Goal: Obtain resource: Download file/media

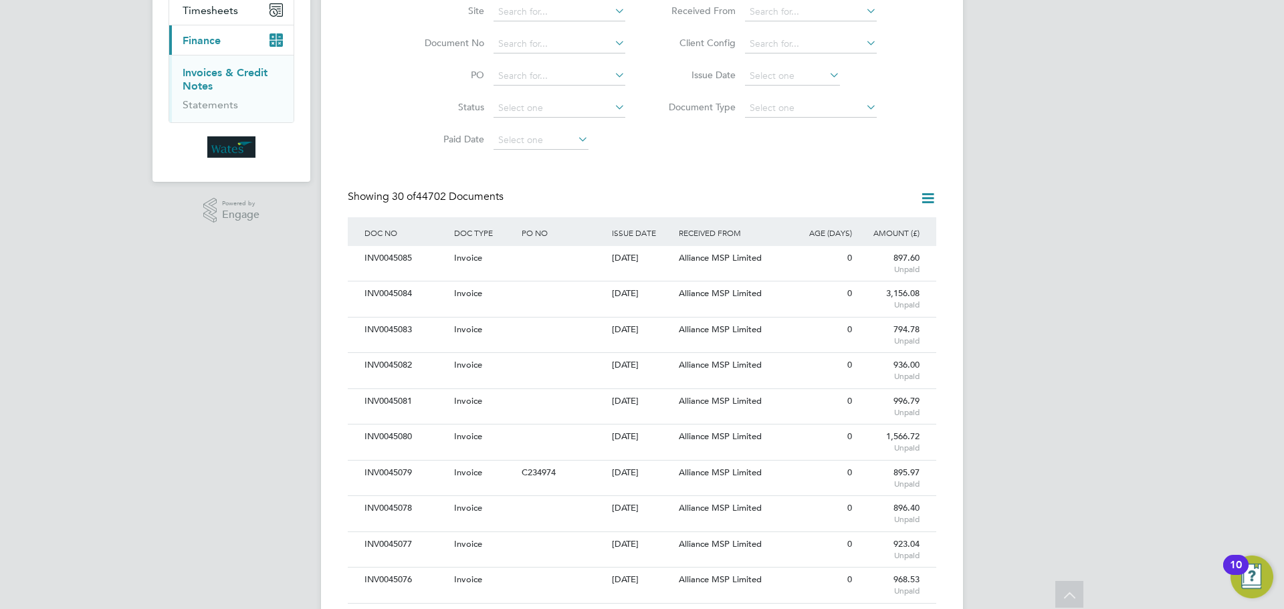
click at [826, 72] on icon at bounding box center [826, 75] width 0 height 19
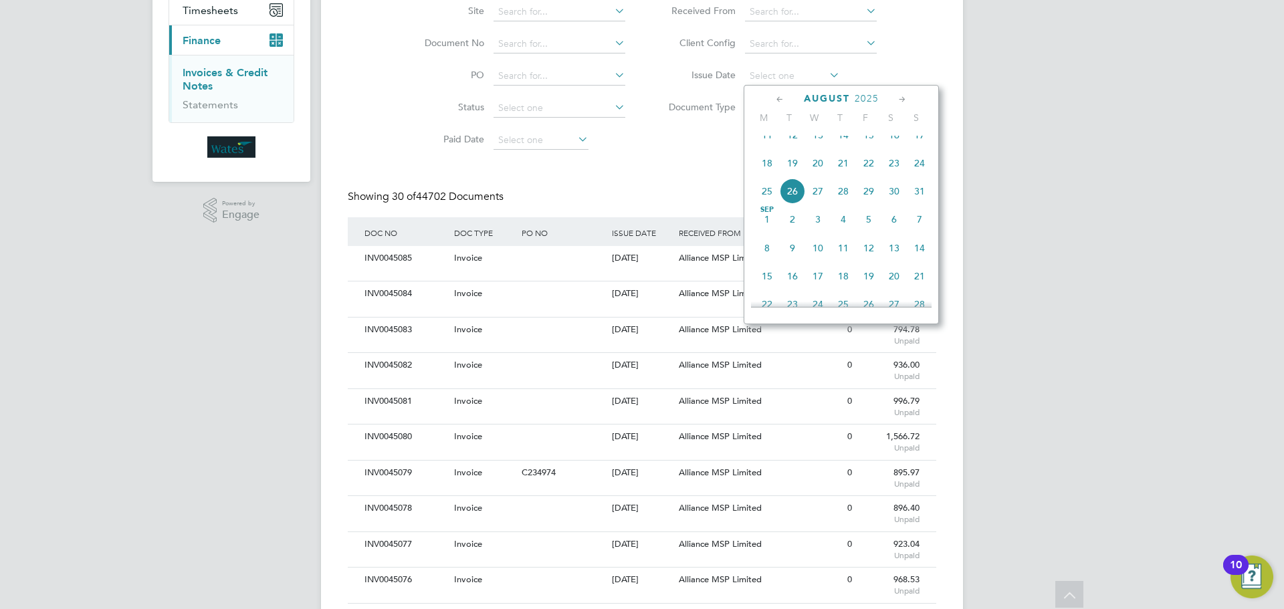
click at [798, 198] on span "26" at bounding box center [791, 190] width 25 height 25
type input "26 Aug 2025"
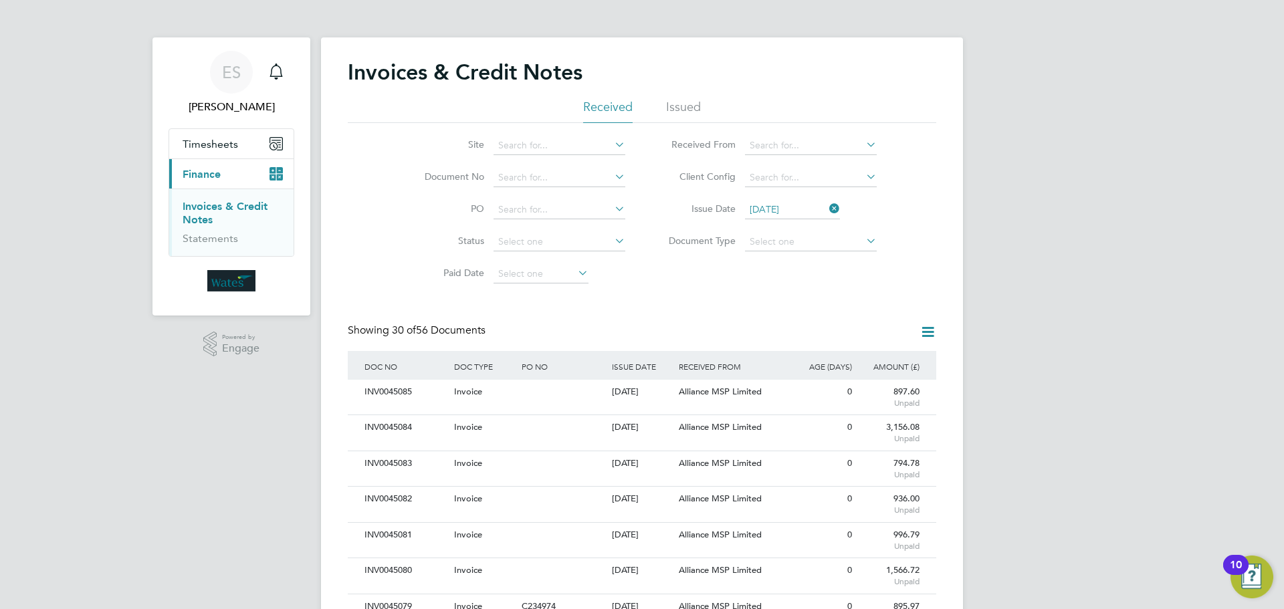
click at [923, 329] on icon at bounding box center [927, 332] width 17 height 17
click at [831, 360] on li "Download invoices" at bounding box center [872, 363] width 126 height 19
click at [928, 331] on icon at bounding box center [927, 332] width 17 height 17
click at [860, 380] on li "Download credit notes" at bounding box center [872, 382] width 126 height 19
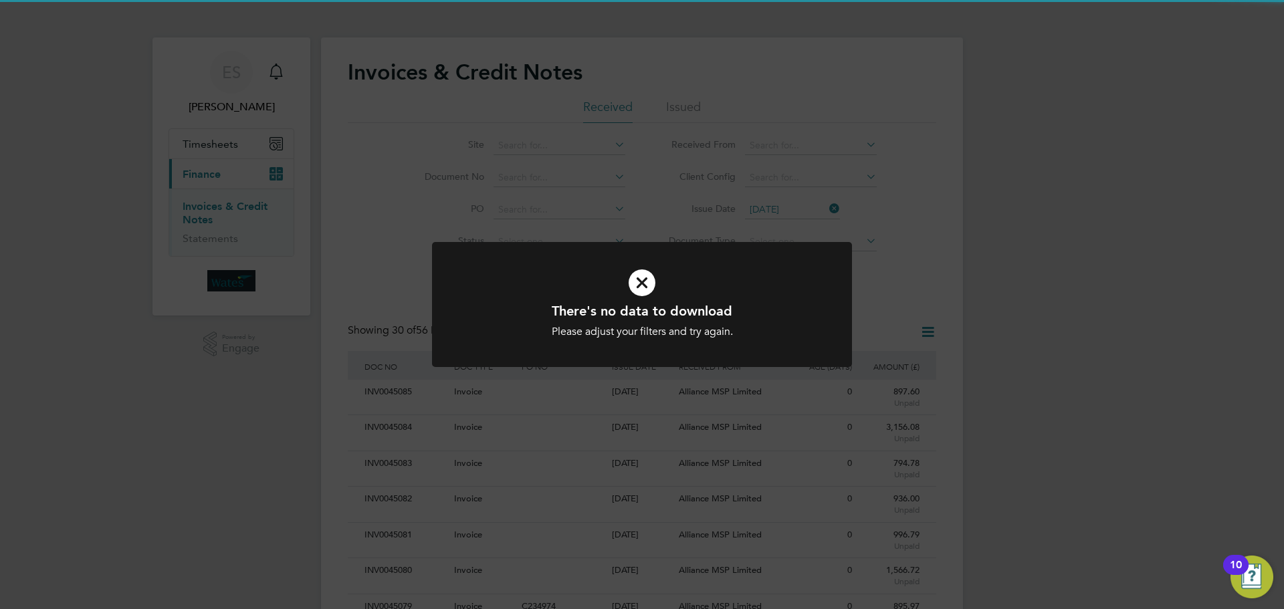
click at [953, 195] on div "There's no data to download Please adjust your filters and try again. Cancel Ok…" at bounding box center [642, 304] width 1284 height 609
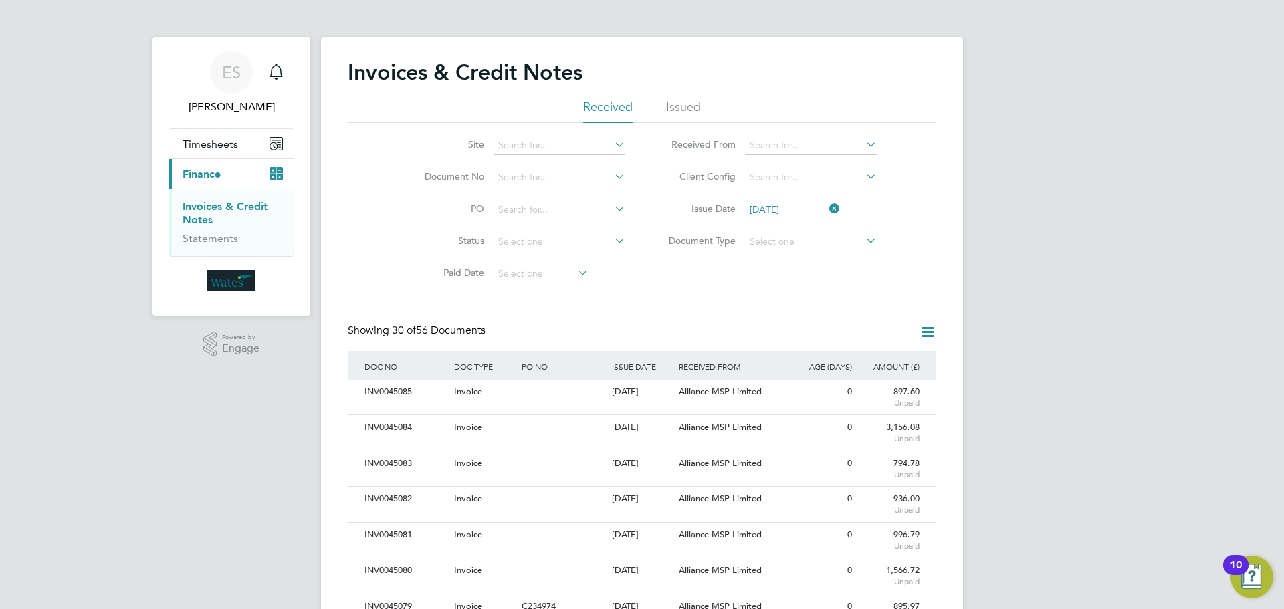
click at [826, 205] on icon at bounding box center [826, 208] width 0 height 19
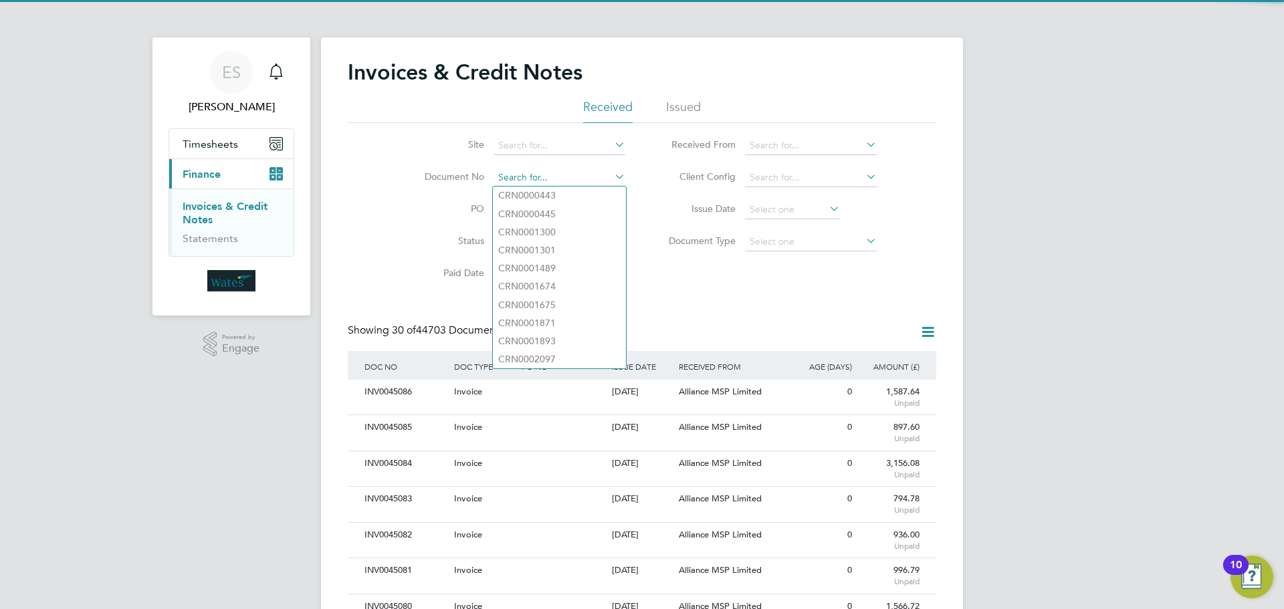
paste input "INV0045067"
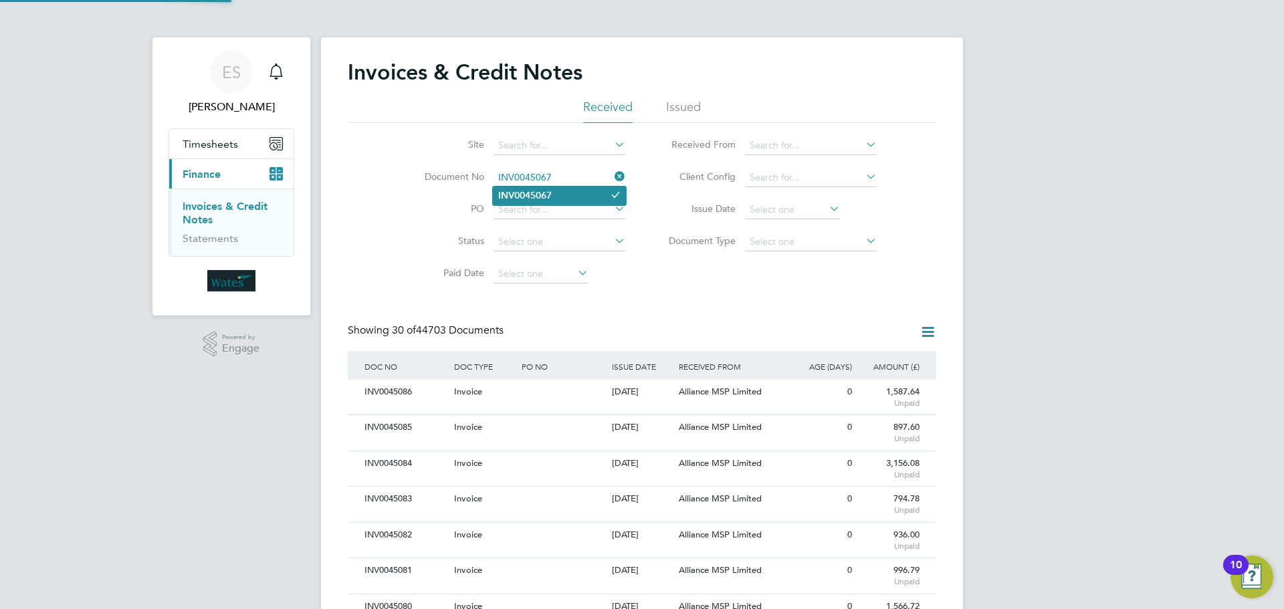
type input "INV0045067"
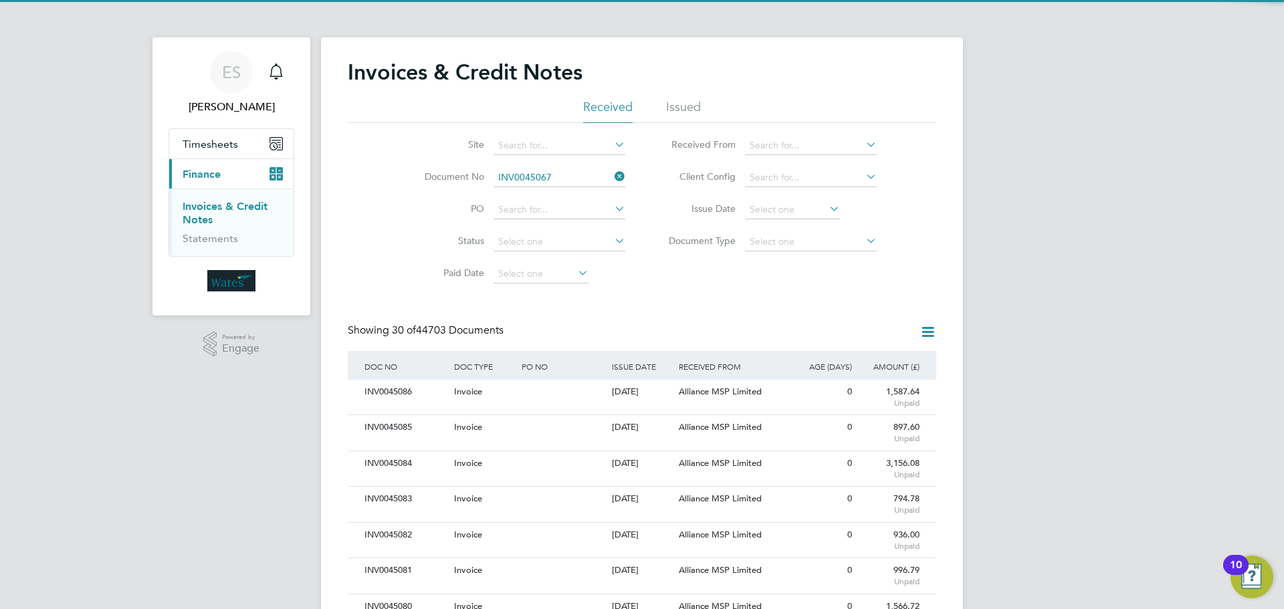
click at [556, 191] on li "INV0045067" at bounding box center [559, 196] width 133 height 18
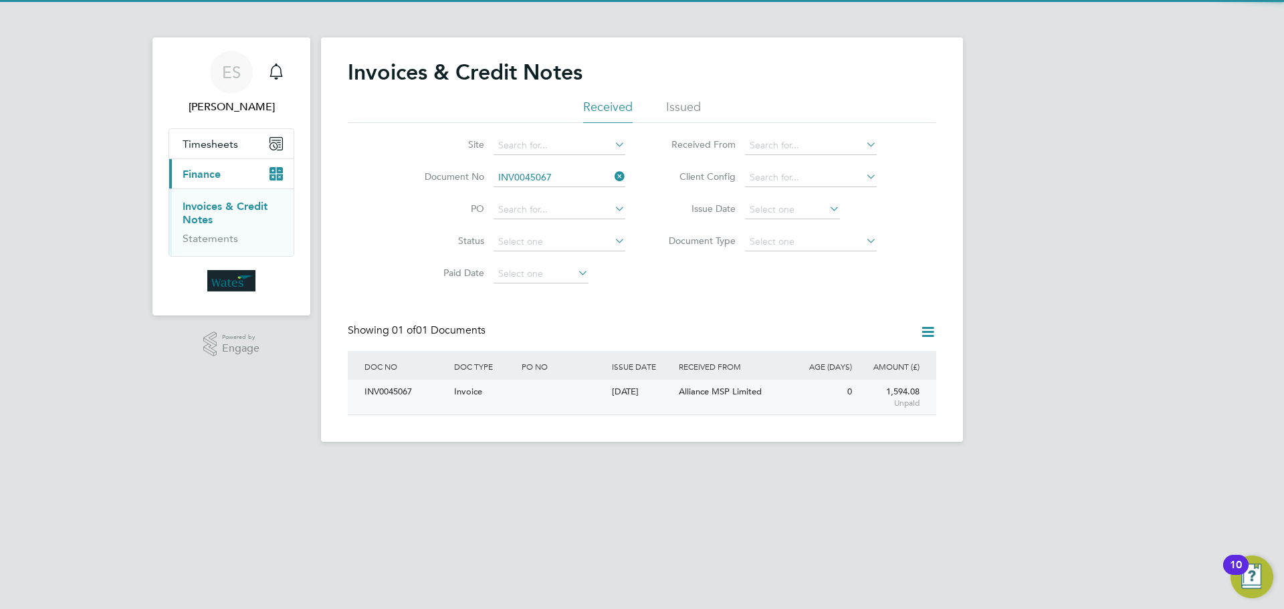
click at [384, 388] on div "INV0045067" at bounding box center [406, 392] width 90 height 25
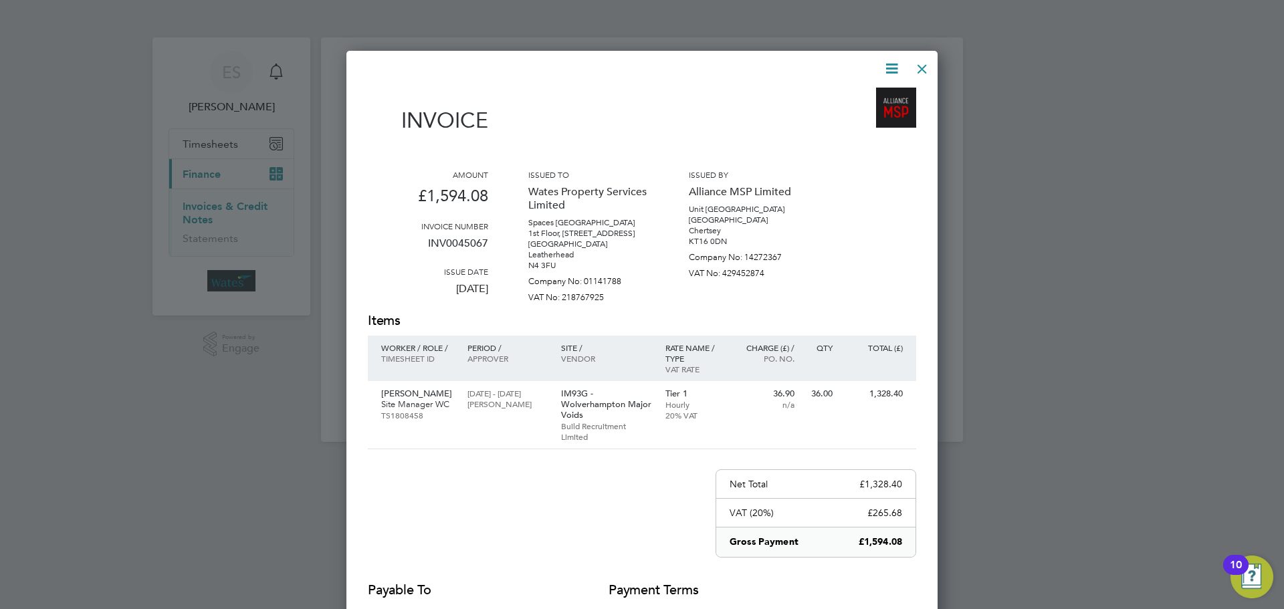
click at [890, 66] on icon at bounding box center [891, 68] width 17 height 17
click at [860, 94] on li "Download Invoice" at bounding box center [851, 100] width 92 height 19
click at [885, 66] on icon at bounding box center [891, 68] width 17 height 17
click at [865, 112] on li "View timesheet" at bounding box center [851, 119] width 92 height 19
click at [917, 72] on div at bounding box center [922, 65] width 24 height 24
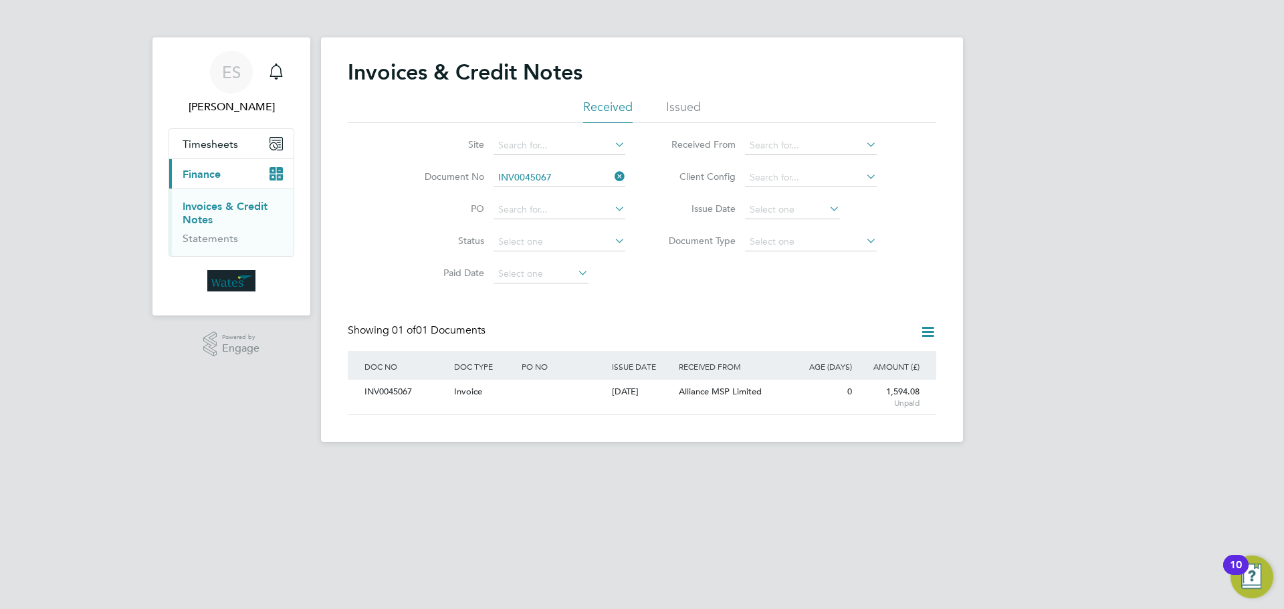
click at [612, 176] on icon at bounding box center [612, 176] width 0 height 19
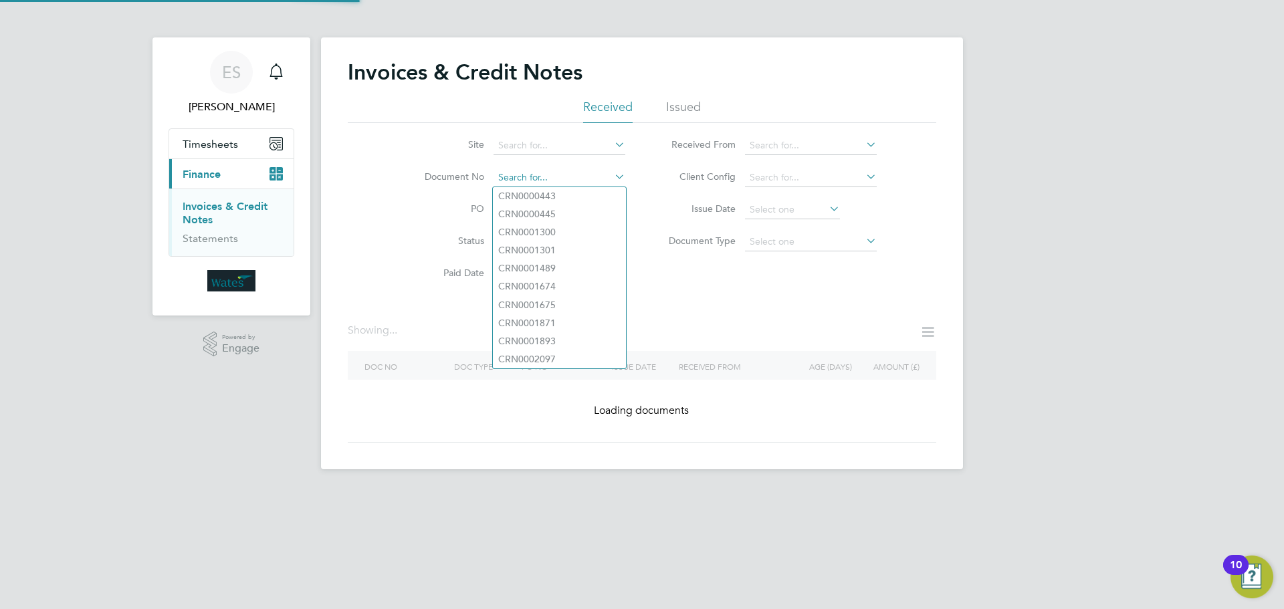
paste input "INV0045068"
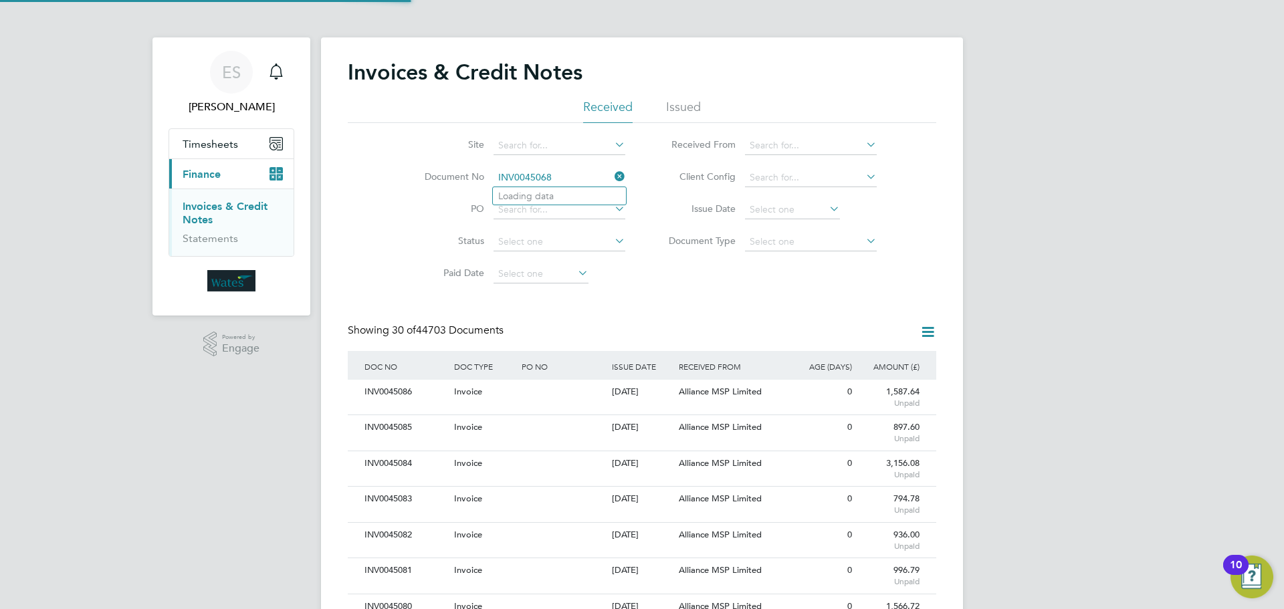
scroll to position [25, 91]
type input "INV0045068"
click at [579, 195] on li "INV0045068" at bounding box center [559, 196] width 133 height 18
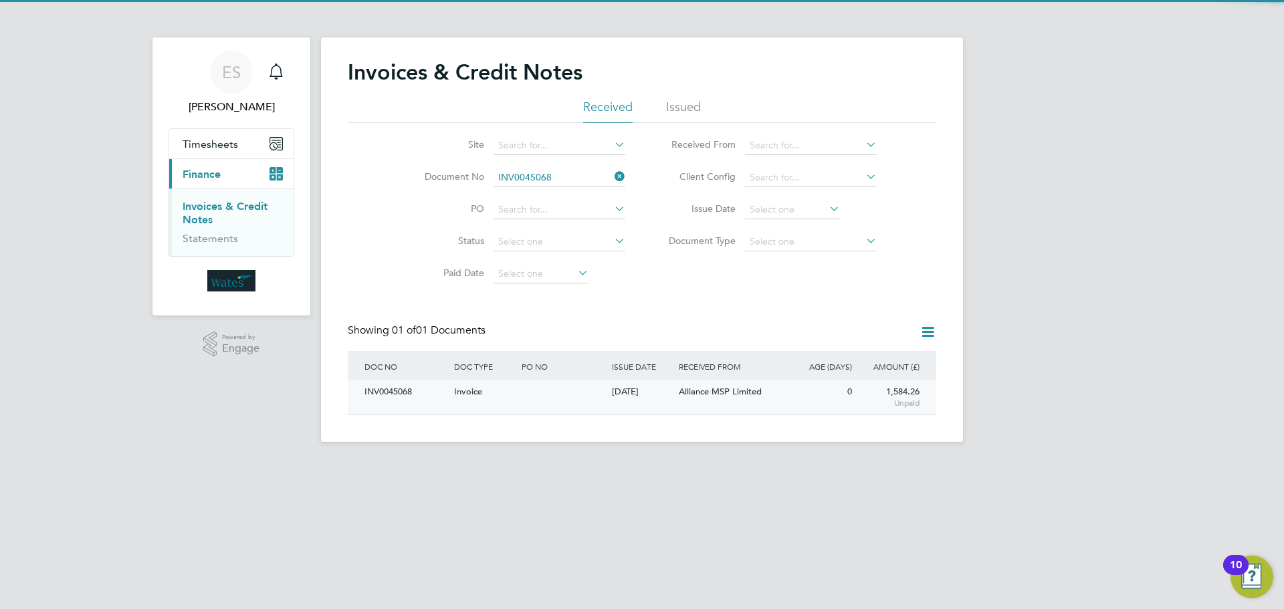
click at [382, 388] on div "INV0045068" at bounding box center [406, 392] width 90 height 25
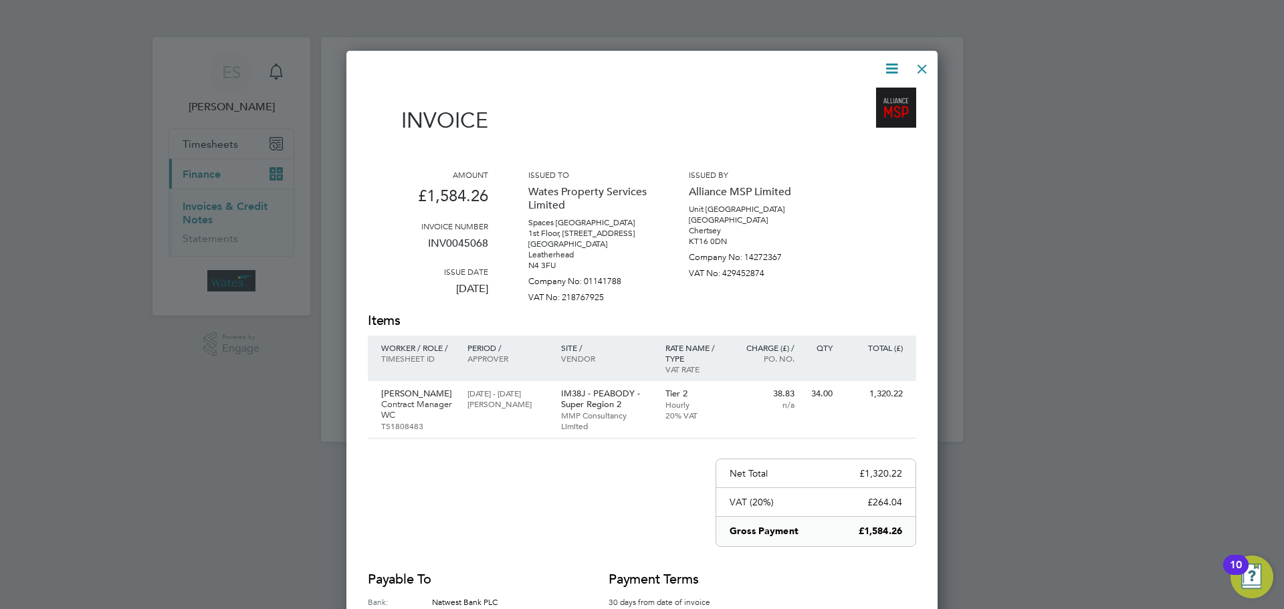
click at [884, 73] on icon at bounding box center [891, 68] width 17 height 17
click at [881, 91] on li "Download Invoice" at bounding box center [851, 100] width 92 height 19
click at [892, 62] on icon at bounding box center [891, 68] width 17 height 17
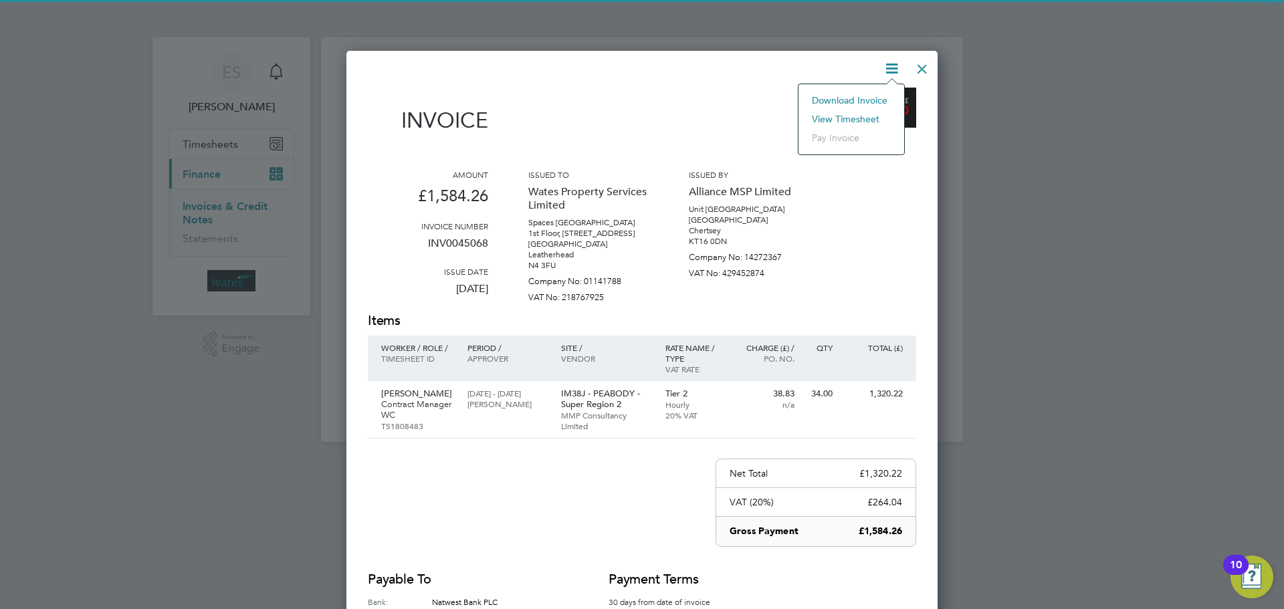
click at [862, 114] on li "View timesheet" at bounding box center [851, 119] width 92 height 19
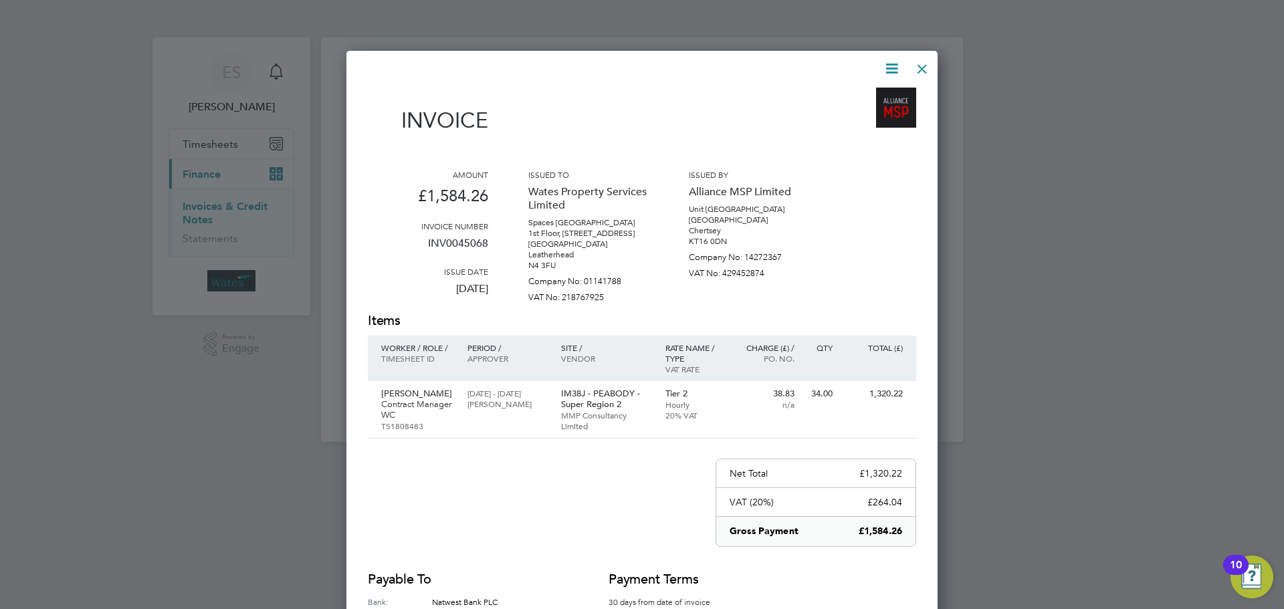
click at [918, 71] on div at bounding box center [922, 65] width 24 height 24
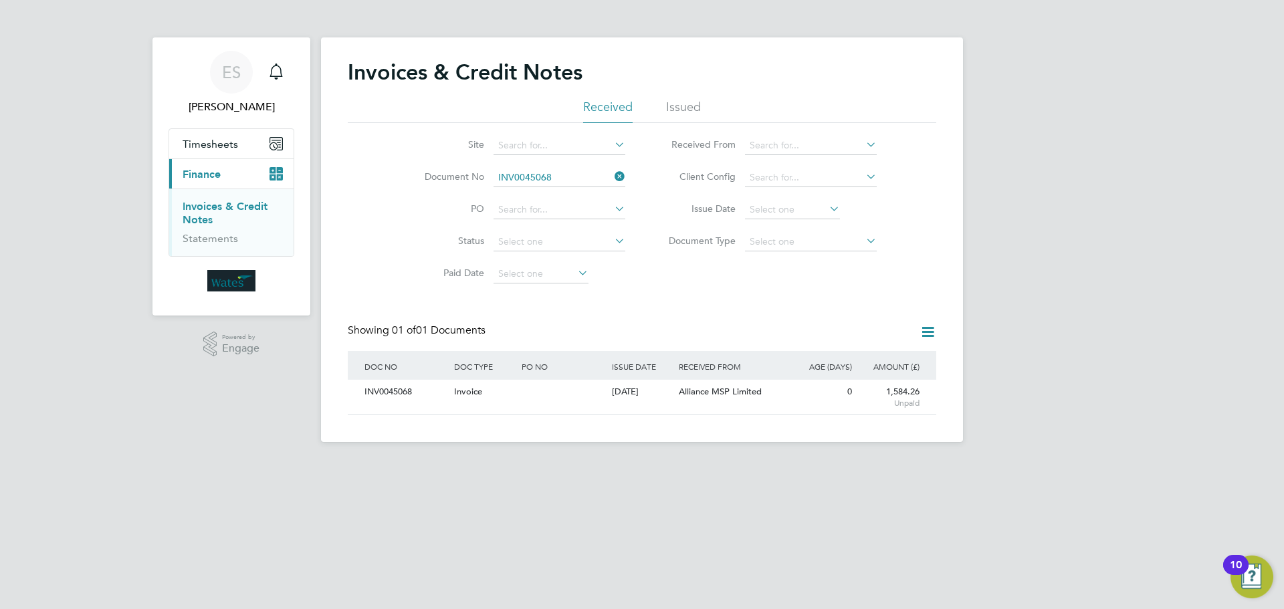
click at [612, 173] on icon at bounding box center [612, 176] width 0 height 19
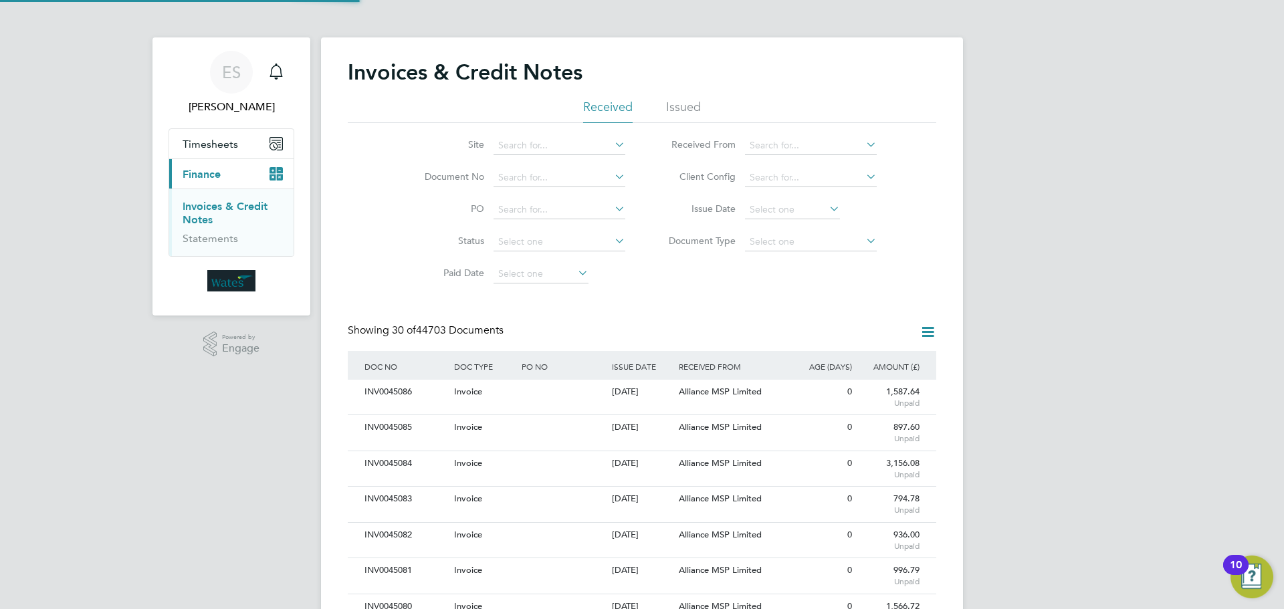
scroll to position [25, 113]
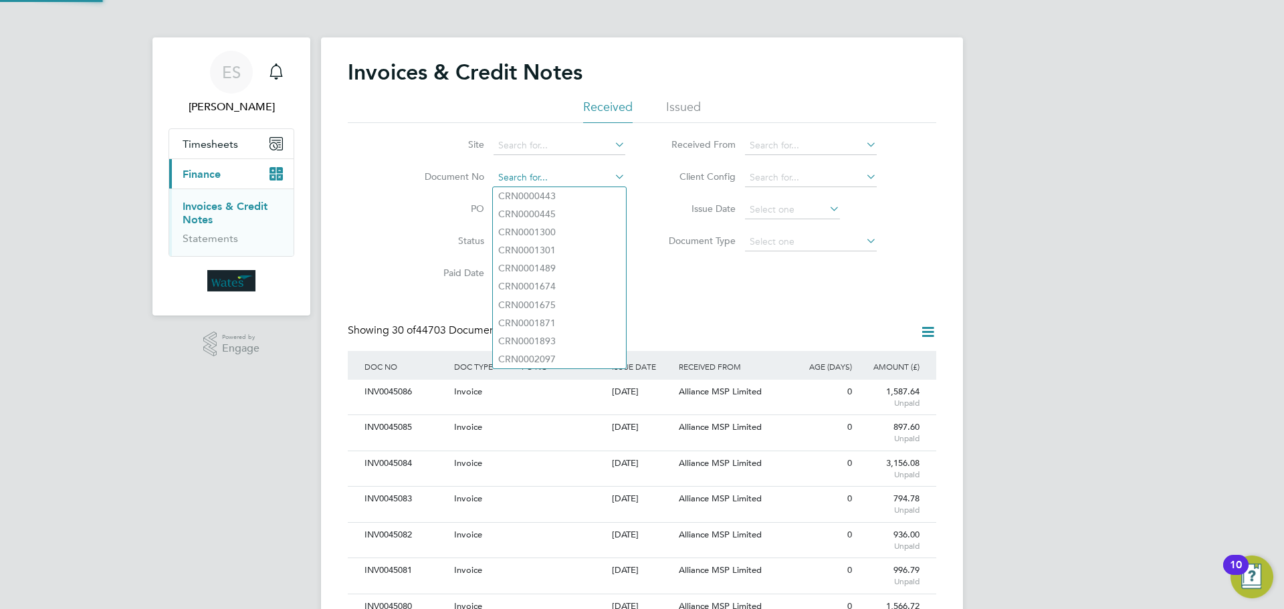
paste input "INV0045069"
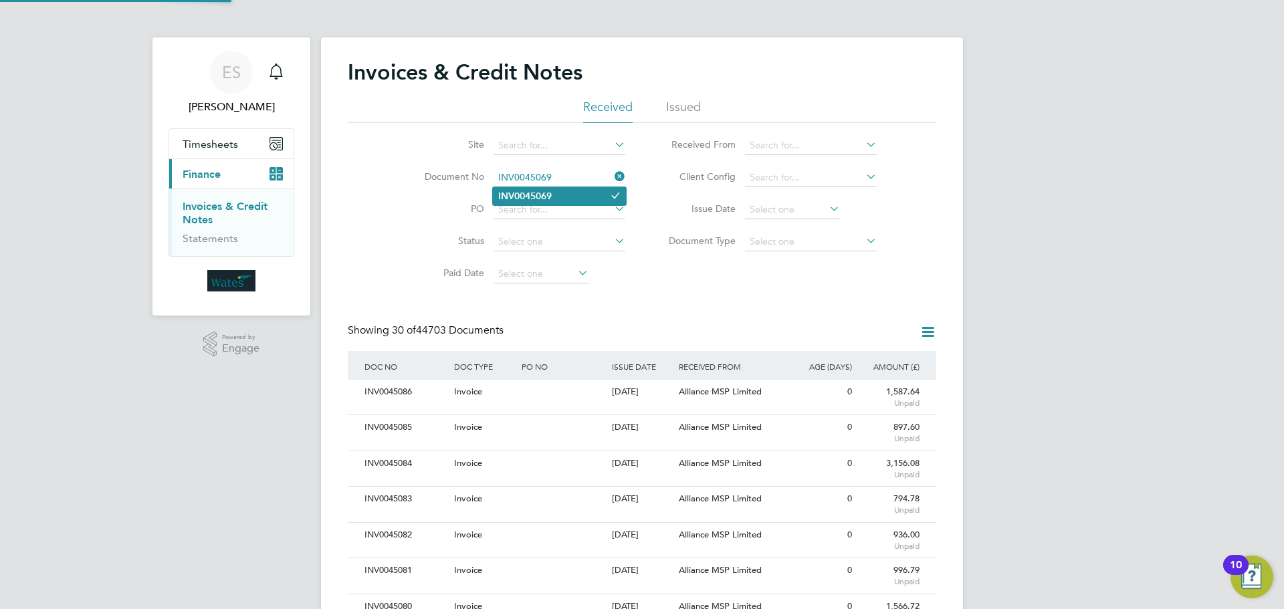
type input "INV0045069"
click at [564, 196] on li "INV0045069" at bounding box center [559, 196] width 133 height 18
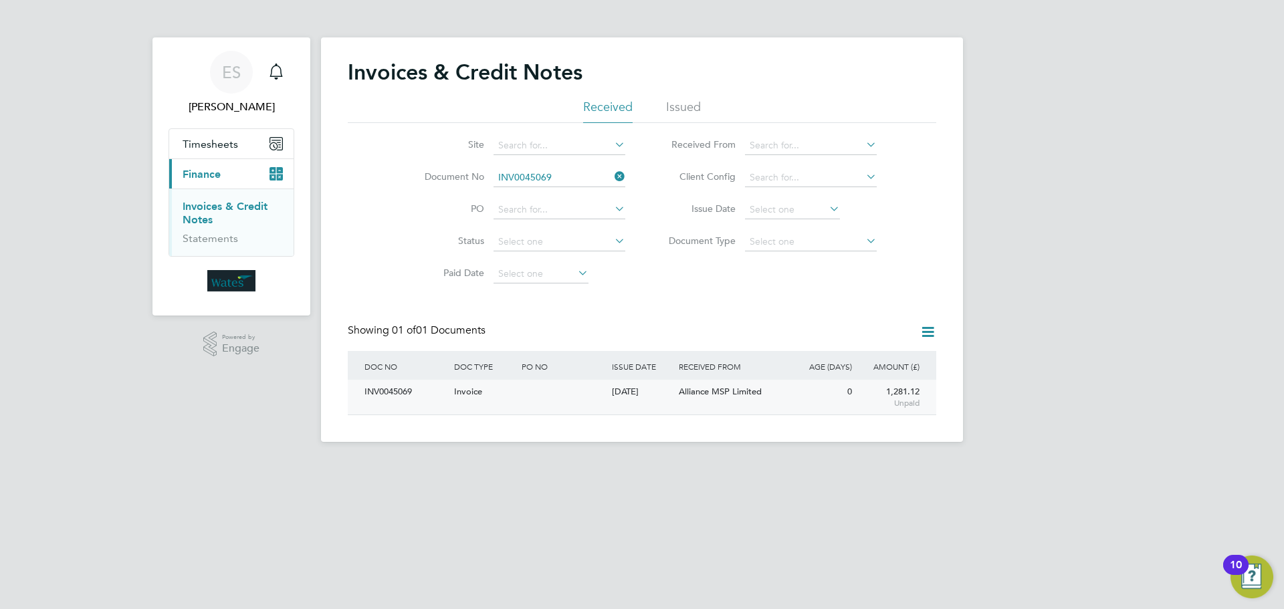
click at [407, 390] on div "INV0045069" at bounding box center [406, 392] width 90 height 25
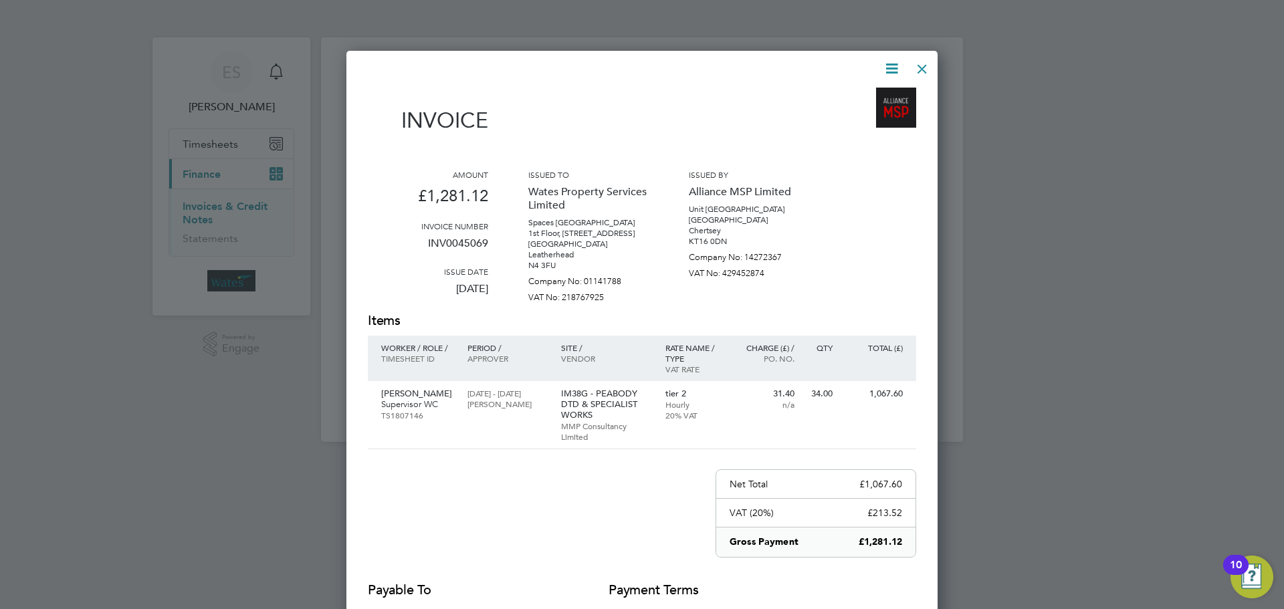
click at [889, 60] on icon at bounding box center [891, 68] width 17 height 17
click at [874, 96] on li "Download Invoice" at bounding box center [851, 100] width 92 height 19
drag, startPoint x: 888, startPoint y: 65, endPoint x: 883, endPoint y: 71, distance: 8.0
click at [888, 65] on icon at bounding box center [891, 68] width 17 height 17
click at [849, 116] on li "View timesheet" at bounding box center [851, 119] width 92 height 19
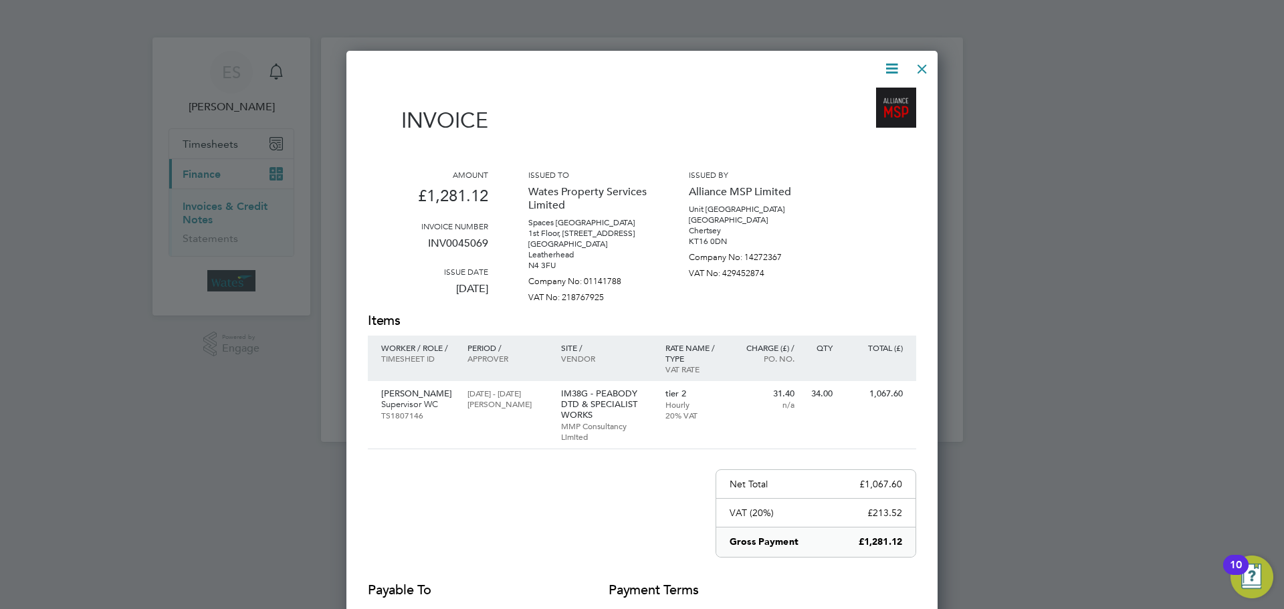
click at [923, 64] on div at bounding box center [922, 65] width 24 height 24
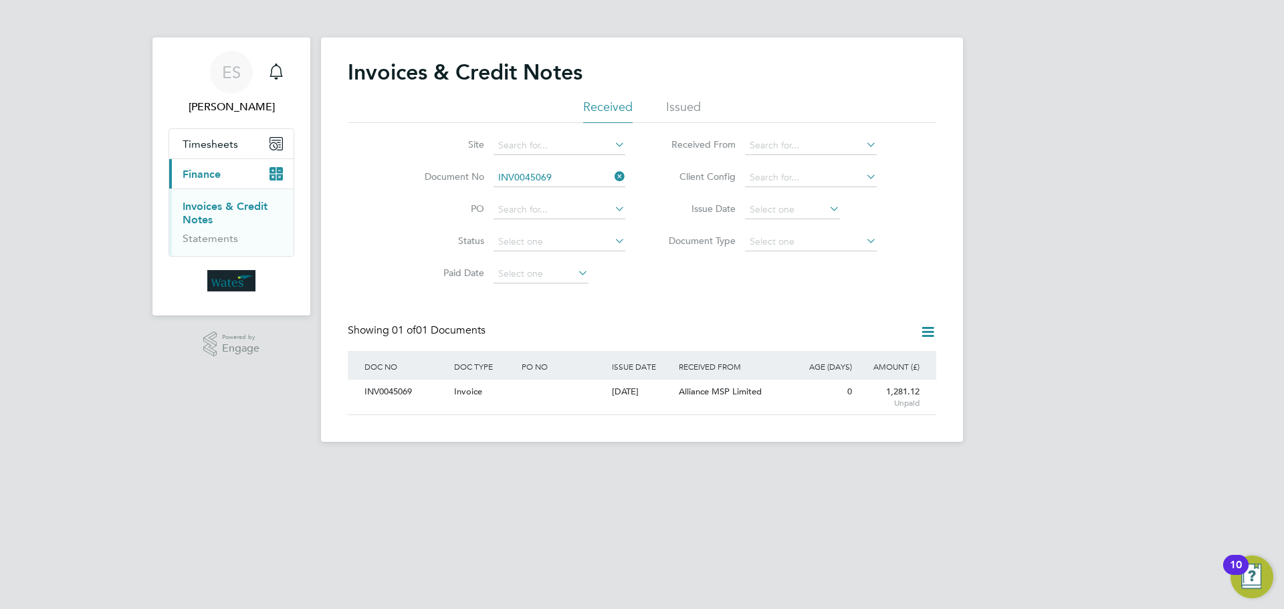
click at [612, 170] on icon at bounding box center [612, 176] width 0 height 19
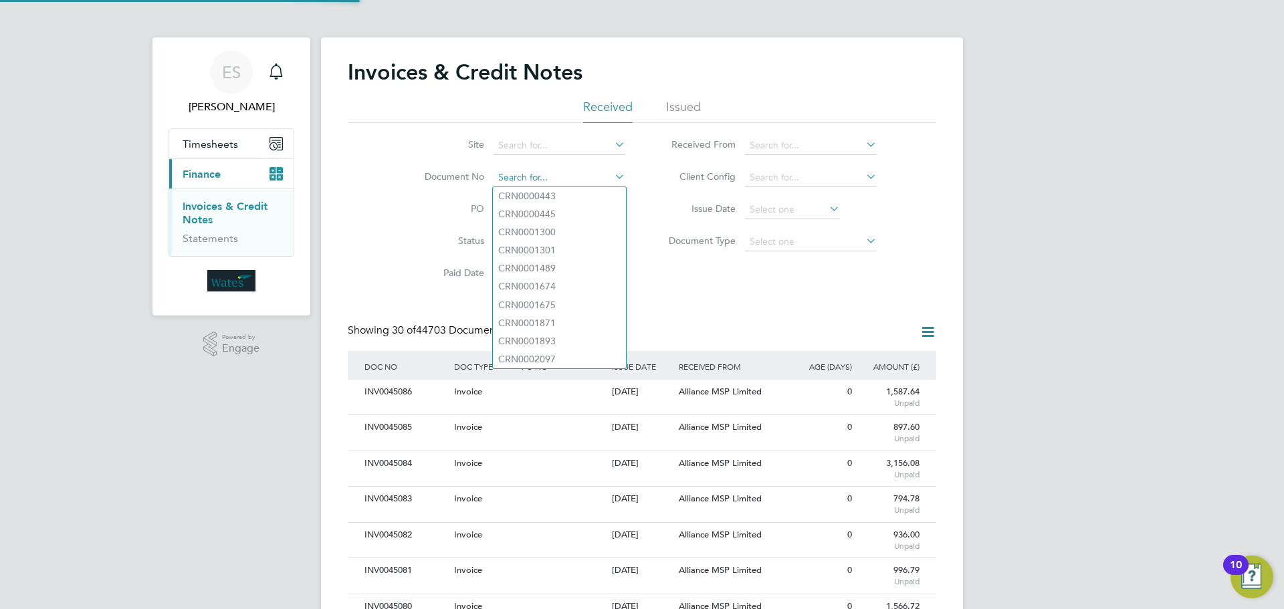
paste input "INV0045070"
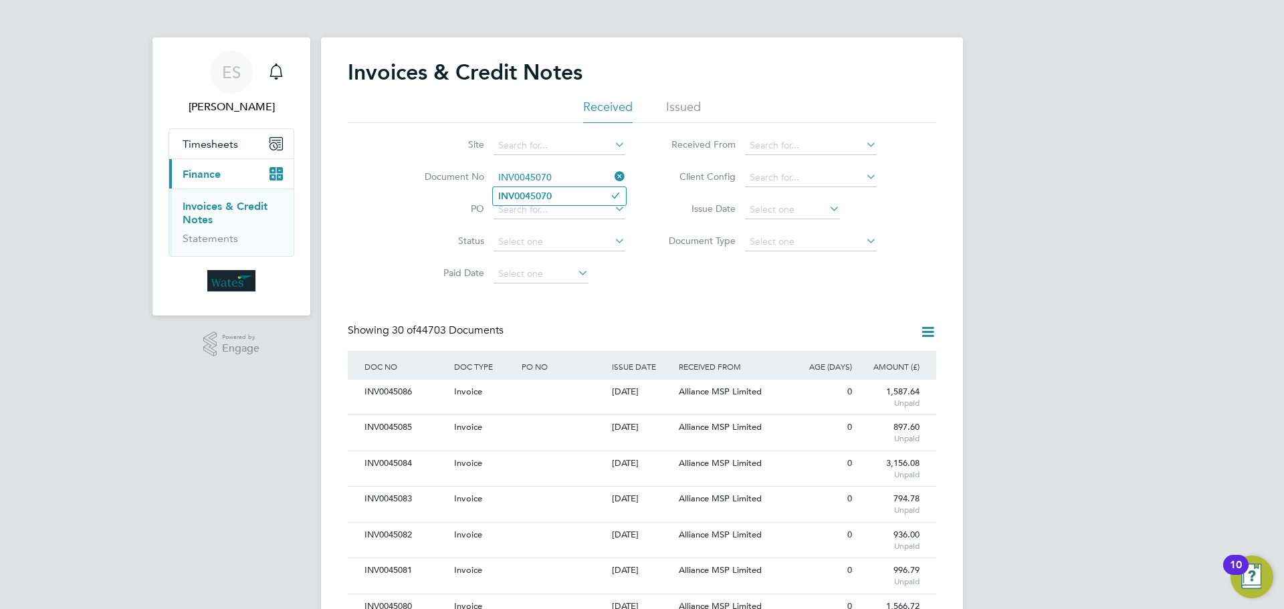
type input "INV0045070"
click at [556, 197] on li "INV0045070" at bounding box center [559, 196] width 133 height 18
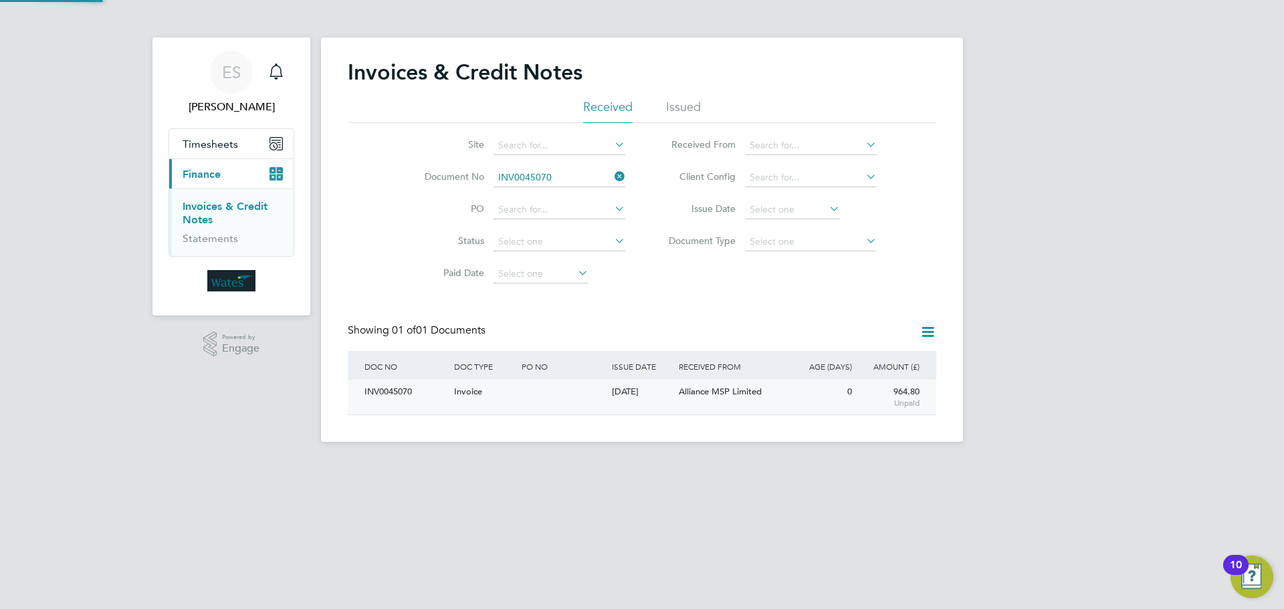
click at [388, 394] on div "INV0045070" at bounding box center [406, 392] width 90 height 25
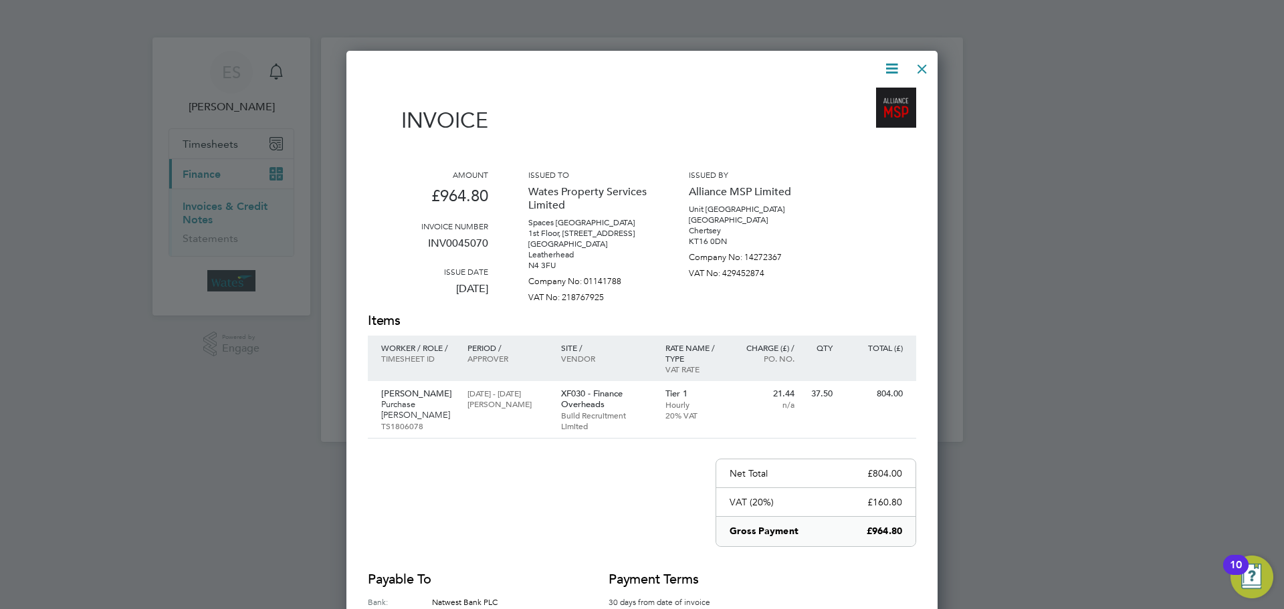
click at [894, 62] on icon at bounding box center [891, 68] width 17 height 17
click at [874, 95] on li "Download Invoice" at bounding box center [851, 100] width 92 height 19
click at [886, 65] on icon at bounding box center [891, 68] width 17 height 17
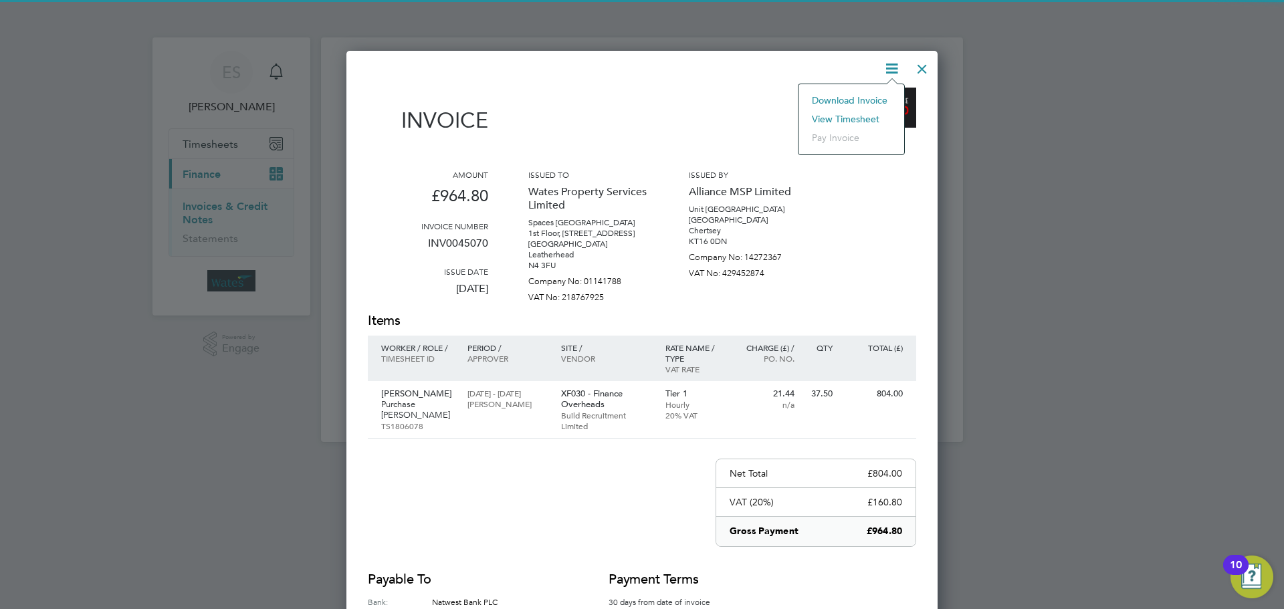
click at [862, 111] on li "View timesheet" at bounding box center [851, 119] width 92 height 19
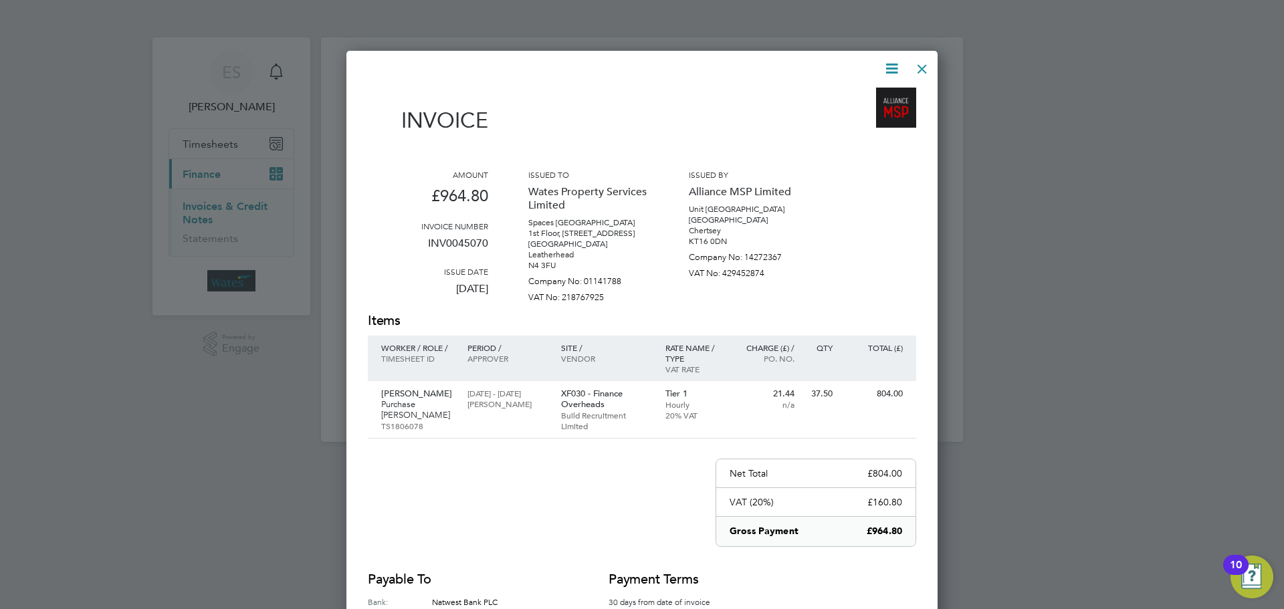
click at [915, 66] on div at bounding box center [922, 65] width 24 height 24
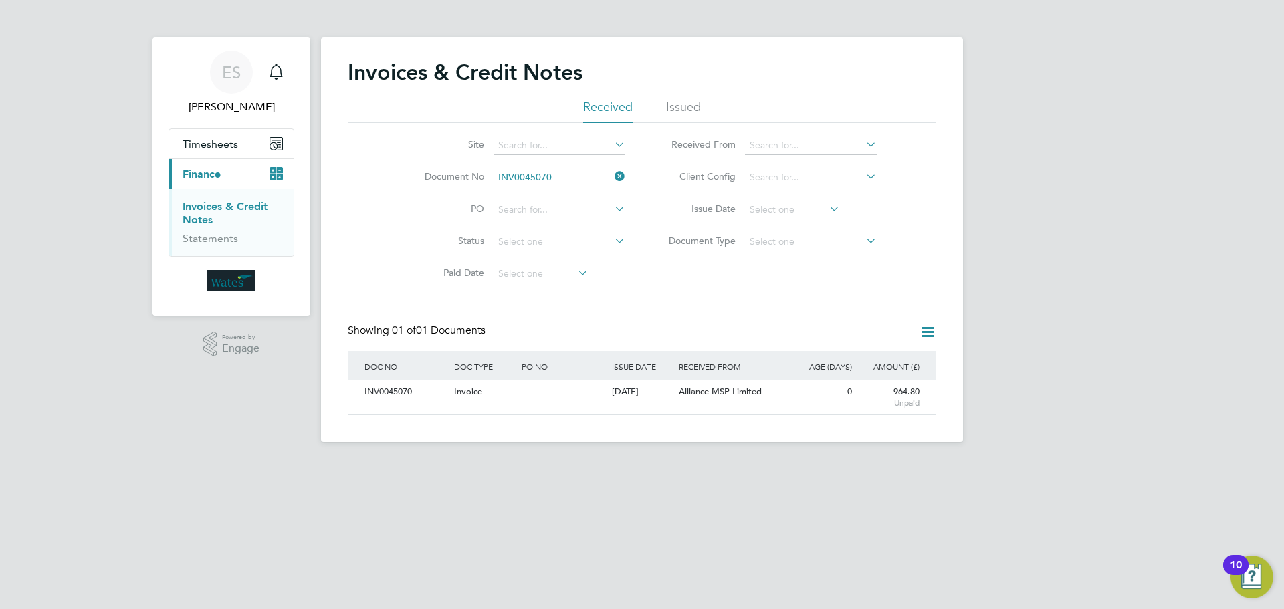
click at [612, 170] on icon at bounding box center [612, 176] width 0 height 19
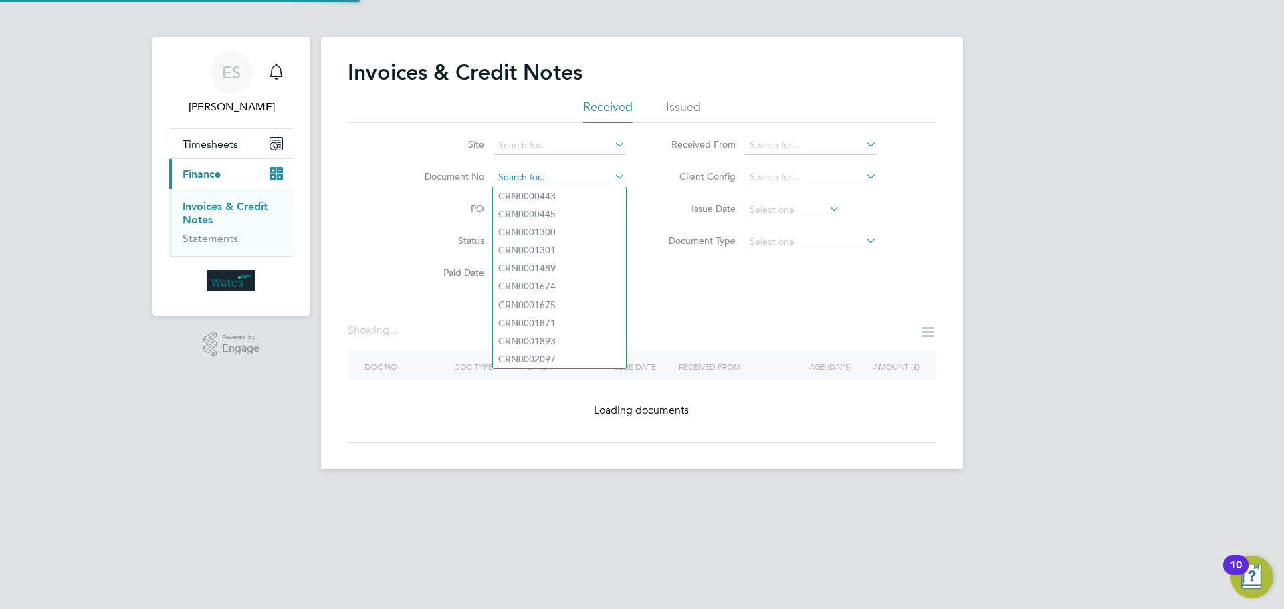
paste input "INV0045071"
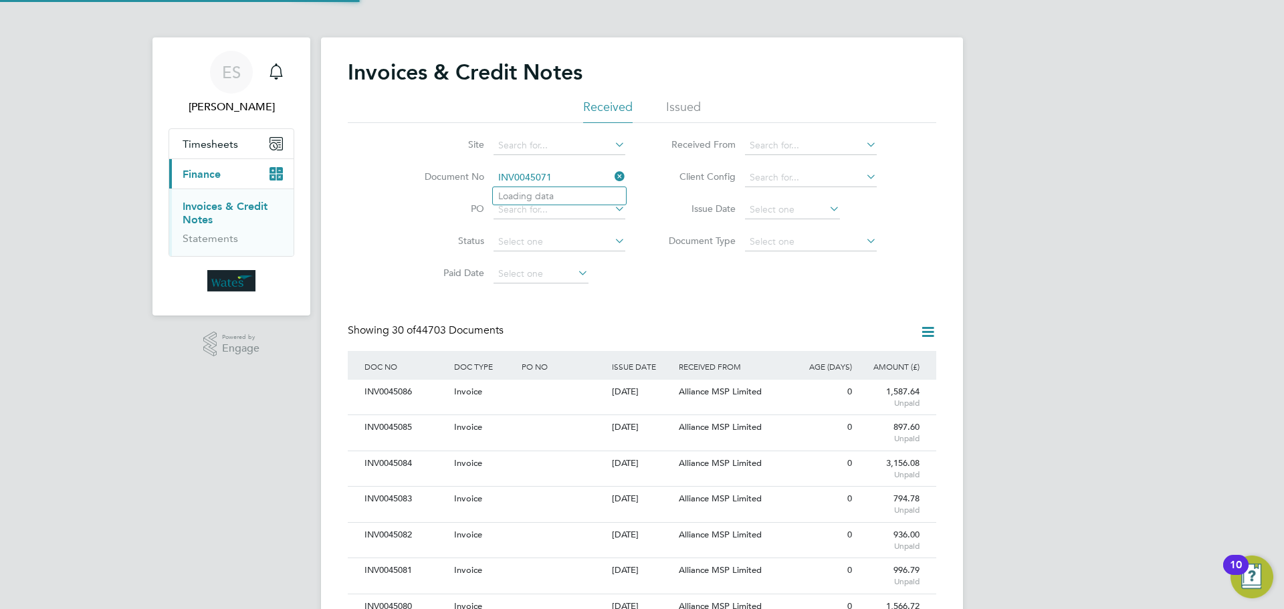
scroll to position [25, 91]
type input "INV0045071"
click at [599, 196] on li "INV0045071" at bounding box center [559, 196] width 133 height 18
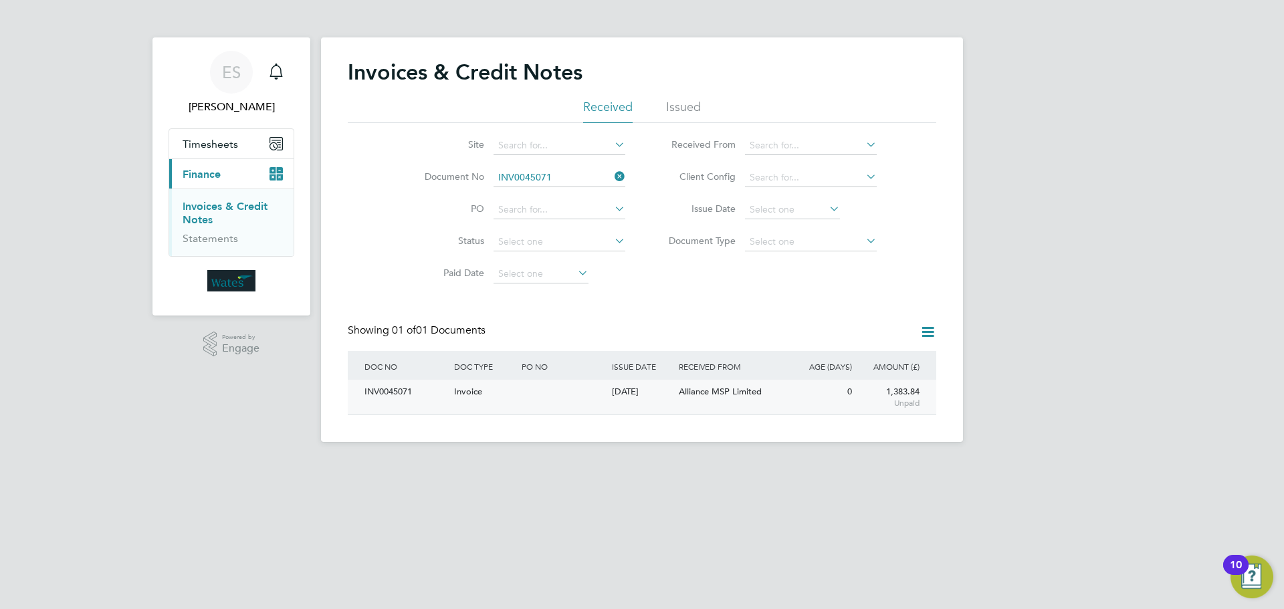
click at [384, 388] on div "INV0045071" at bounding box center [406, 392] width 90 height 25
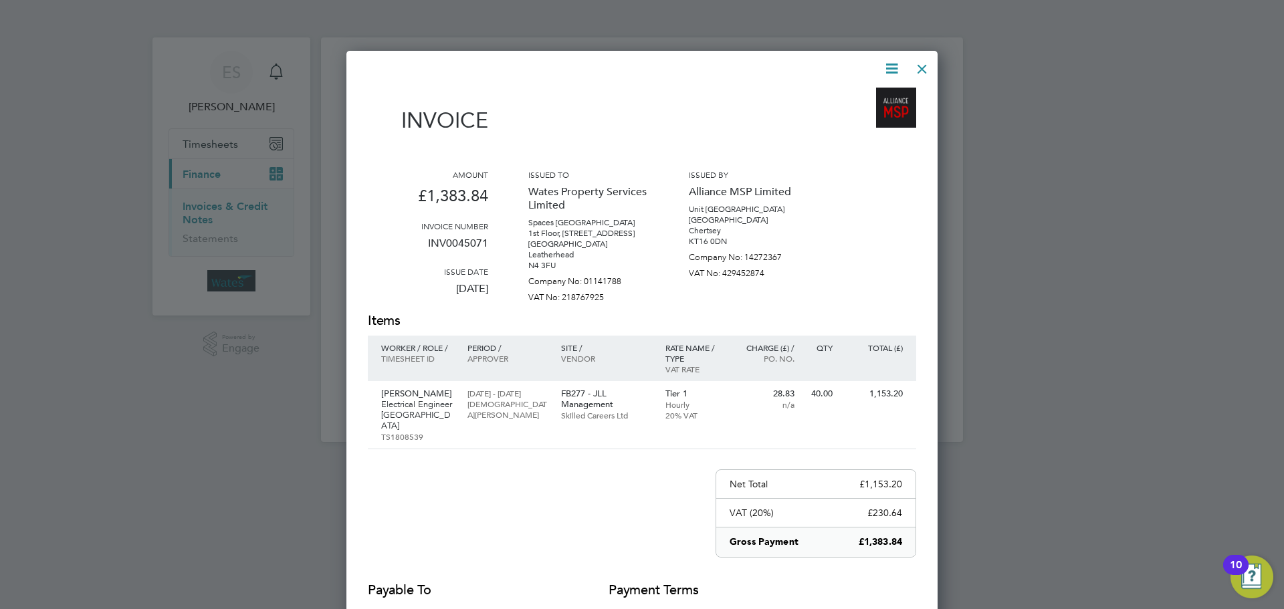
click at [883, 68] on icon at bounding box center [891, 68] width 17 height 17
click at [872, 96] on li "Download Invoice" at bounding box center [851, 100] width 92 height 19
click at [898, 64] on icon at bounding box center [891, 68] width 17 height 17
click at [872, 112] on li "View timesheet" at bounding box center [851, 119] width 92 height 19
click at [924, 63] on div at bounding box center [922, 65] width 24 height 24
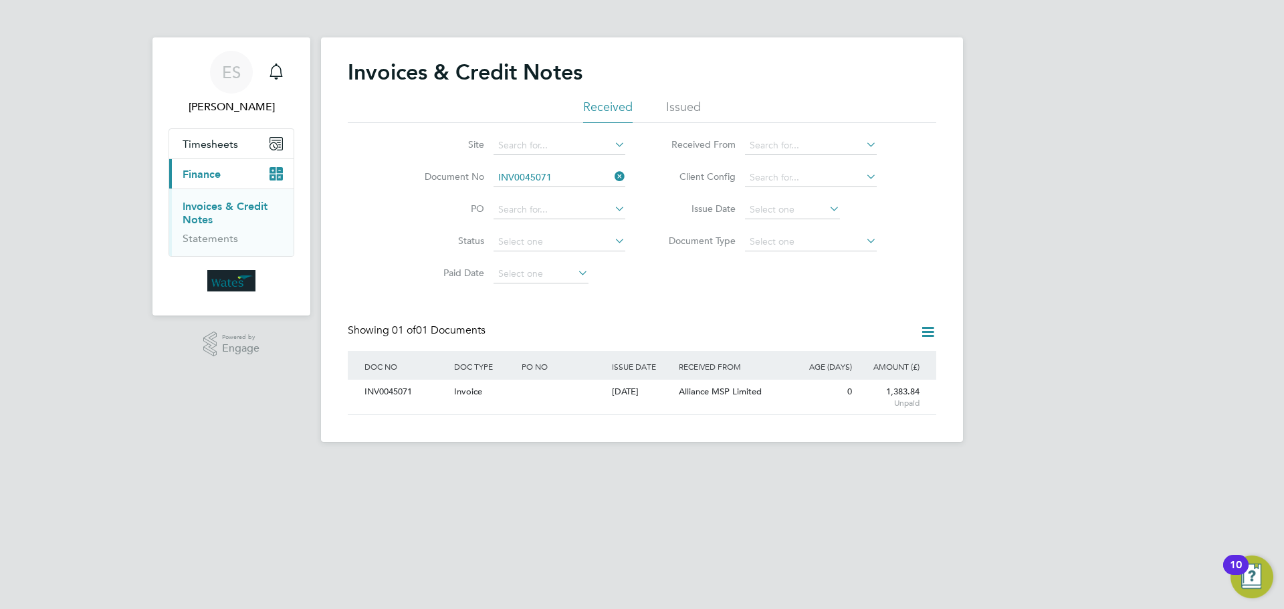
click at [612, 172] on icon at bounding box center [612, 176] width 0 height 19
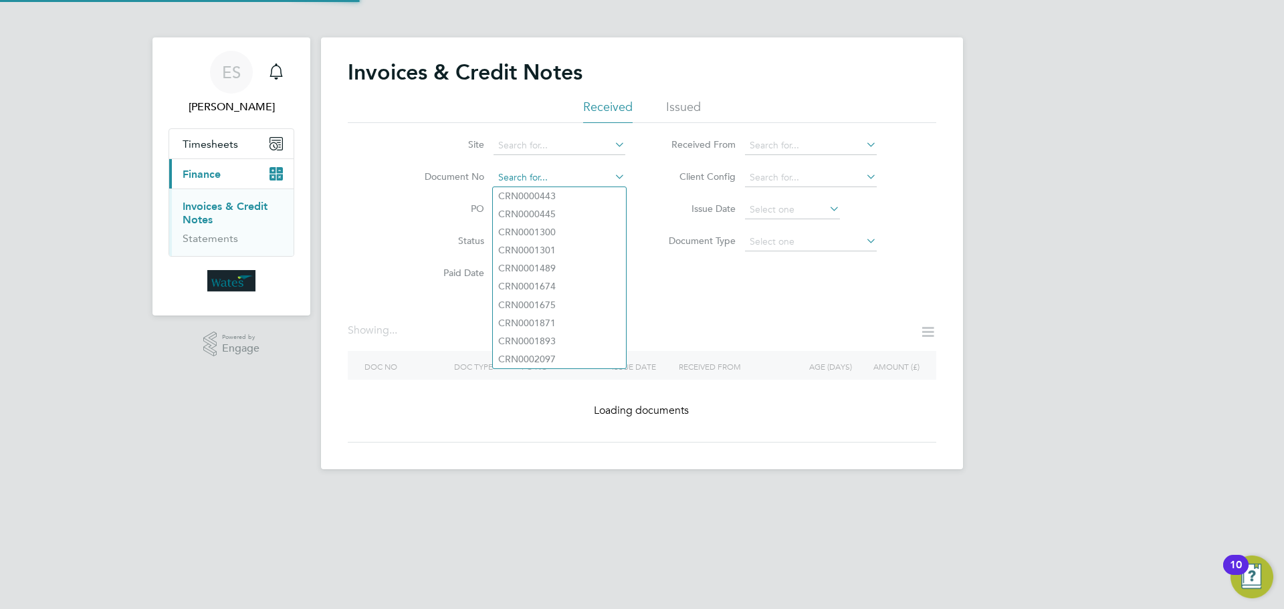
paste input "INV0045072"
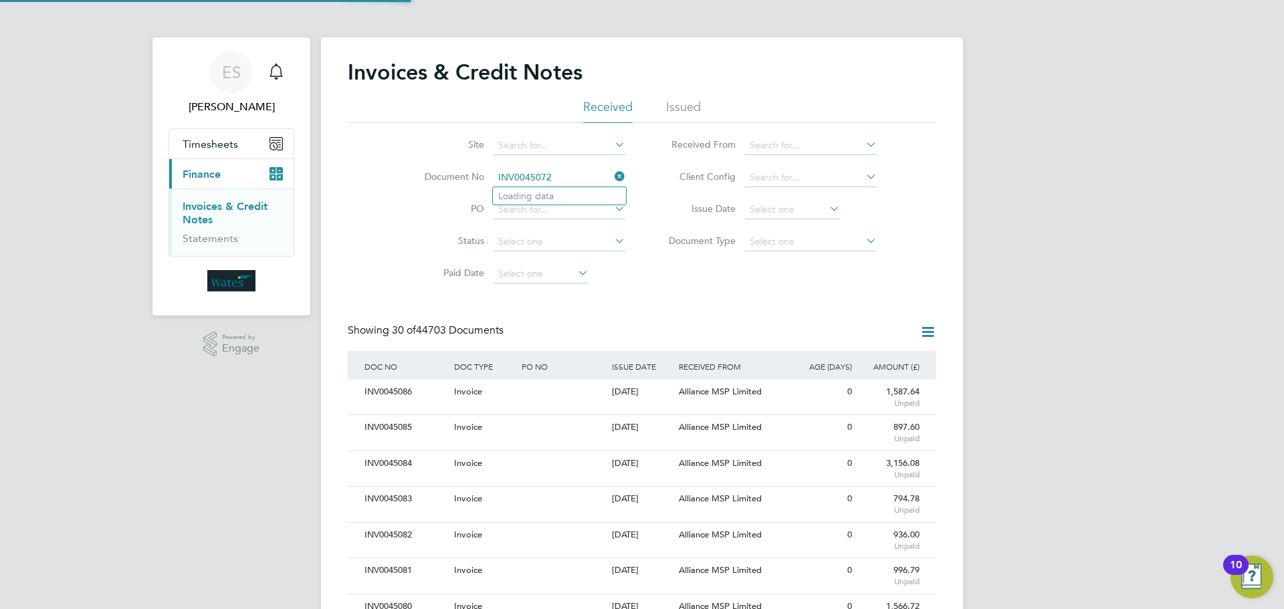
scroll to position [25, 91]
type input "INV0045072"
click at [573, 192] on li "INV0045072" at bounding box center [559, 196] width 133 height 18
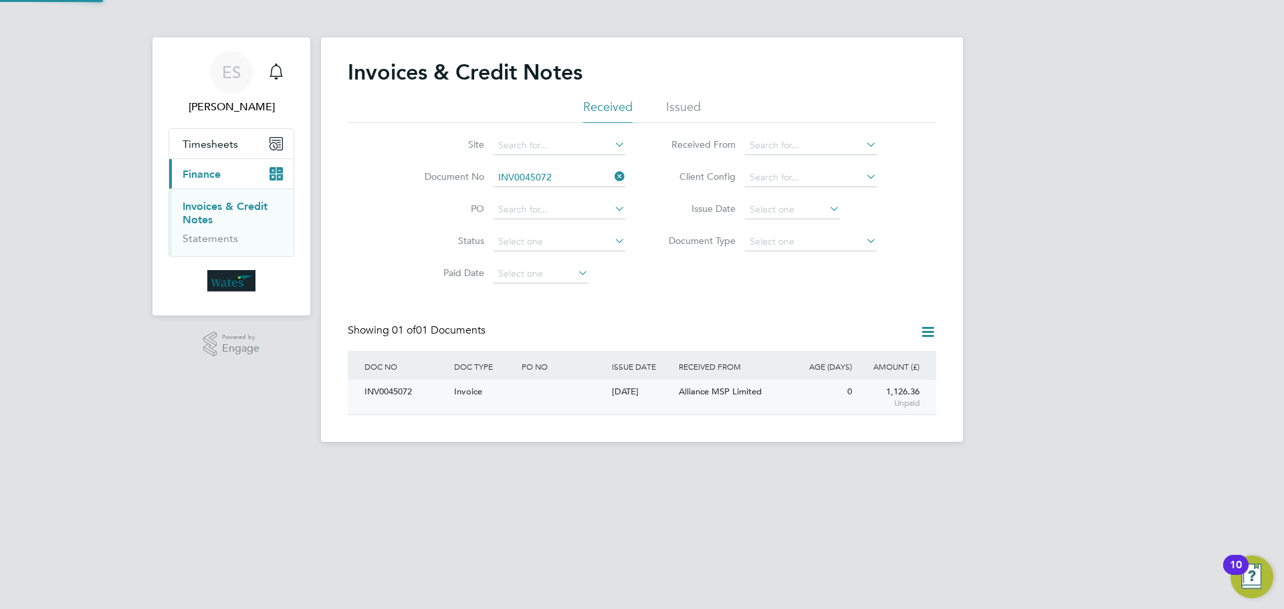
click at [402, 394] on div "INV0045072" at bounding box center [406, 392] width 90 height 25
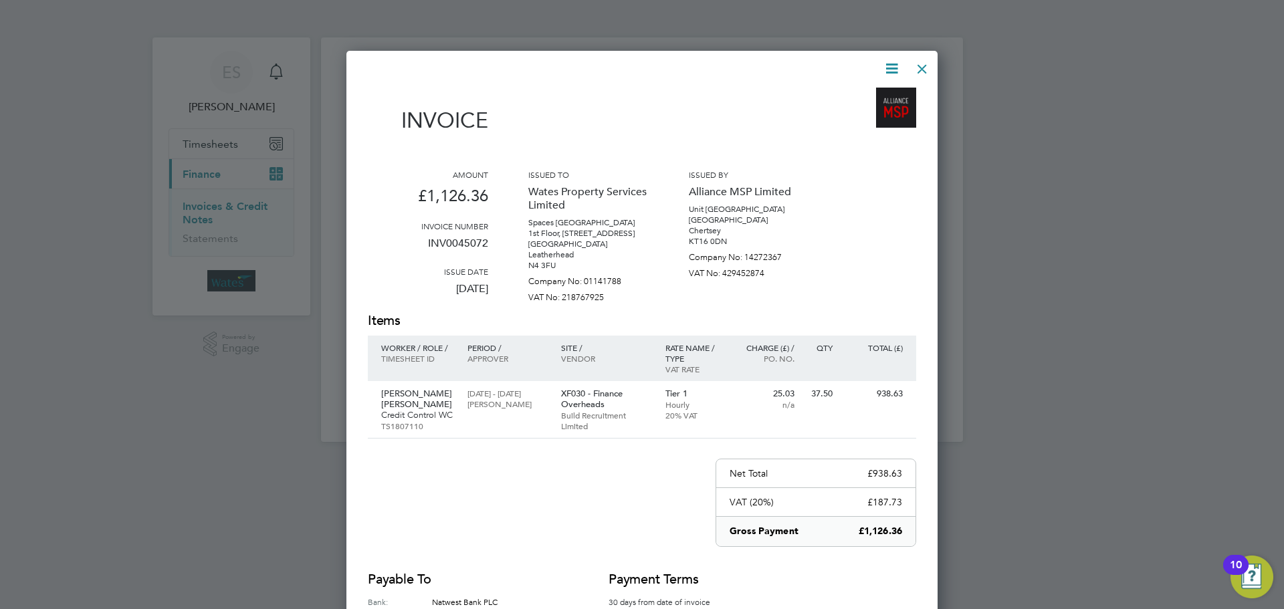
click at [889, 65] on icon at bounding box center [891, 68] width 17 height 17
click at [876, 96] on li "Download Invoice" at bounding box center [851, 100] width 92 height 19
click at [890, 67] on icon at bounding box center [891, 68] width 17 height 17
click at [852, 112] on li "View timesheet" at bounding box center [851, 119] width 92 height 19
click at [925, 64] on div at bounding box center [922, 65] width 24 height 24
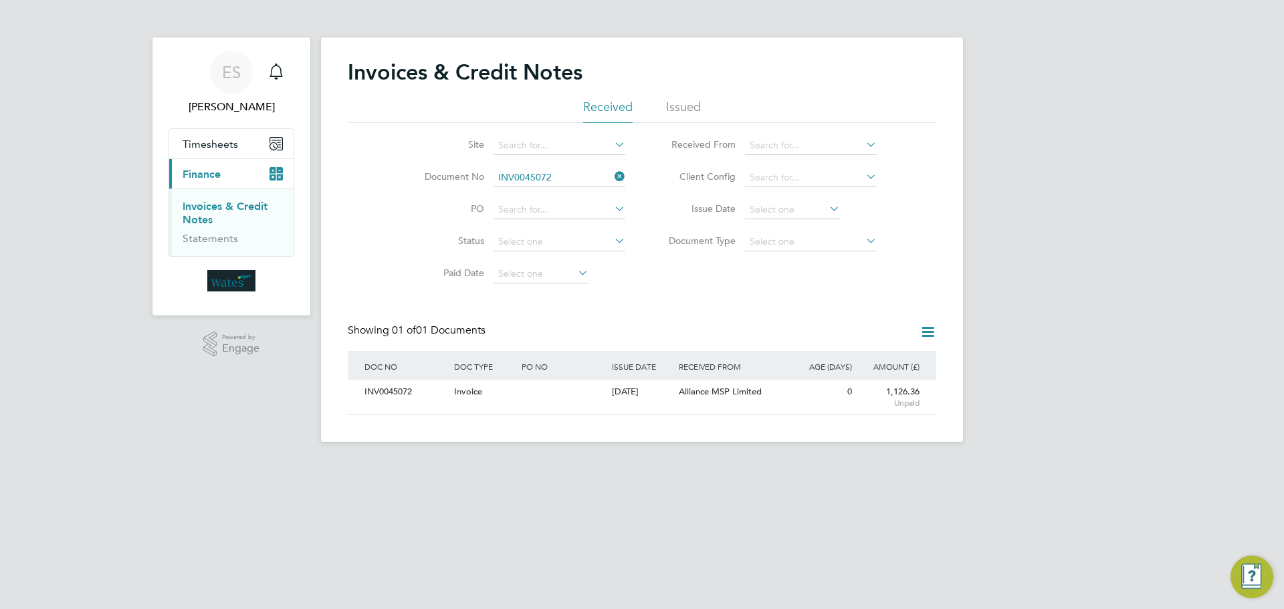
click at [612, 173] on icon at bounding box center [612, 176] width 0 height 19
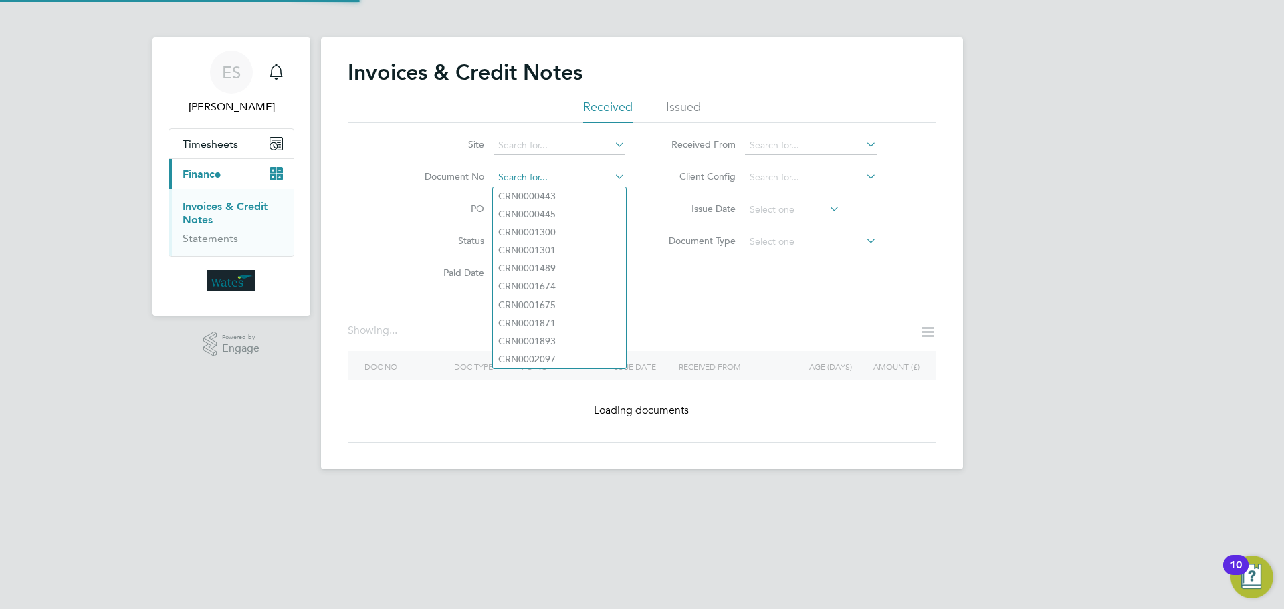
paste input "INV0045073"
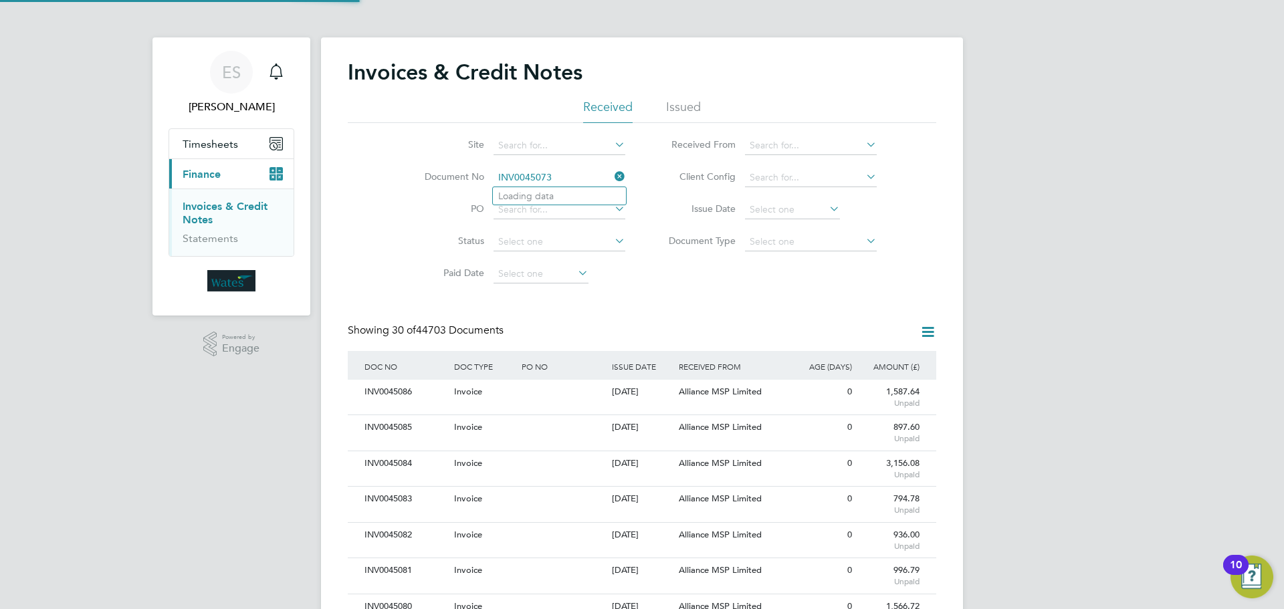
scroll to position [25, 113]
type input "INV0045073"
click at [566, 197] on li "INV0045073" at bounding box center [559, 196] width 133 height 18
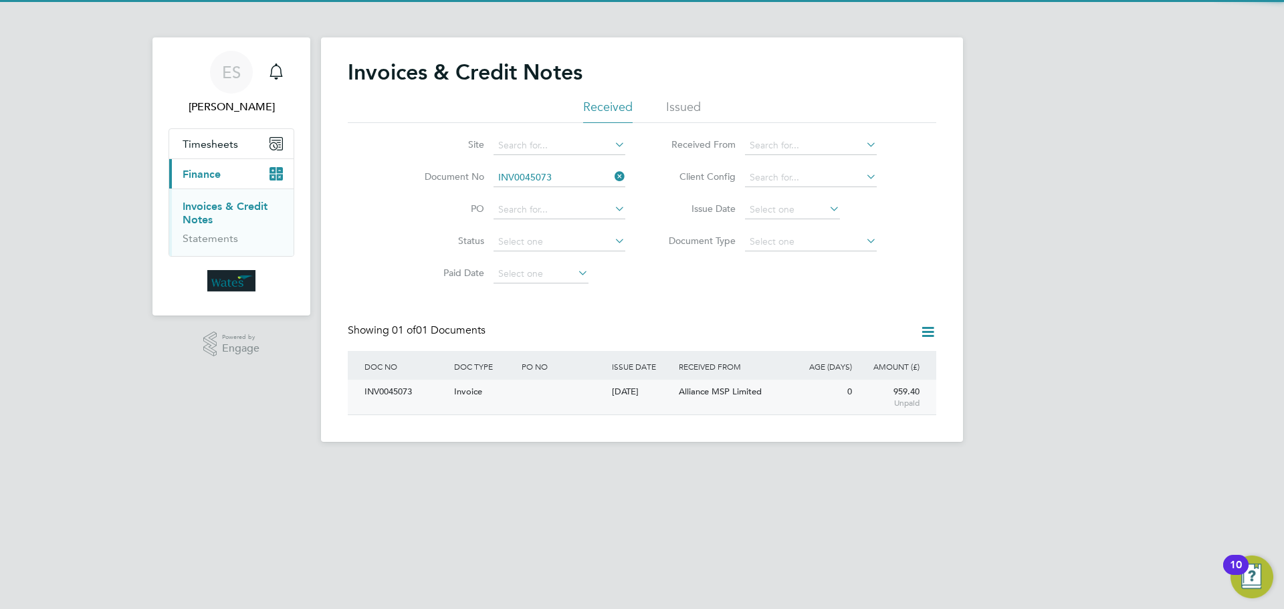
click at [396, 387] on div "INV0045073" at bounding box center [406, 392] width 90 height 25
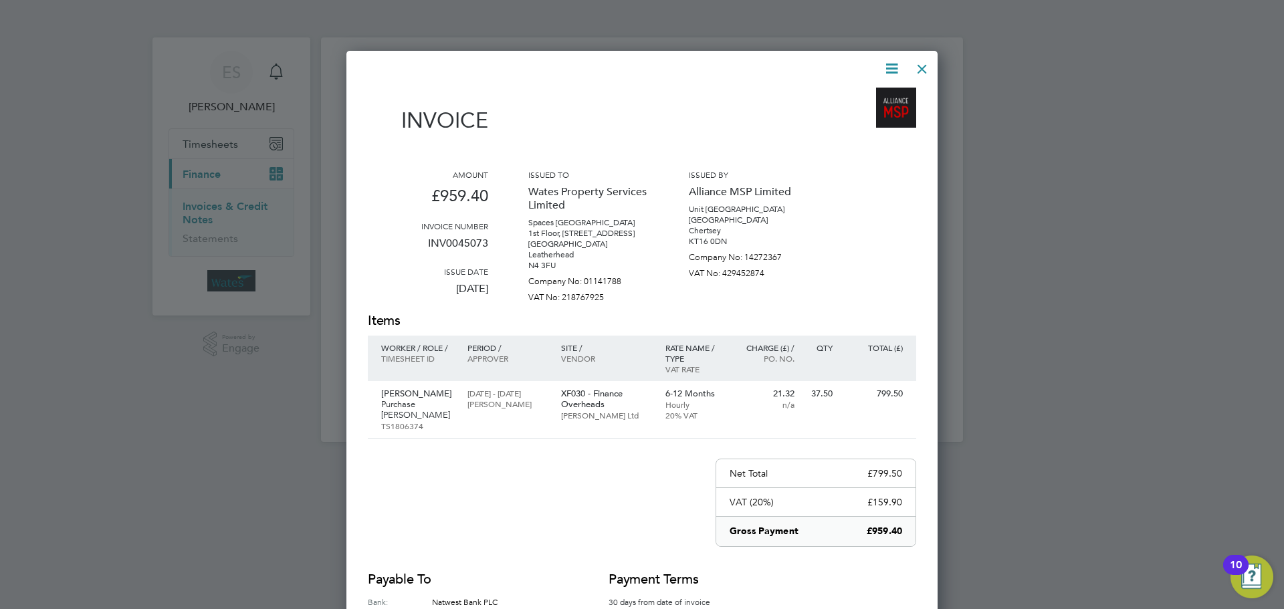
click at [890, 61] on icon at bounding box center [891, 68] width 17 height 17
click at [878, 92] on li "Download Invoice" at bounding box center [851, 100] width 92 height 19
click at [883, 64] on icon at bounding box center [891, 68] width 17 height 17
click at [850, 116] on li "View timesheet" at bounding box center [851, 119] width 92 height 19
click at [923, 59] on div at bounding box center [922, 65] width 24 height 24
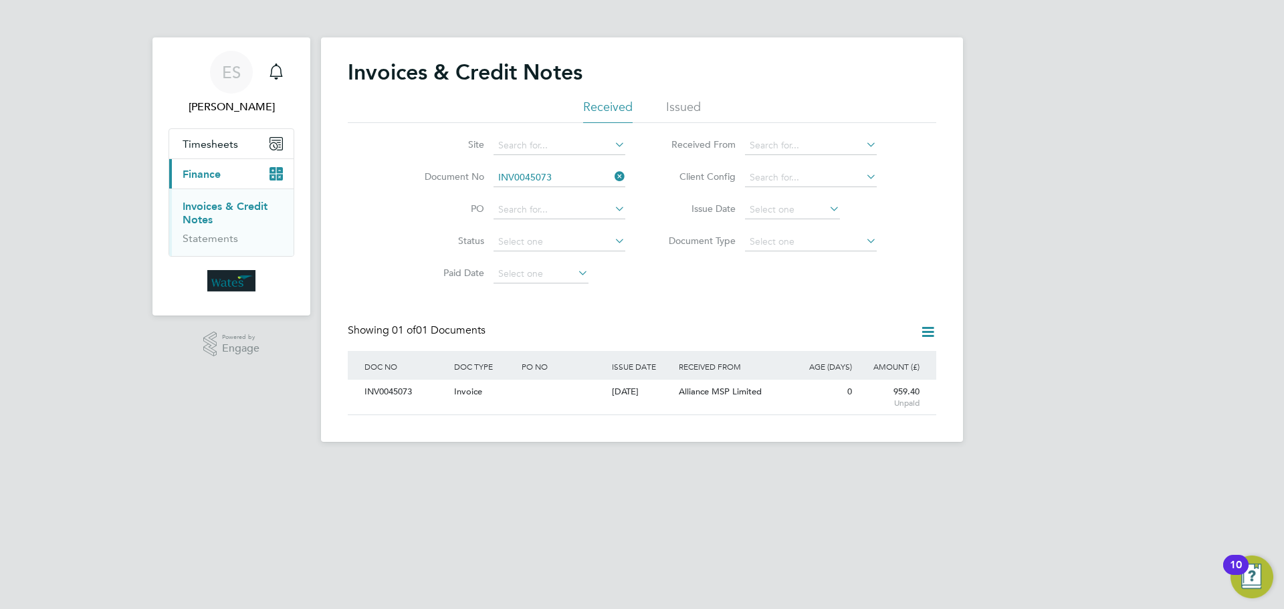
click at [612, 174] on icon at bounding box center [612, 176] width 0 height 19
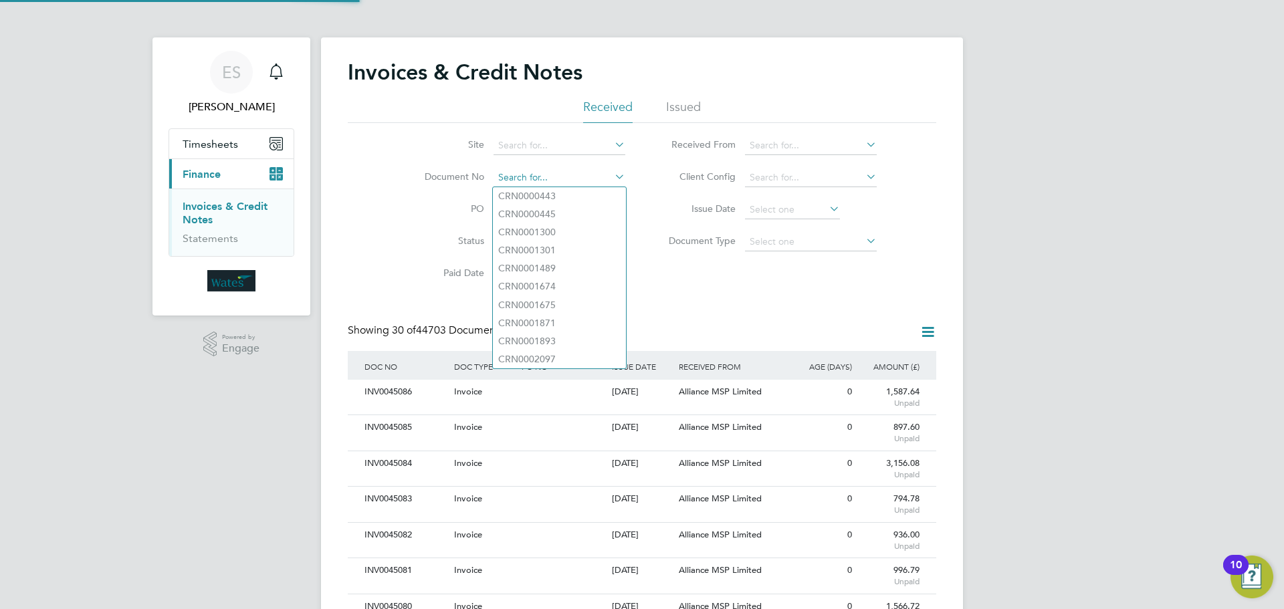
scroll to position [25, 91]
paste input "INV0045074"
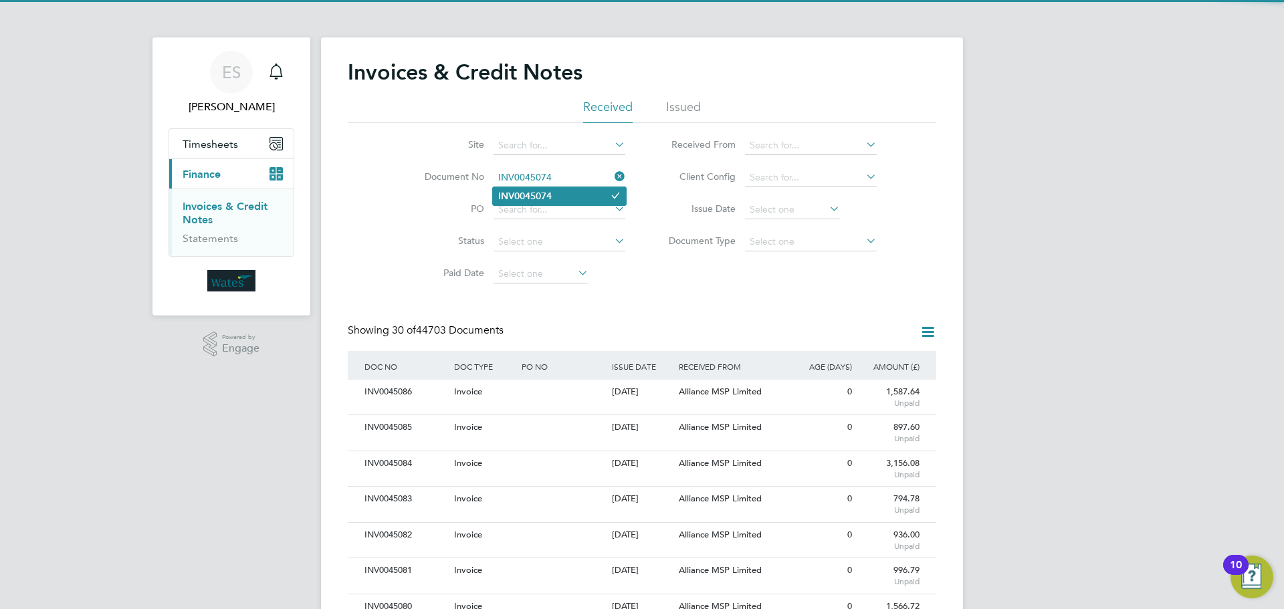
type input "INV0045074"
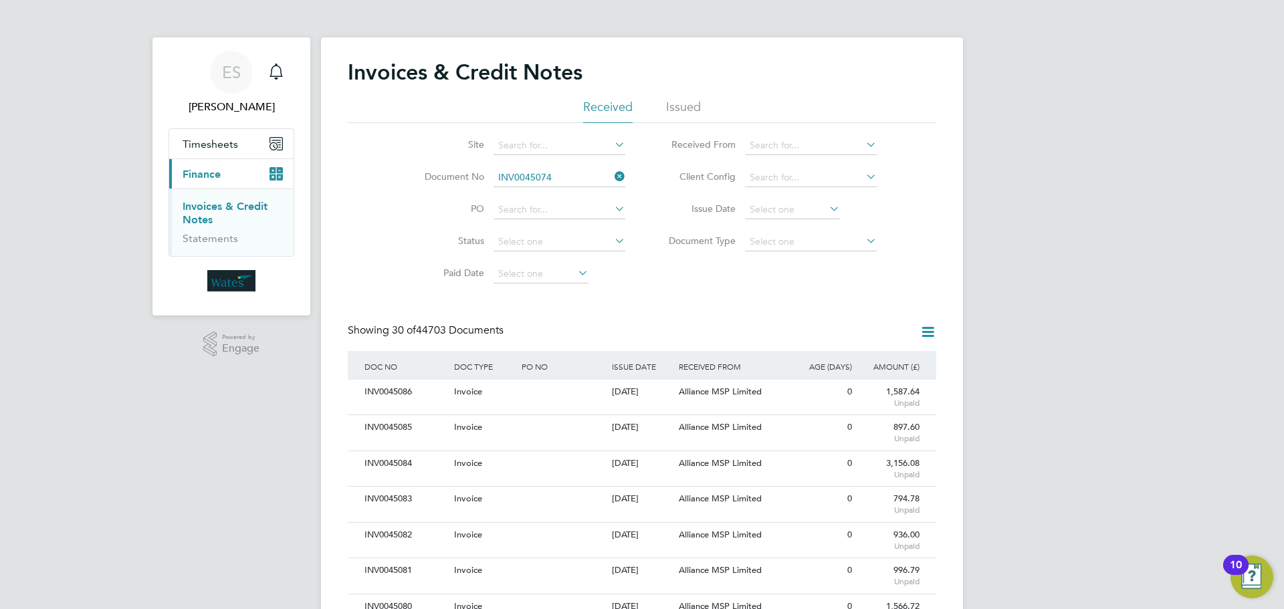
click at [547, 189] on li "INV0045074" at bounding box center [559, 196] width 133 height 18
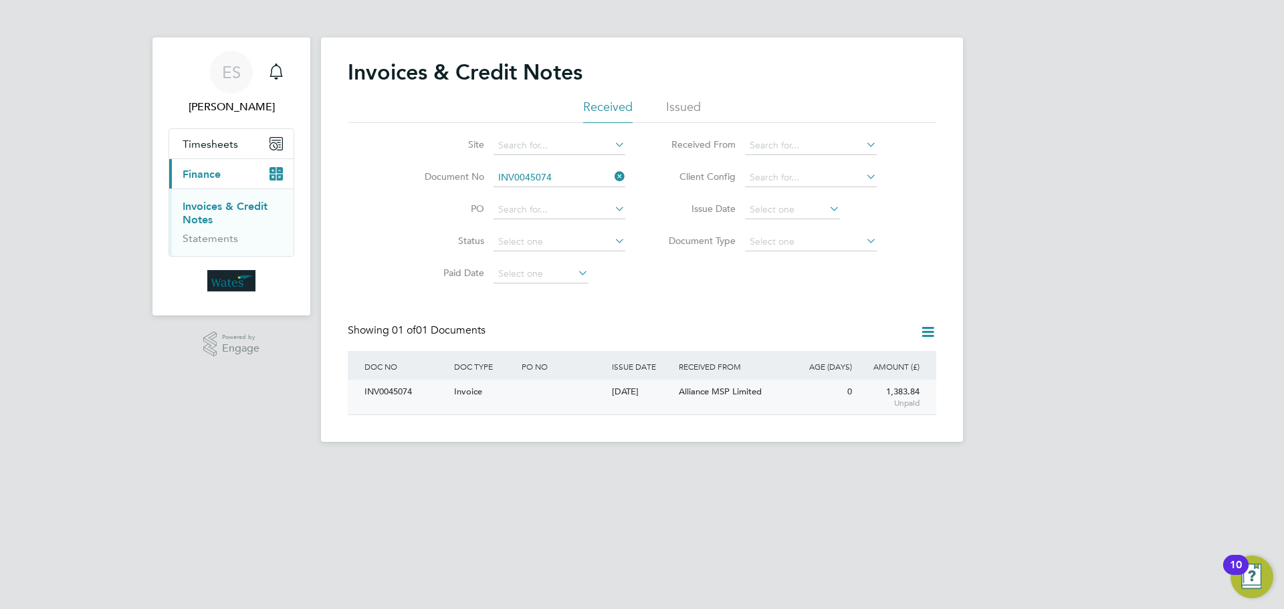
click at [392, 389] on div "INV0045074" at bounding box center [406, 392] width 90 height 25
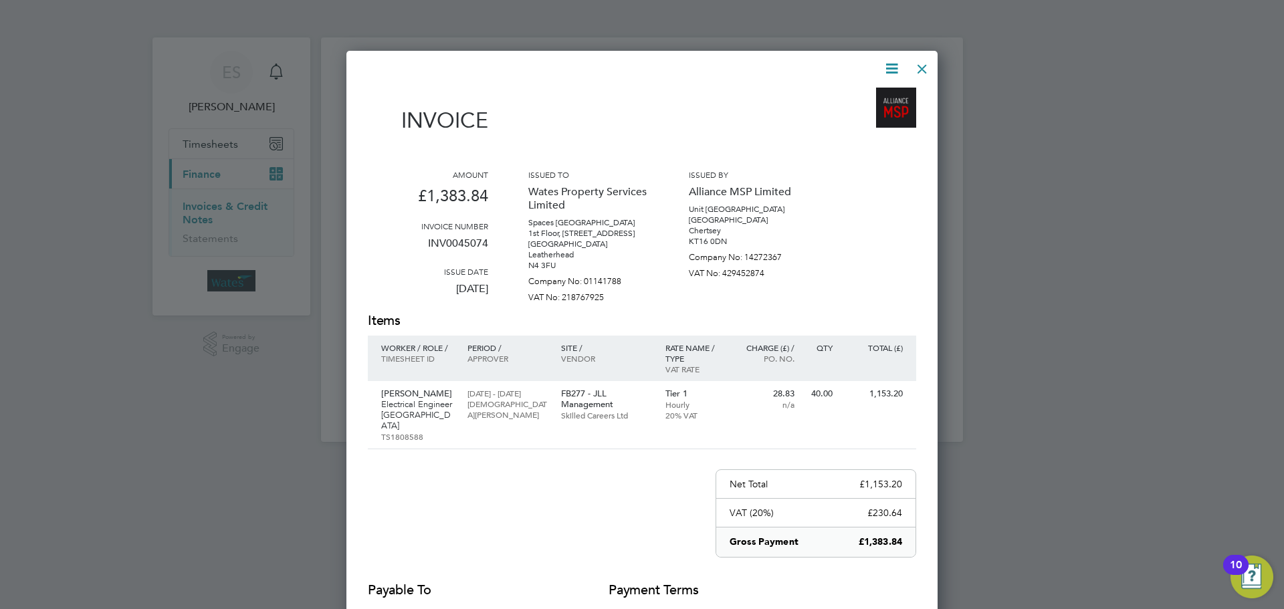
click at [888, 66] on icon at bounding box center [891, 68] width 17 height 17
click at [867, 94] on li "Download Invoice" at bounding box center [851, 100] width 92 height 19
drag, startPoint x: 887, startPoint y: 62, endPoint x: 876, endPoint y: 72, distance: 15.2
click at [887, 62] on icon at bounding box center [891, 68] width 17 height 17
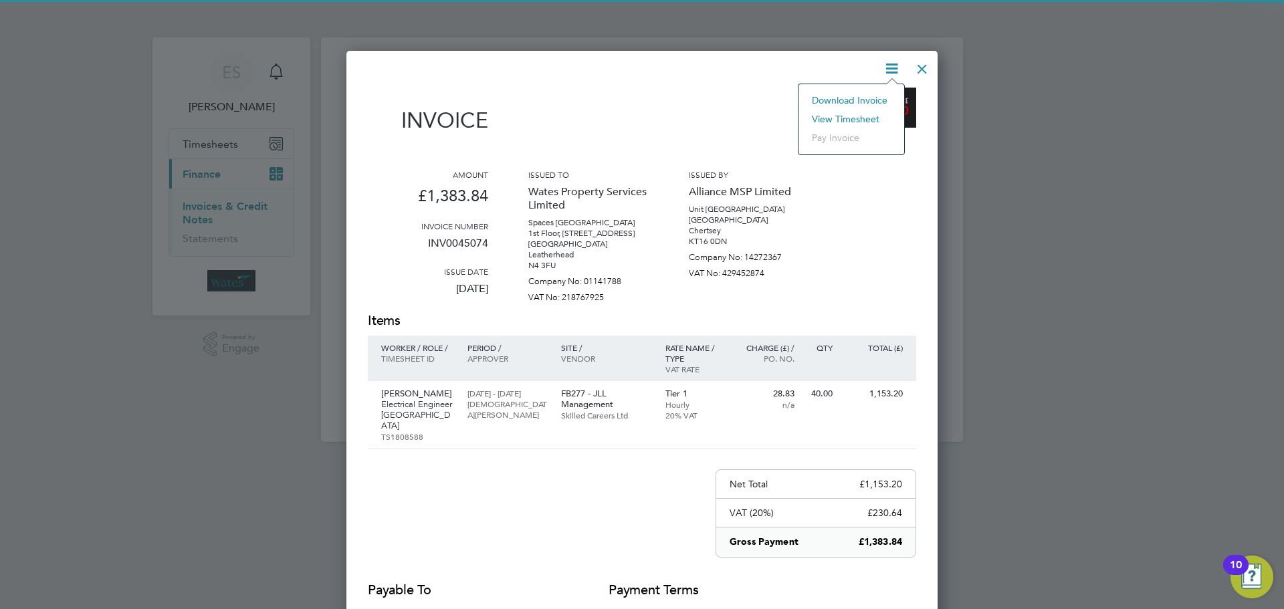
click at [854, 115] on li "View timesheet" at bounding box center [851, 119] width 92 height 19
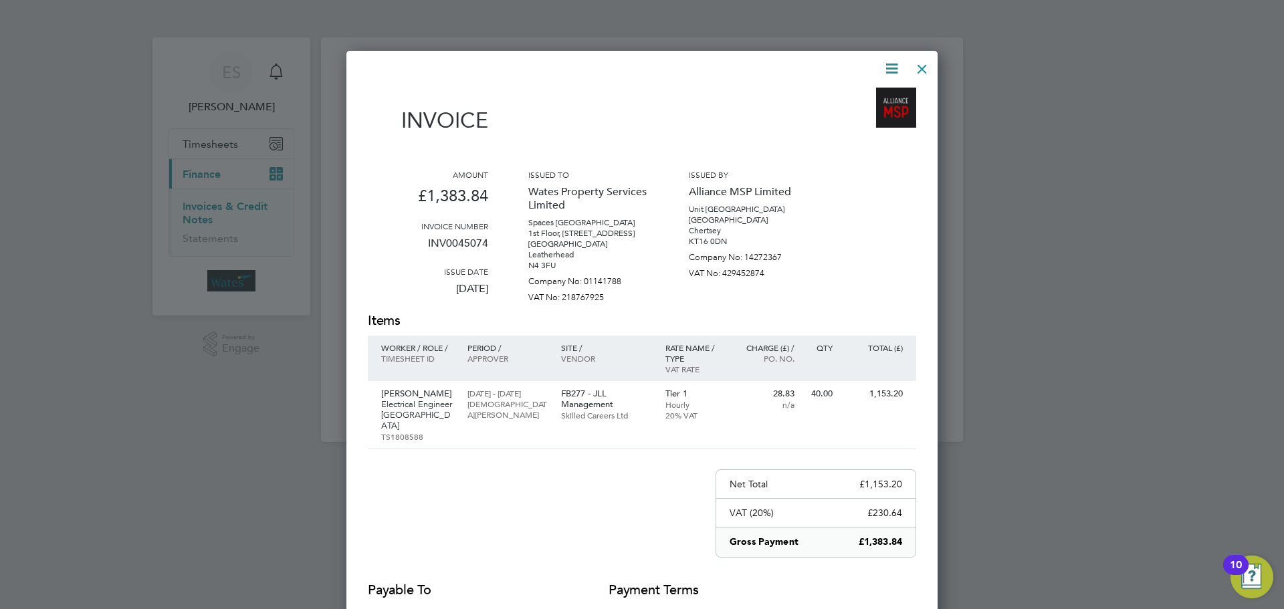
click at [922, 70] on div at bounding box center [922, 65] width 24 height 24
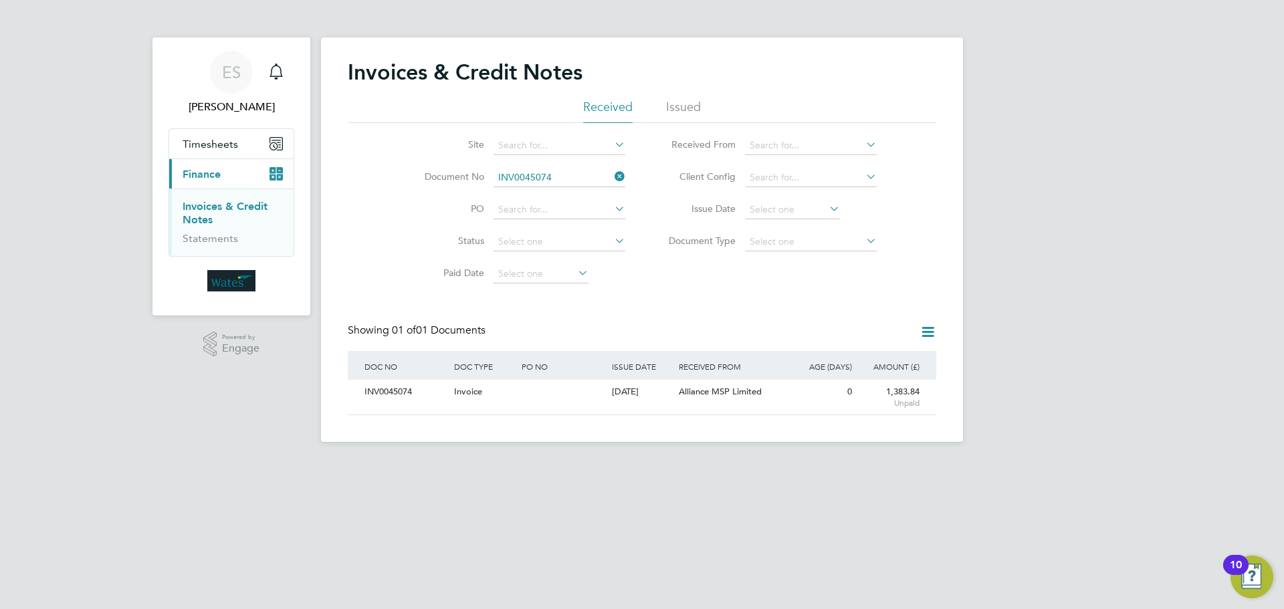
click at [612, 176] on icon at bounding box center [612, 176] width 0 height 19
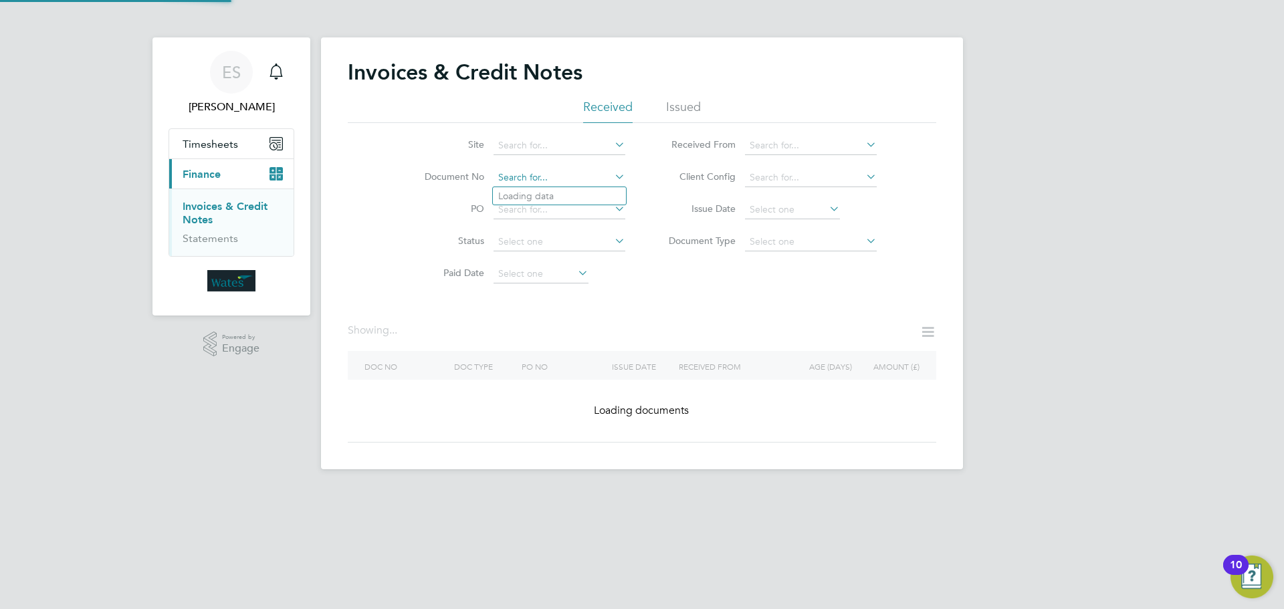
paste input "INV0045075"
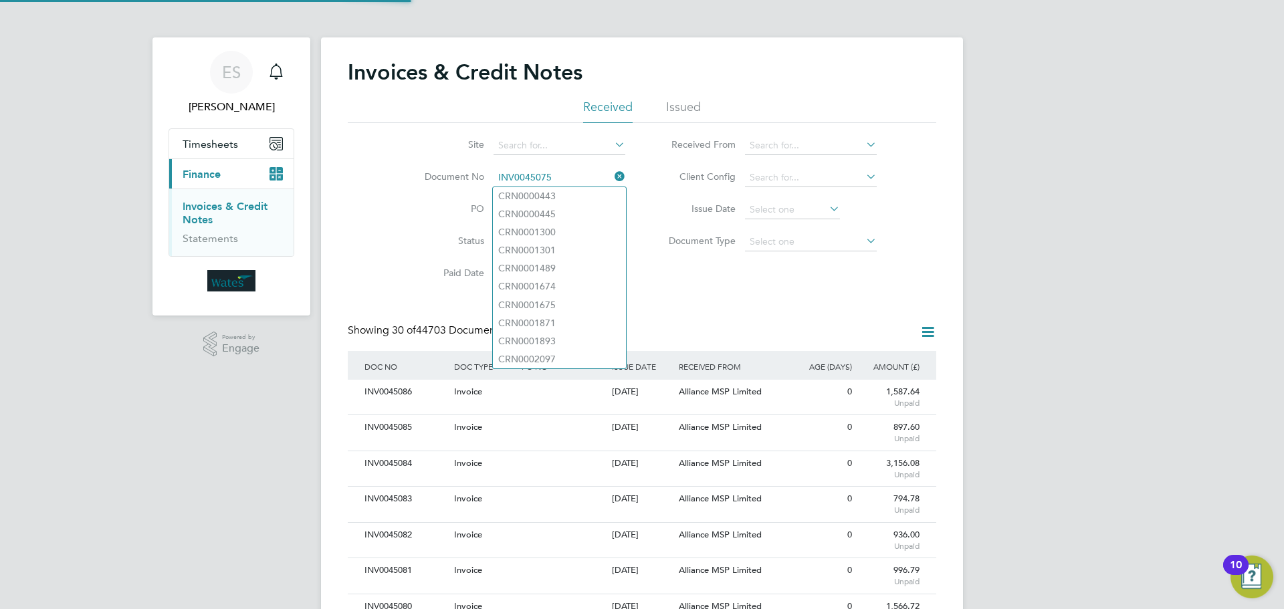
scroll to position [25, 113]
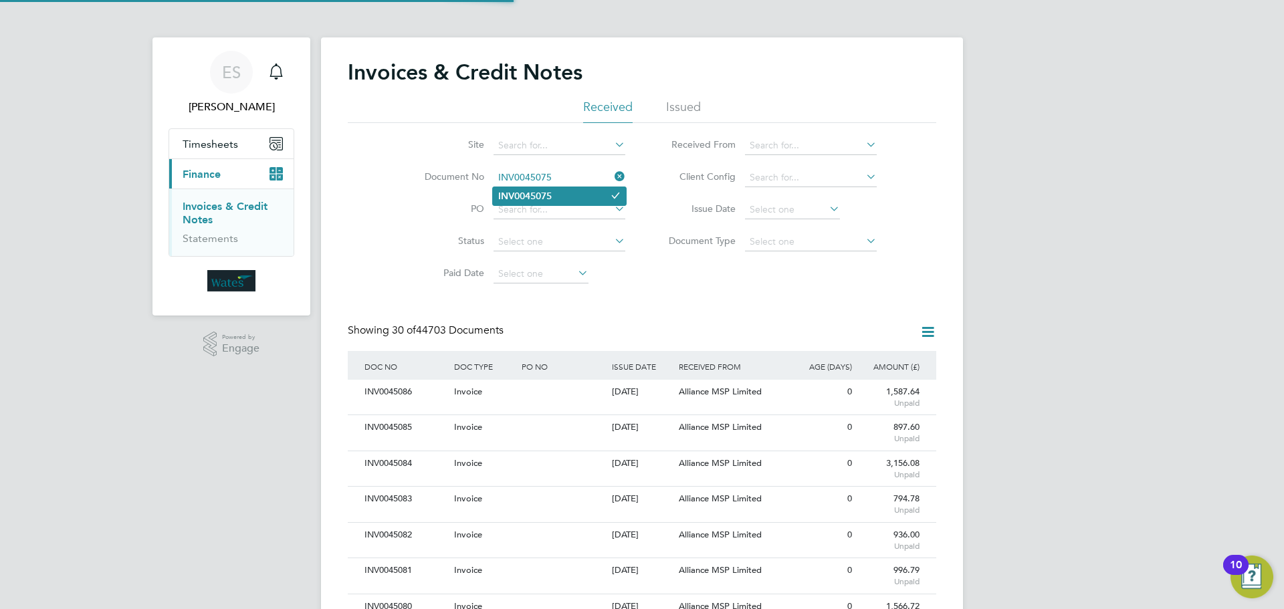
type input "INV0045075"
click at [562, 188] on li "INV0045075" at bounding box center [559, 196] width 133 height 18
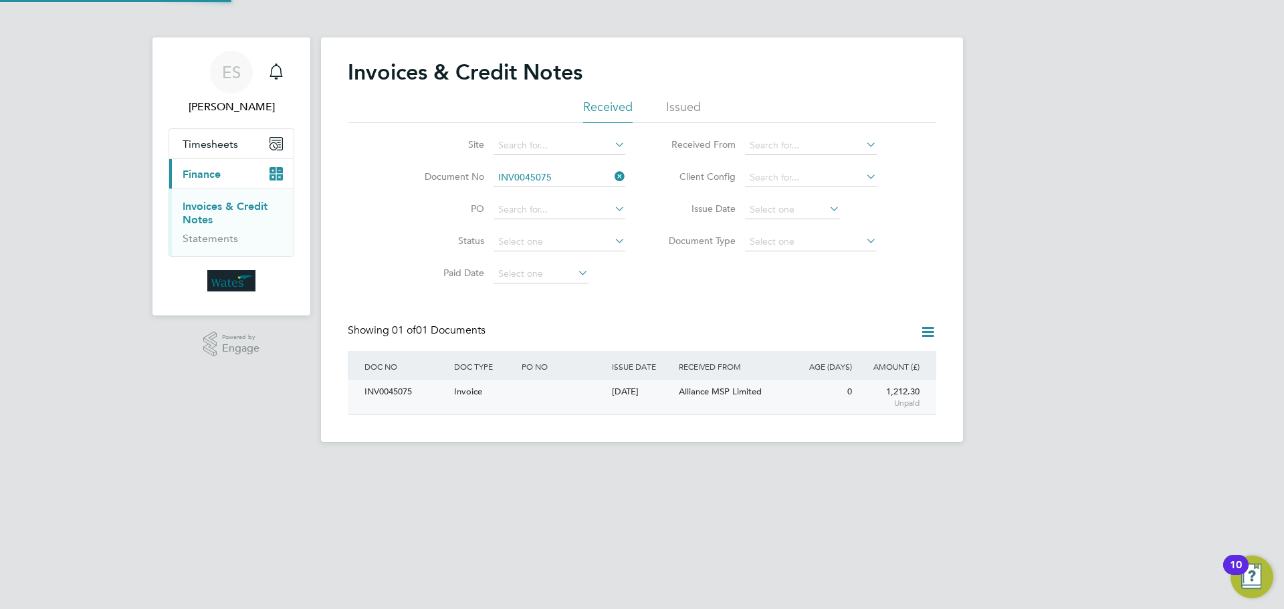
click at [402, 391] on div "INV0045075" at bounding box center [406, 392] width 90 height 25
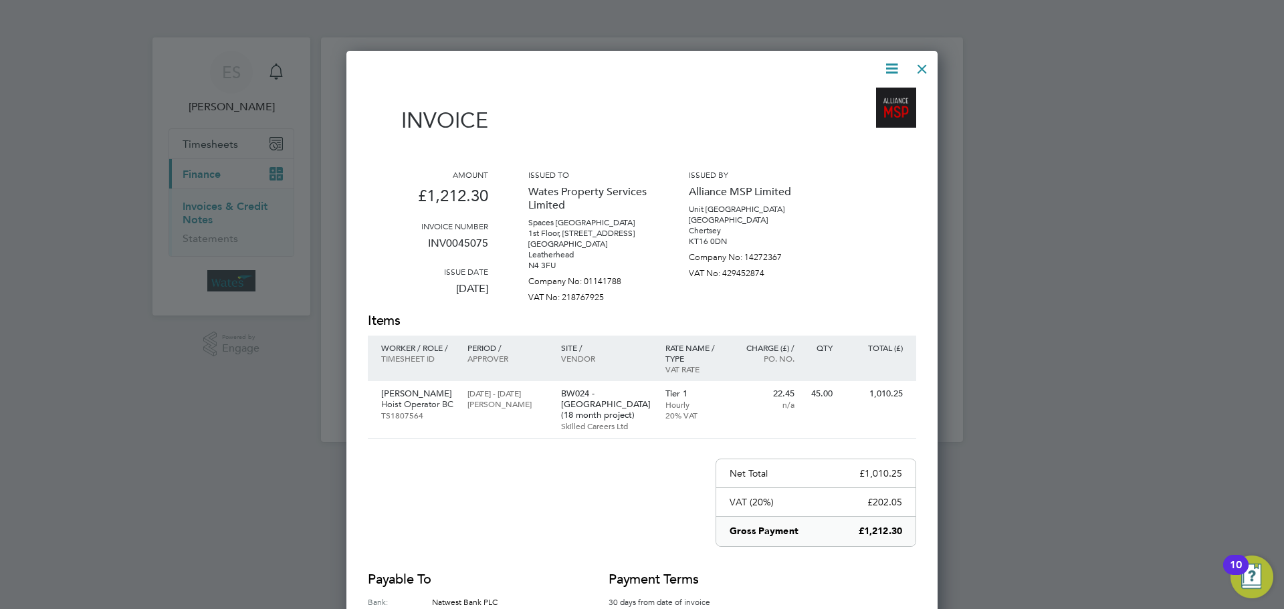
click at [888, 66] on icon at bounding box center [891, 68] width 17 height 17
click at [872, 93] on li "Download Invoice" at bounding box center [851, 100] width 92 height 19
click at [886, 66] on icon at bounding box center [891, 68] width 17 height 17
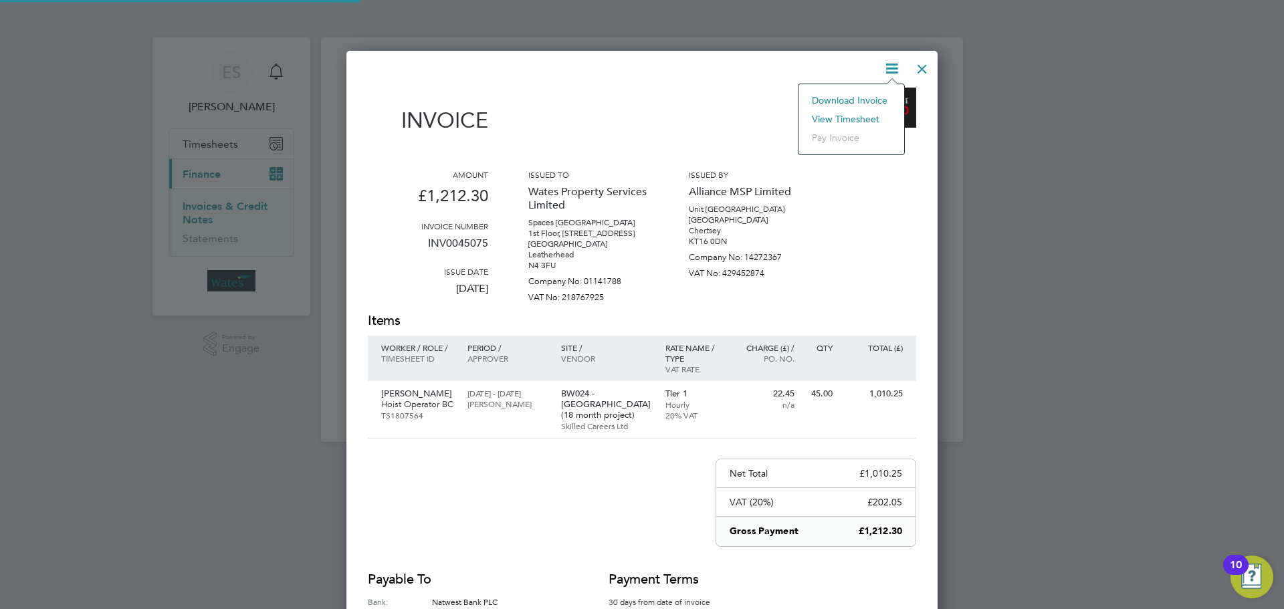
click at [864, 112] on li "View timesheet" at bounding box center [851, 119] width 92 height 19
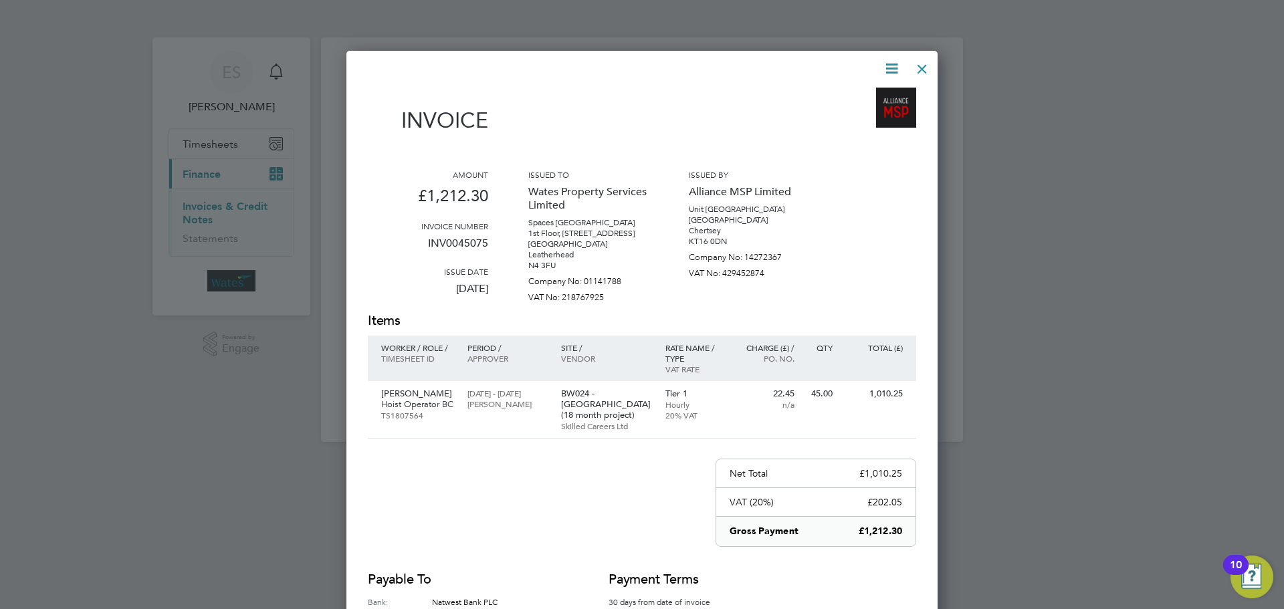
click at [912, 70] on div at bounding box center [922, 65] width 24 height 24
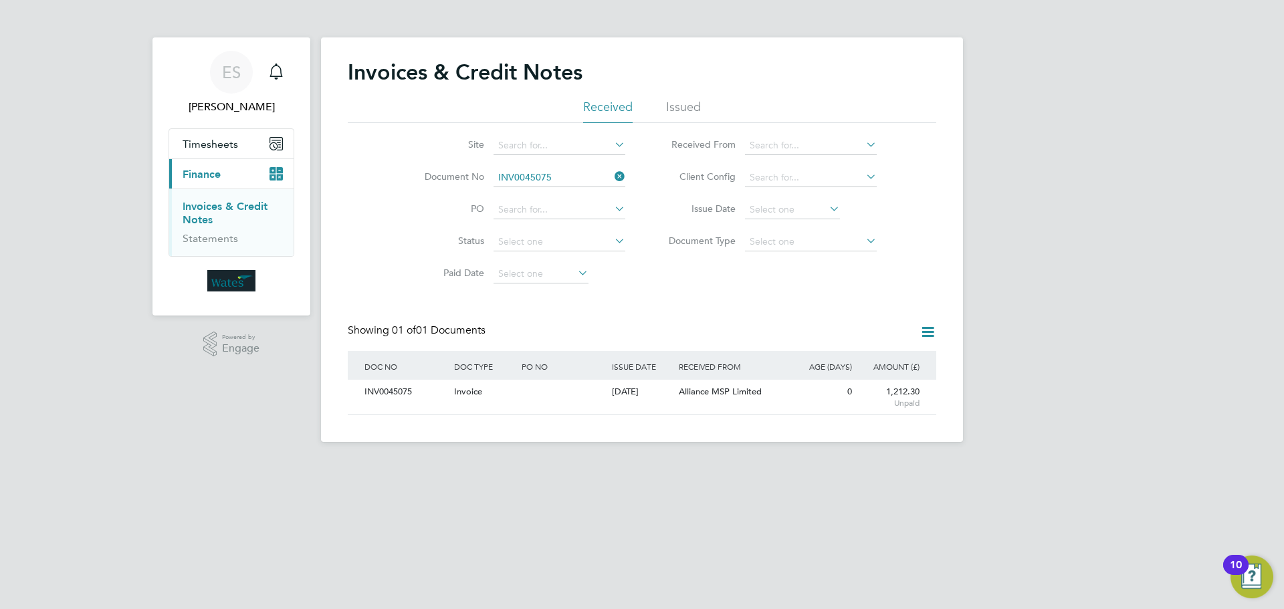
click at [612, 174] on icon at bounding box center [612, 176] width 0 height 19
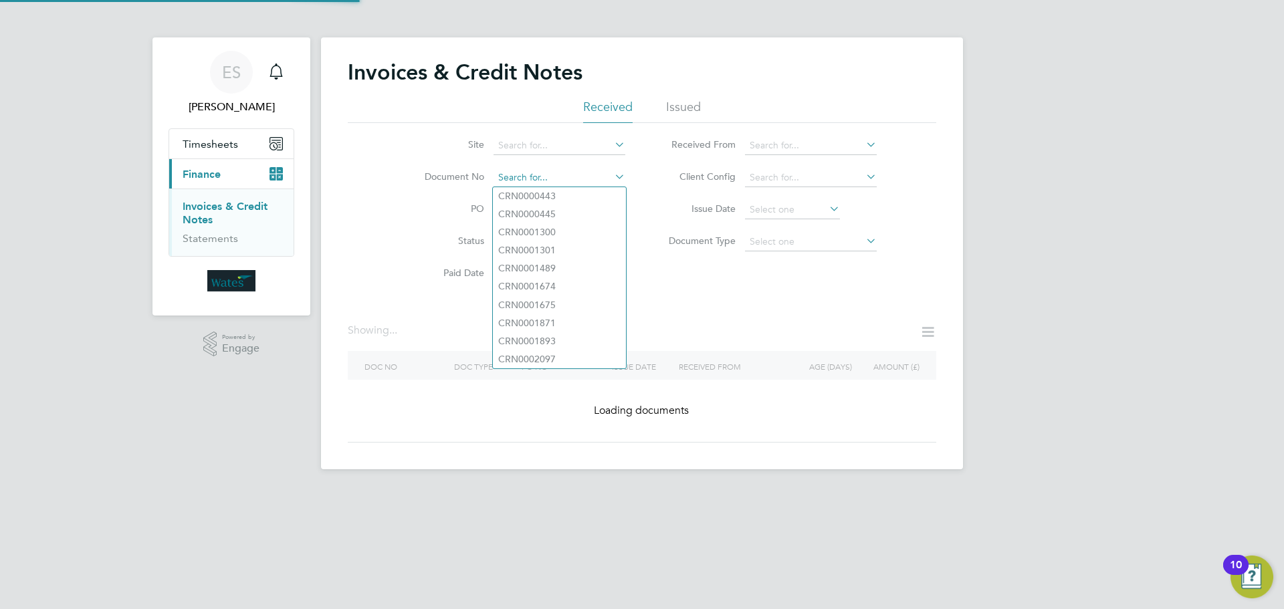
paste input "INV0045076"
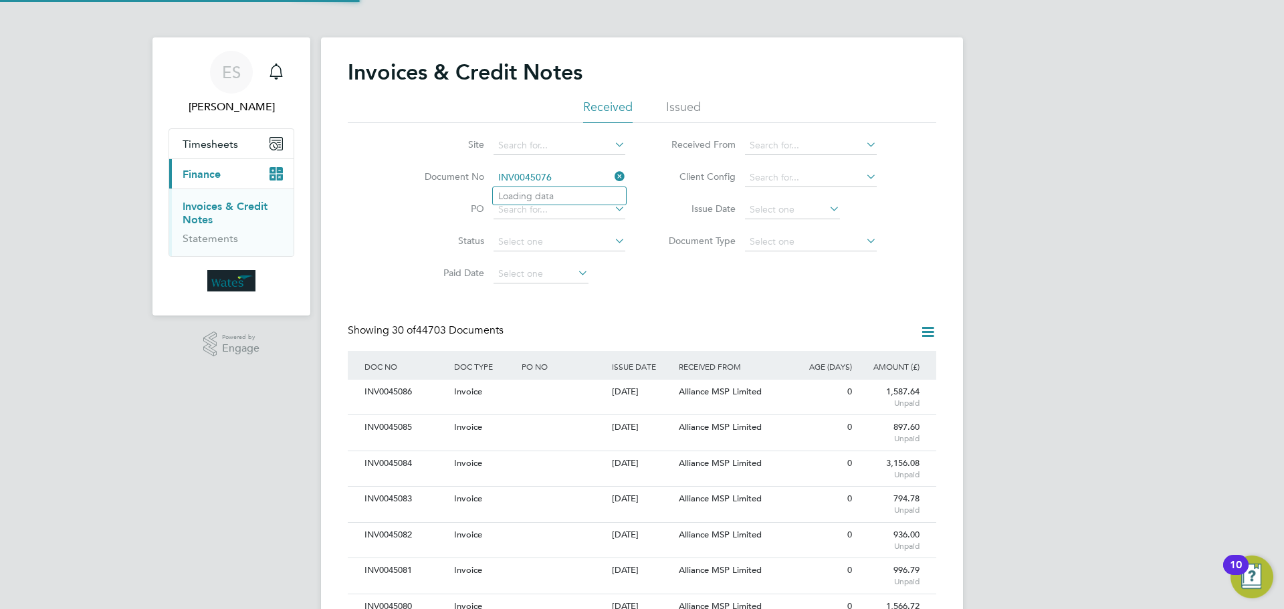
scroll to position [25, 91]
type input "INV0045076"
click at [576, 193] on li "INV0045076" at bounding box center [559, 196] width 133 height 18
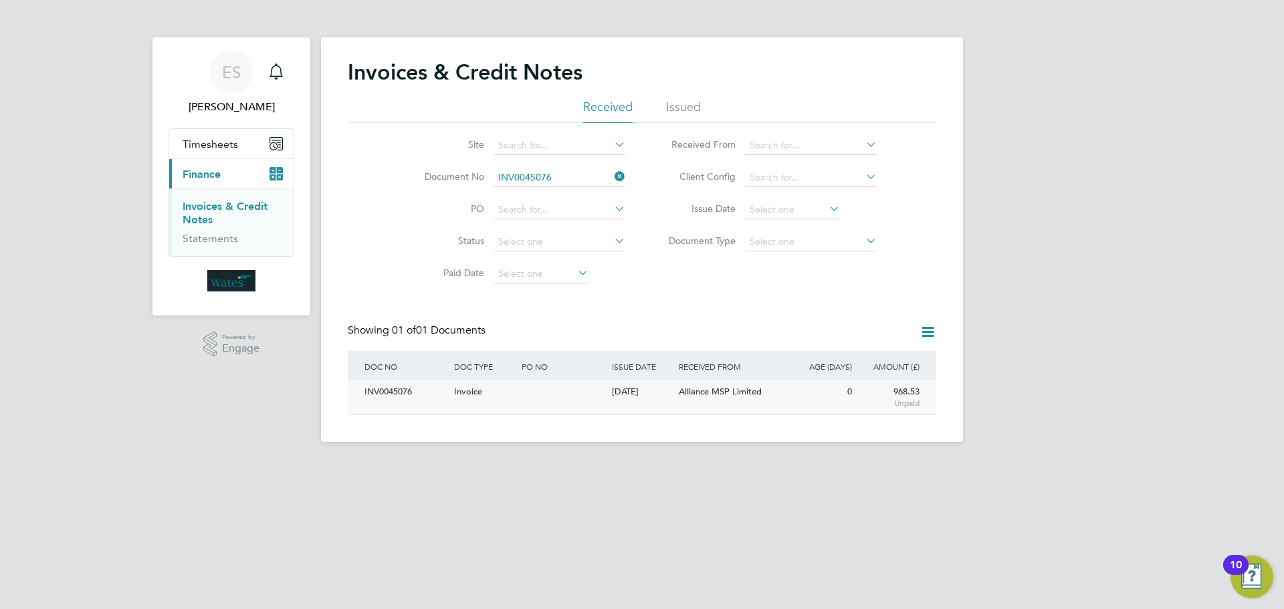
click at [388, 386] on div "INV0045076" at bounding box center [406, 392] width 90 height 25
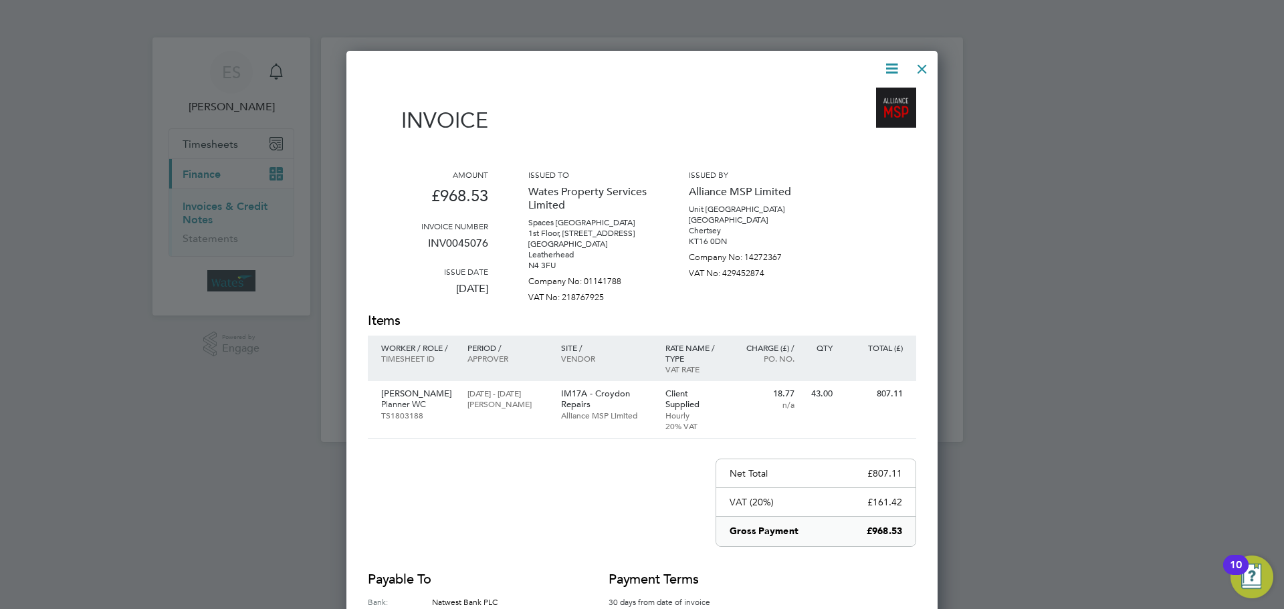
click at [886, 61] on icon at bounding box center [891, 68] width 17 height 17
click at [870, 92] on li "Download Invoice" at bounding box center [851, 100] width 92 height 19
click at [890, 64] on icon at bounding box center [891, 68] width 17 height 17
click at [862, 114] on li "View timesheet" at bounding box center [851, 119] width 92 height 19
click at [922, 67] on div at bounding box center [922, 65] width 24 height 24
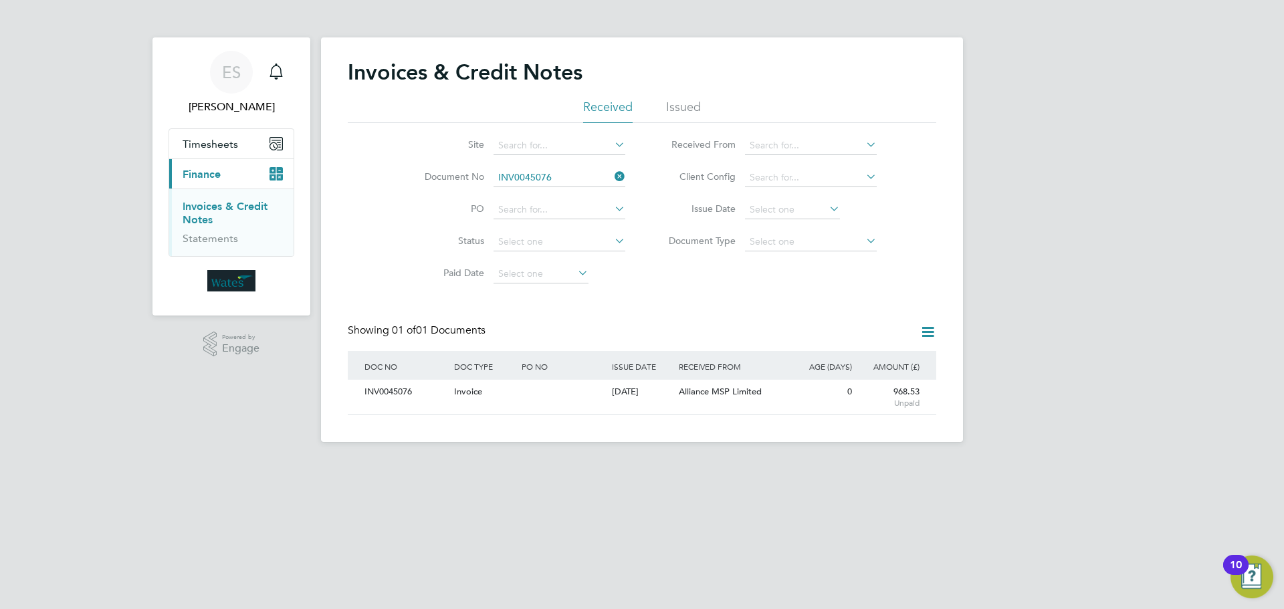
click at [612, 177] on icon at bounding box center [612, 176] width 0 height 19
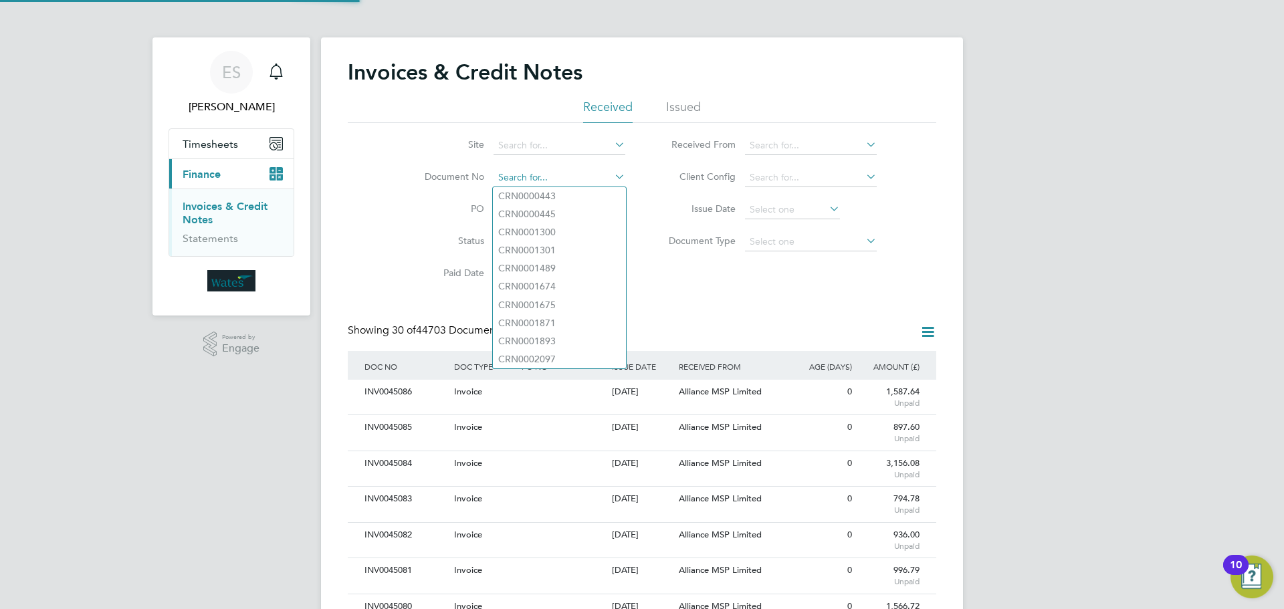
drag, startPoint x: 566, startPoint y: 187, endPoint x: 535, endPoint y: 176, distance: 32.6
paste input "INV0045077"
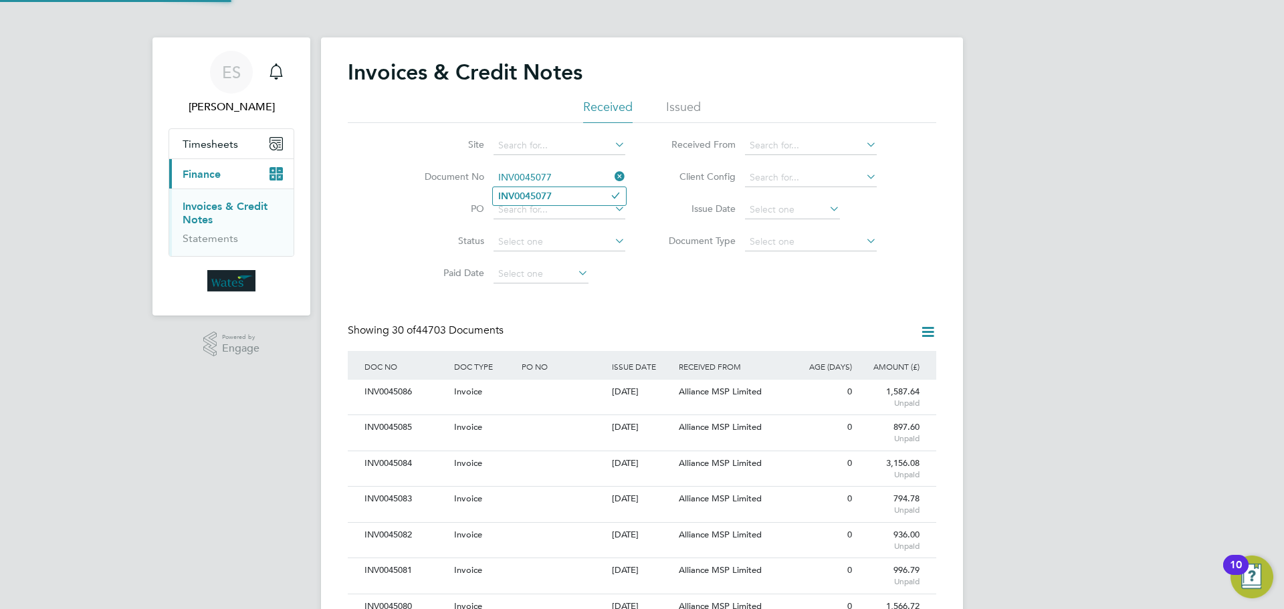
type input "INV0045077"
click at [551, 195] on b "INV0045077" at bounding box center [524, 196] width 53 height 11
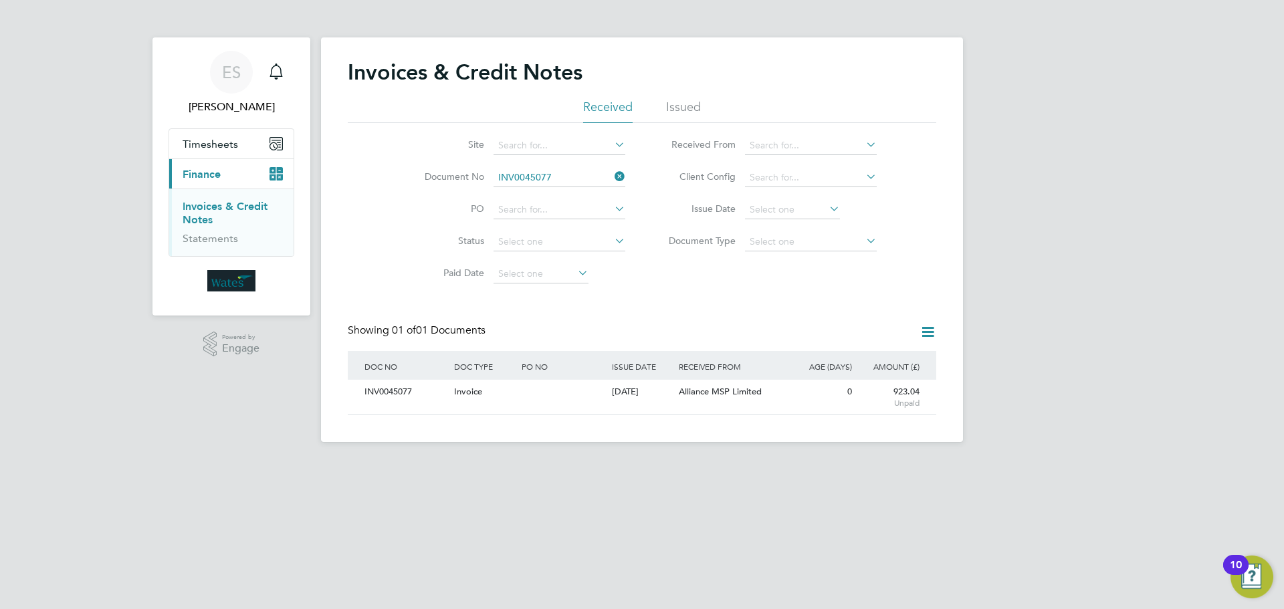
click at [380, 393] on div "INV0045077" at bounding box center [406, 392] width 90 height 25
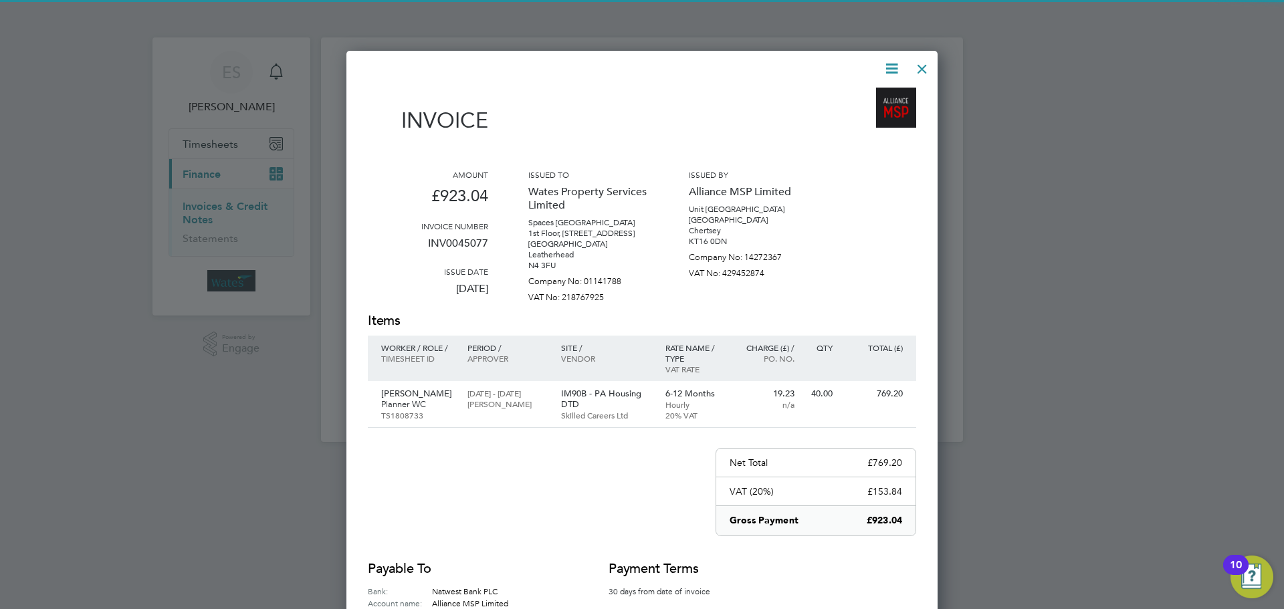
click at [889, 60] on icon at bounding box center [891, 68] width 17 height 17
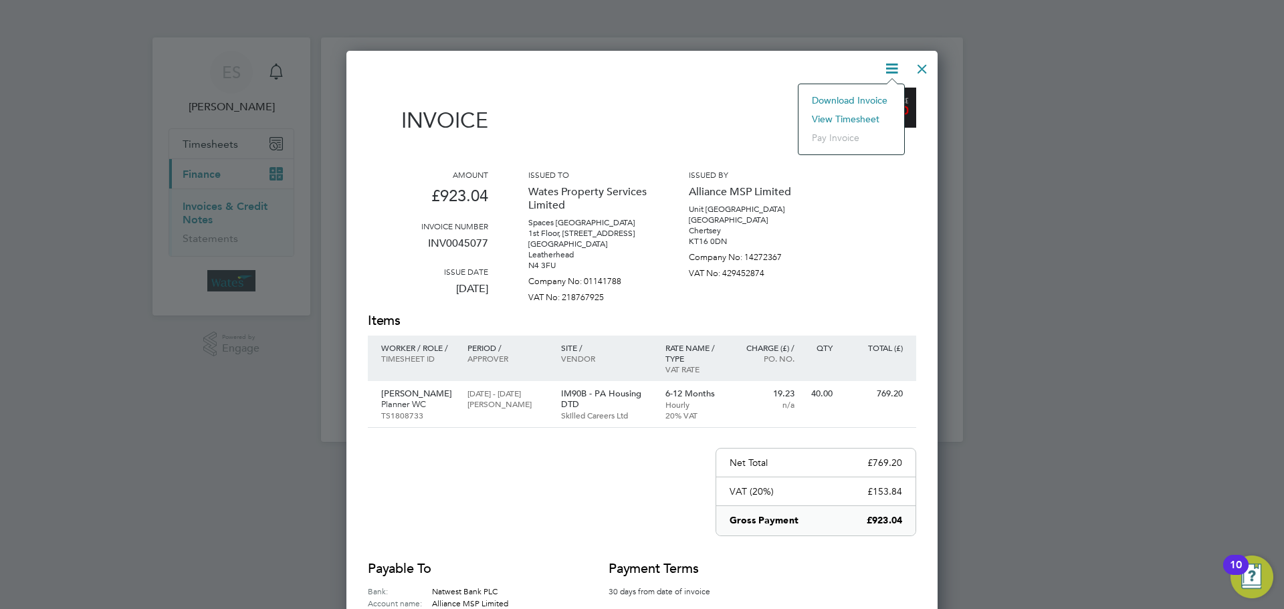
click at [861, 95] on li "Download Invoice" at bounding box center [851, 100] width 92 height 19
click at [888, 64] on icon at bounding box center [891, 68] width 17 height 17
click at [865, 112] on li "View timesheet" at bounding box center [851, 119] width 92 height 19
click at [929, 67] on div at bounding box center [922, 65] width 24 height 24
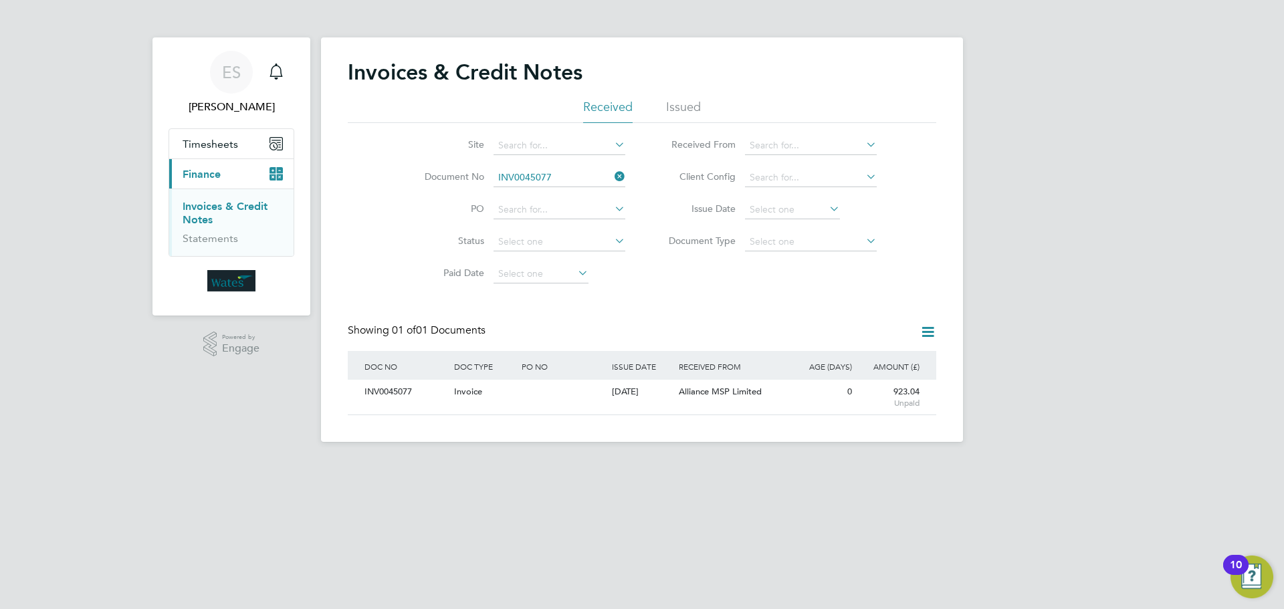
click at [612, 177] on icon at bounding box center [612, 176] width 0 height 19
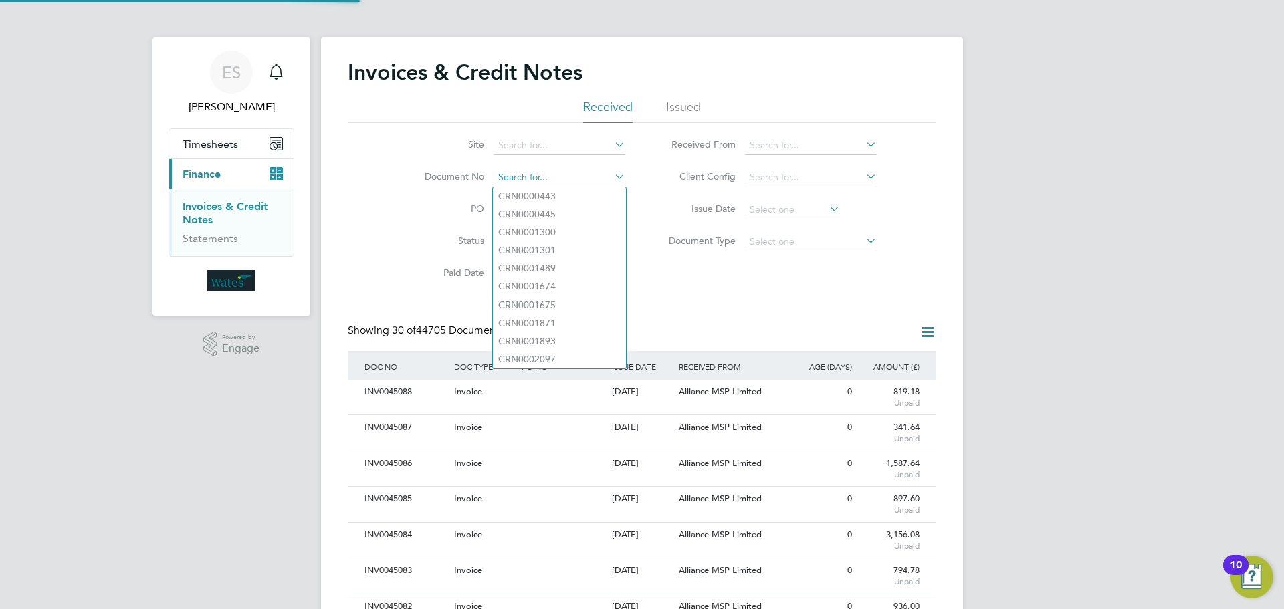
paste input "INV0045078"
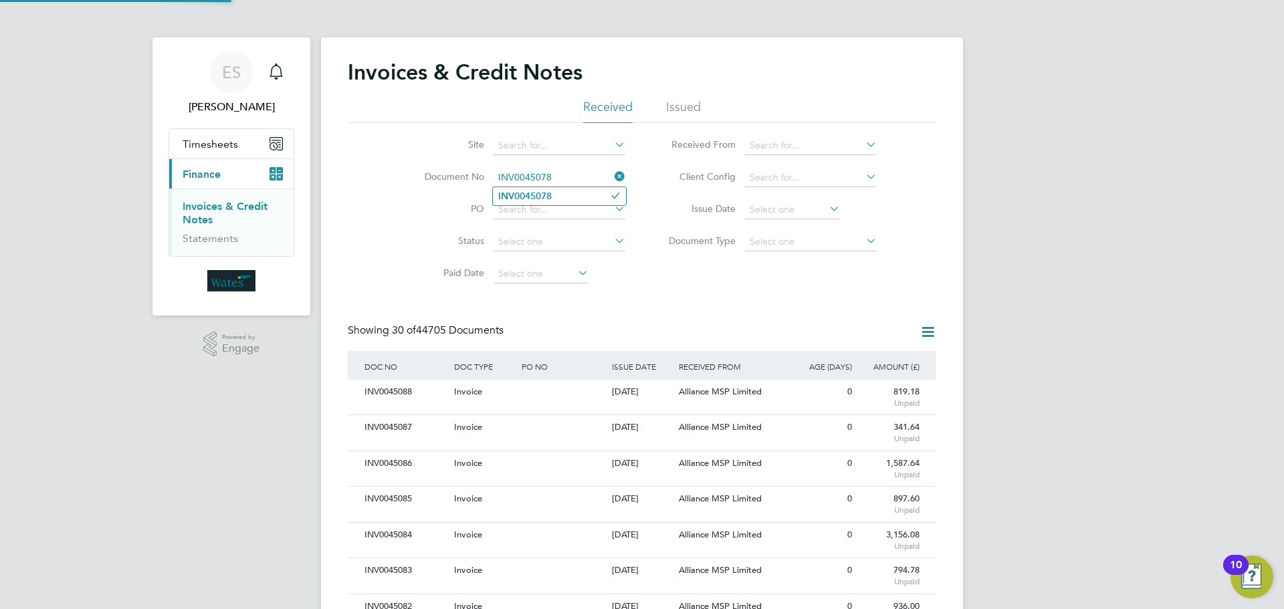
type input "INV0045078"
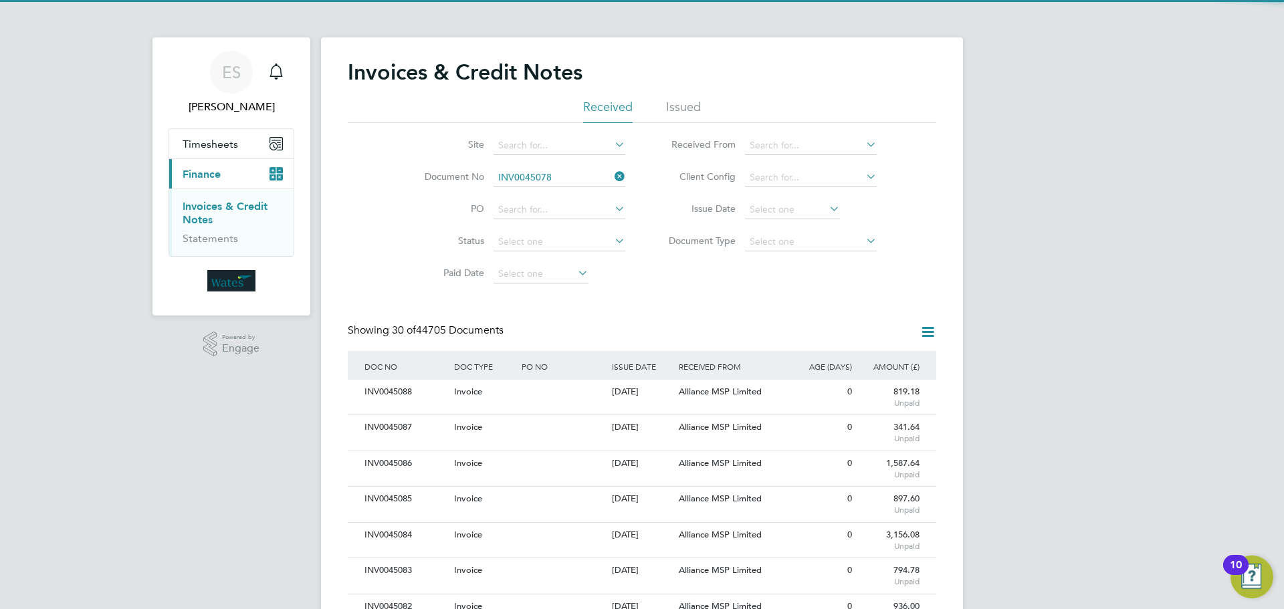
click at [562, 197] on li "INV0045078" at bounding box center [559, 196] width 133 height 18
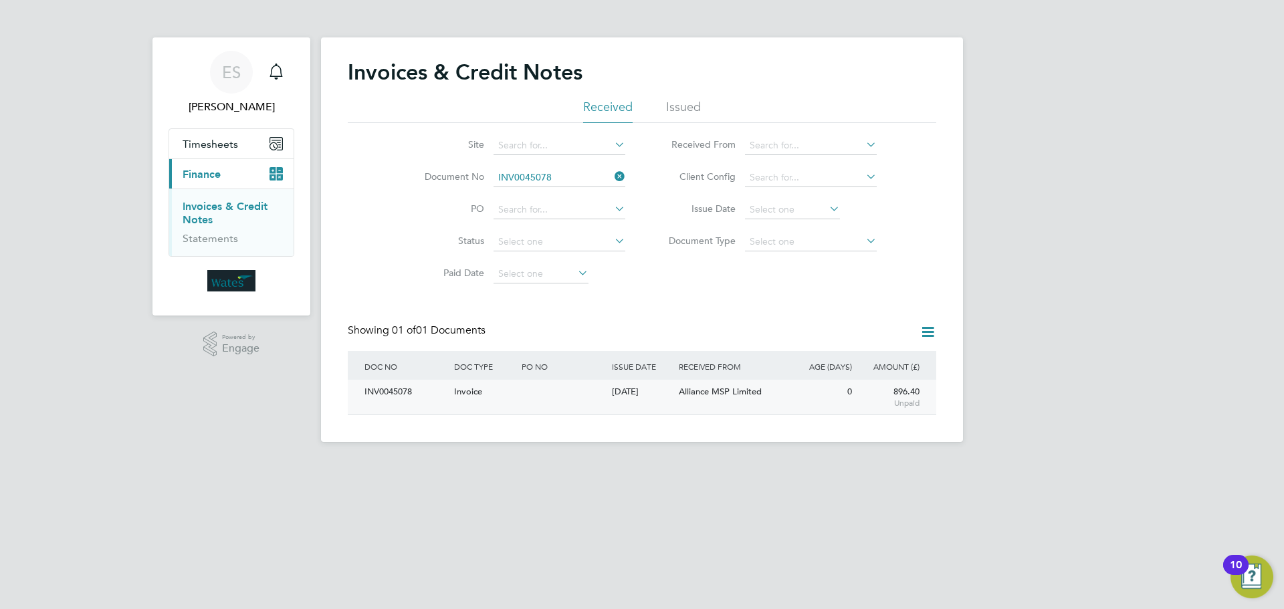
click at [387, 394] on div "INV0045078" at bounding box center [406, 392] width 90 height 25
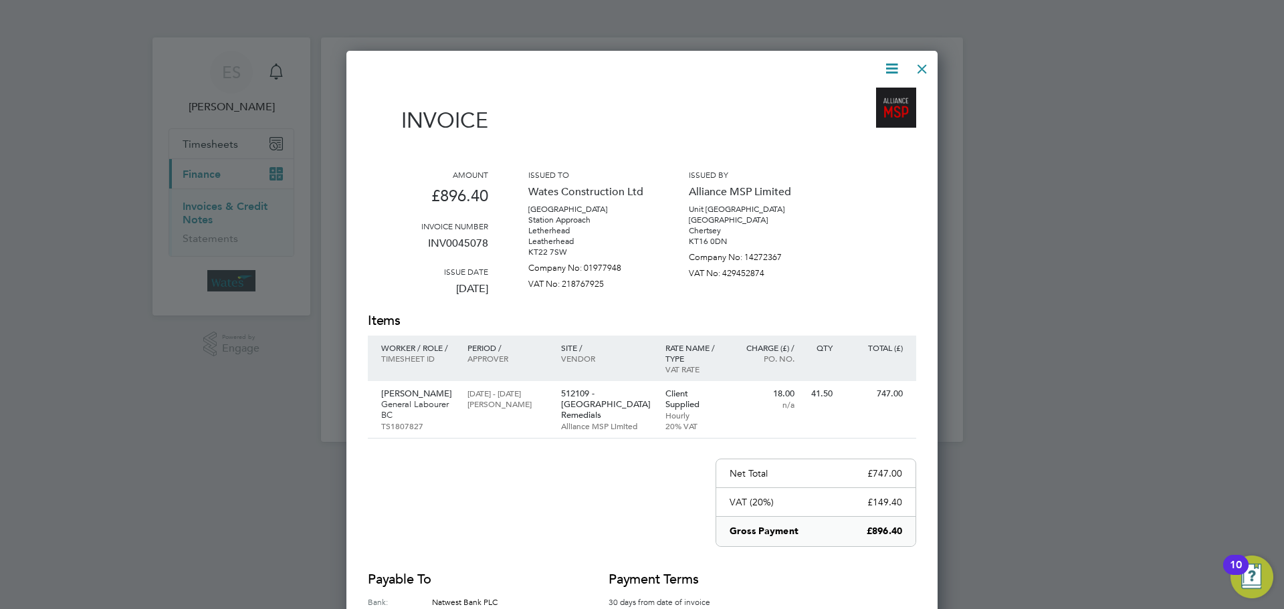
click at [893, 62] on icon at bounding box center [891, 68] width 17 height 17
click at [870, 99] on li "Download Invoice" at bounding box center [851, 100] width 92 height 19
click at [845, 30] on div at bounding box center [642, 304] width 1284 height 609
click at [923, 65] on div at bounding box center [922, 65] width 24 height 24
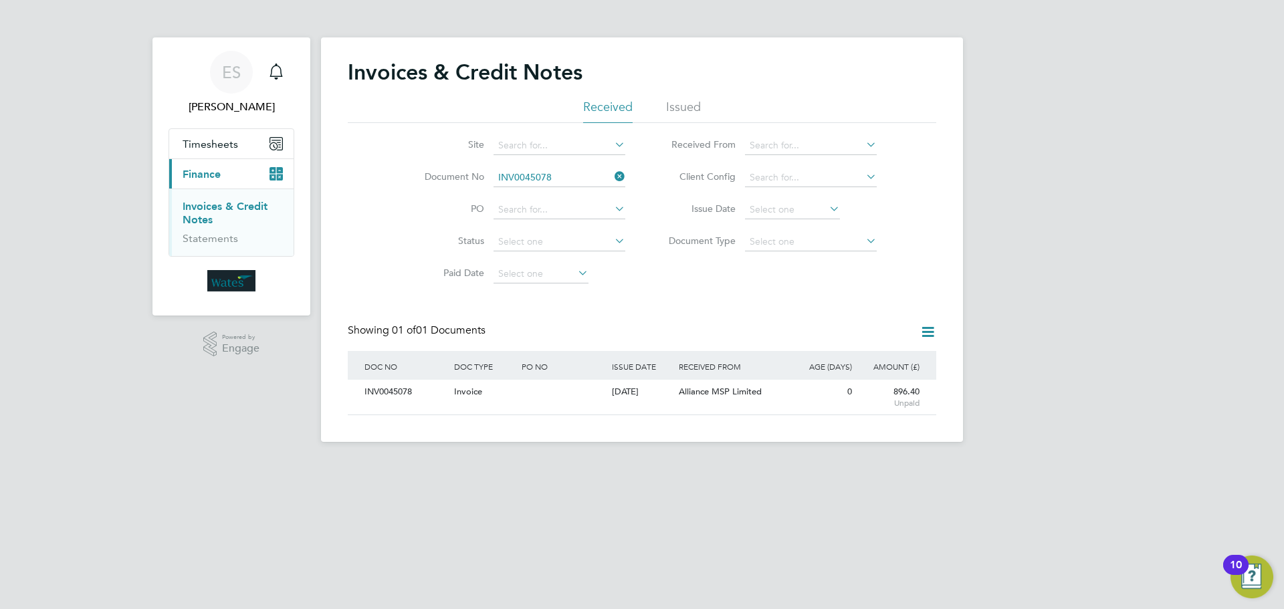
click at [612, 174] on icon at bounding box center [612, 176] width 0 height 19
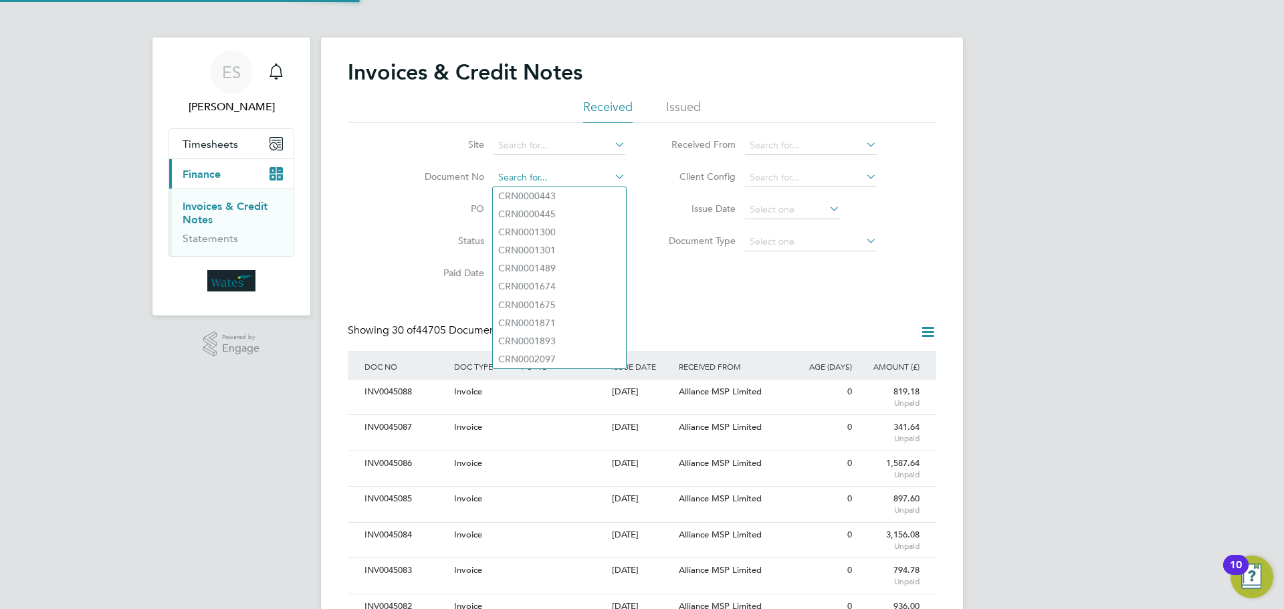
paste input "INV0045080"
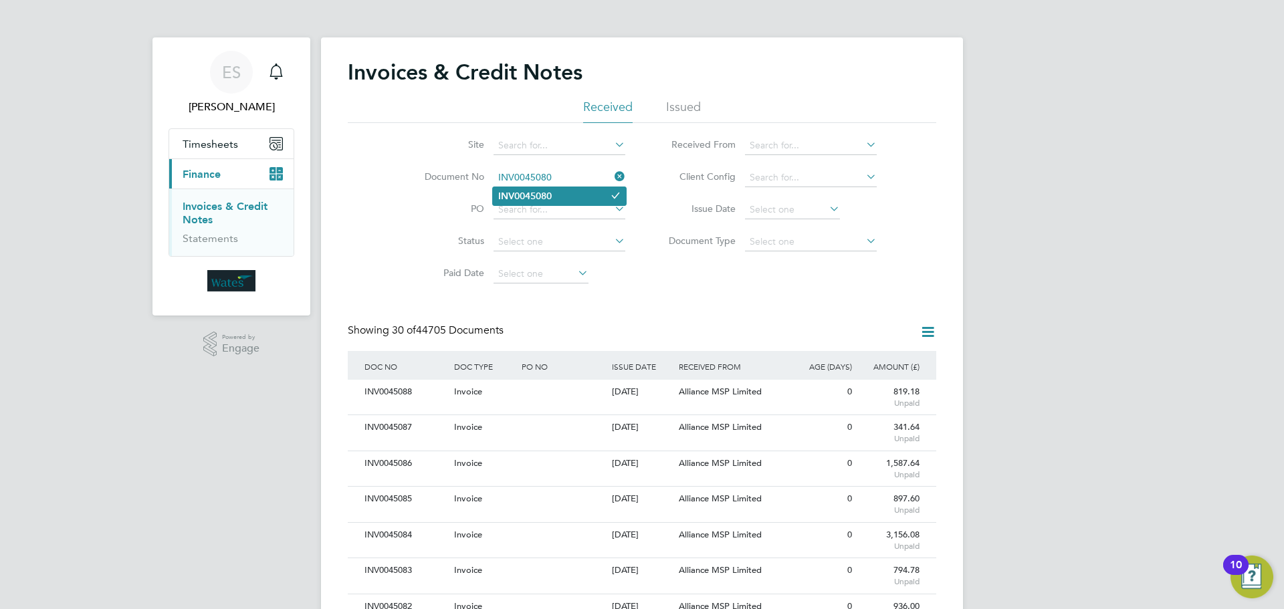
type input "INV0045080"
click at [508, 191] on b "INV0045080" at bounding box center [524, 196] width 53 height 11
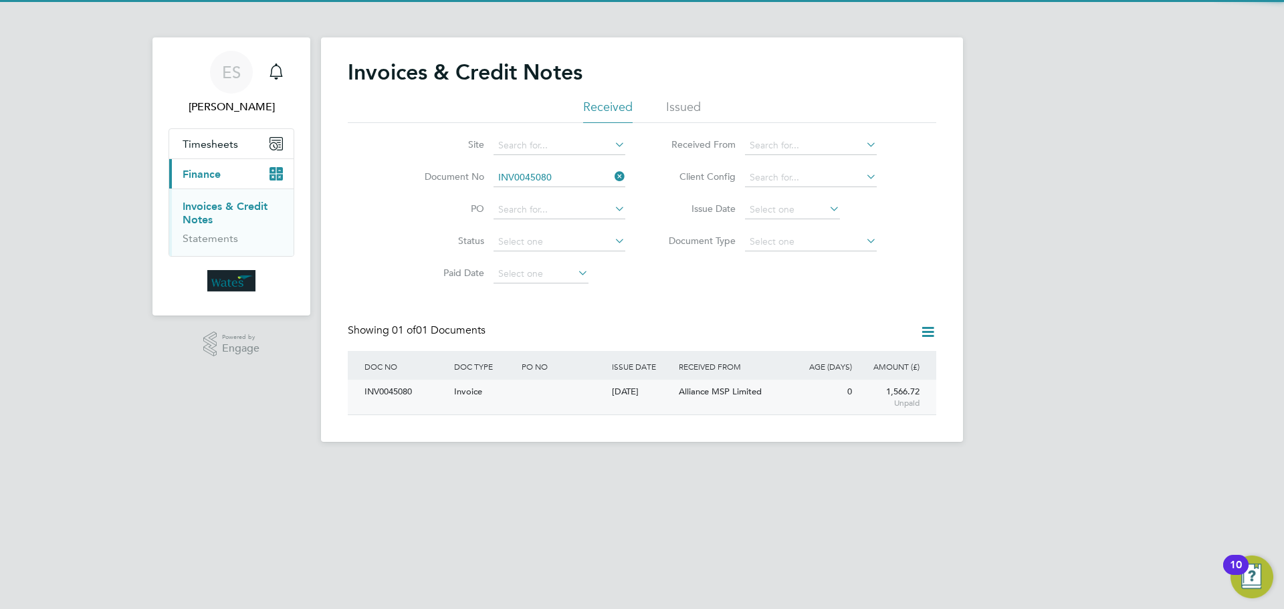
click at [400, 390] on div "INV0045080" at bounding box center [406, 392] width 90 height 25
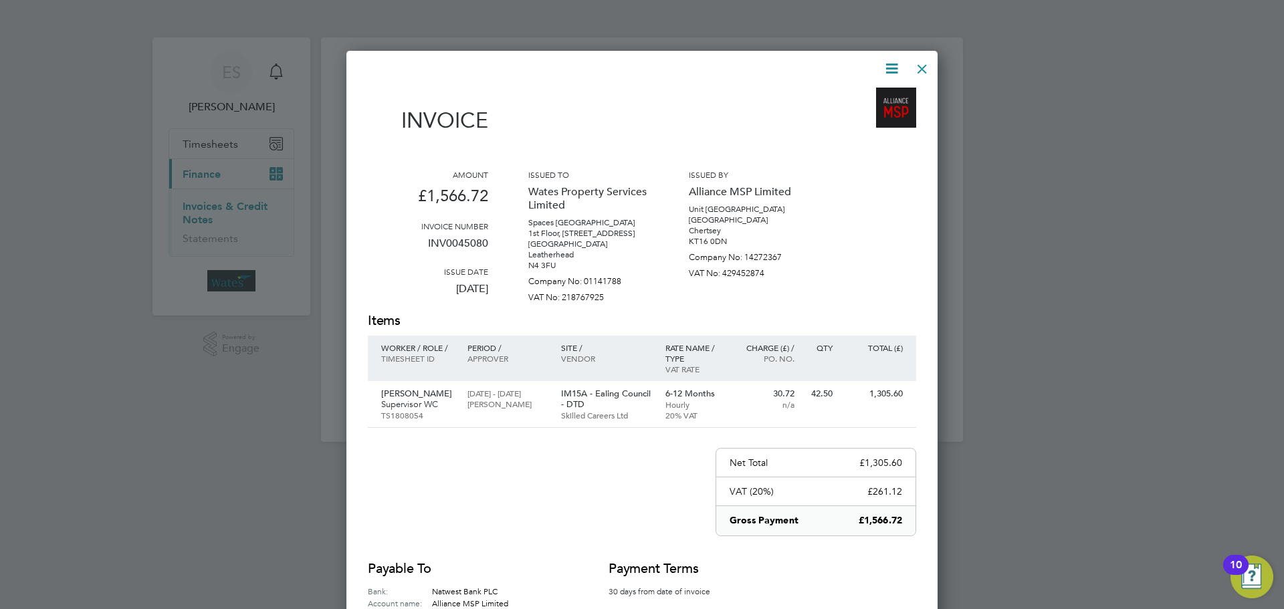
click at [889, 68] on icon at bounding box center [891, 68] width 17 height 17
click at [864, 95] on li "Download Invoice" at bounding box center [851, 100] width 92 height 19
drag, startPoint x: 890, startPoint y: 67, endPoint x: 876, endPoint y: 96, distance: 32.9
click at [890, 67] on icon at bounding box center [891, 68] width 17 height 17
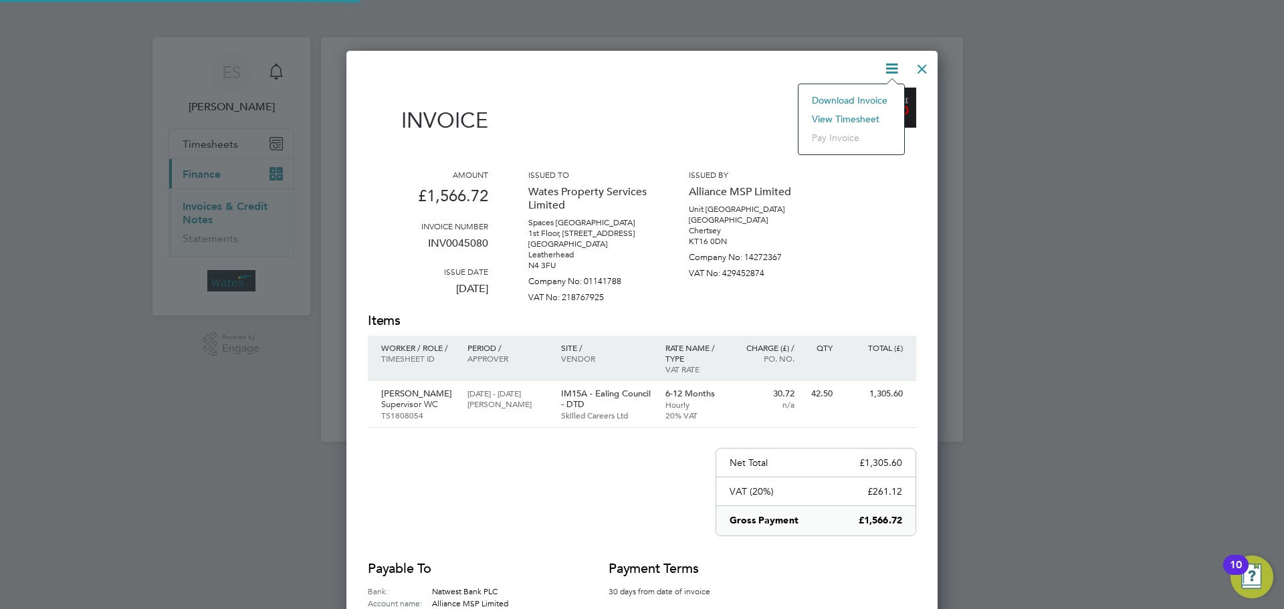
click at [865, 112] on li "View timesheet" at bounding box center [851, 119] width 92 height 19
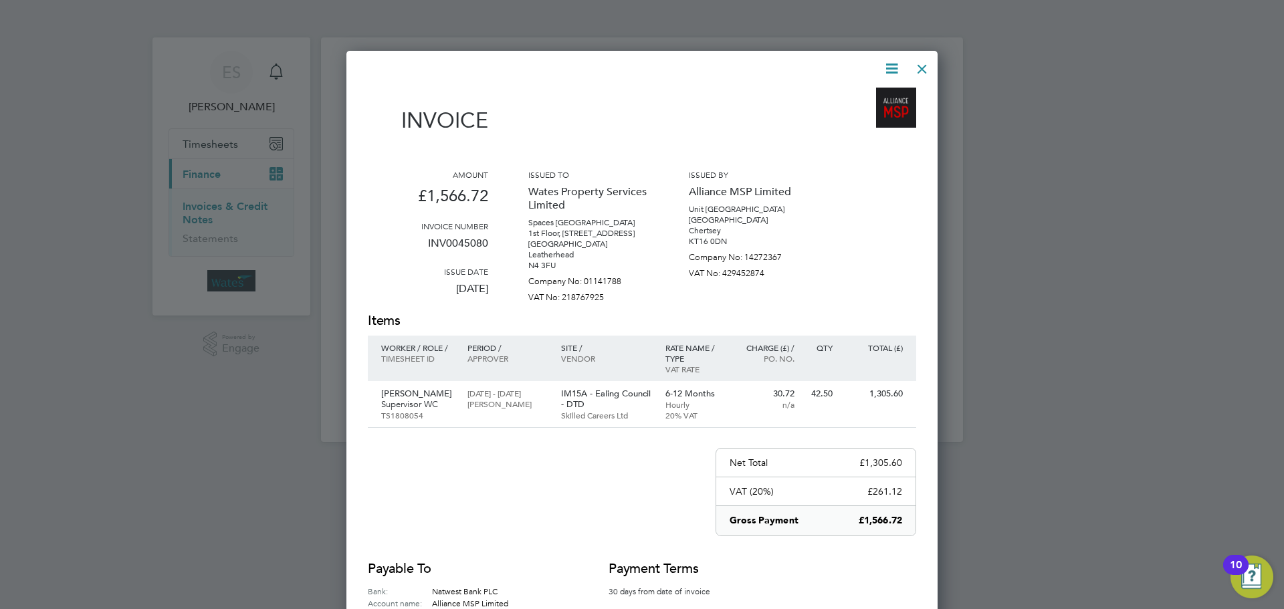
click at [921, 70] on div at bounding box center [922, 65] width 24 height 24
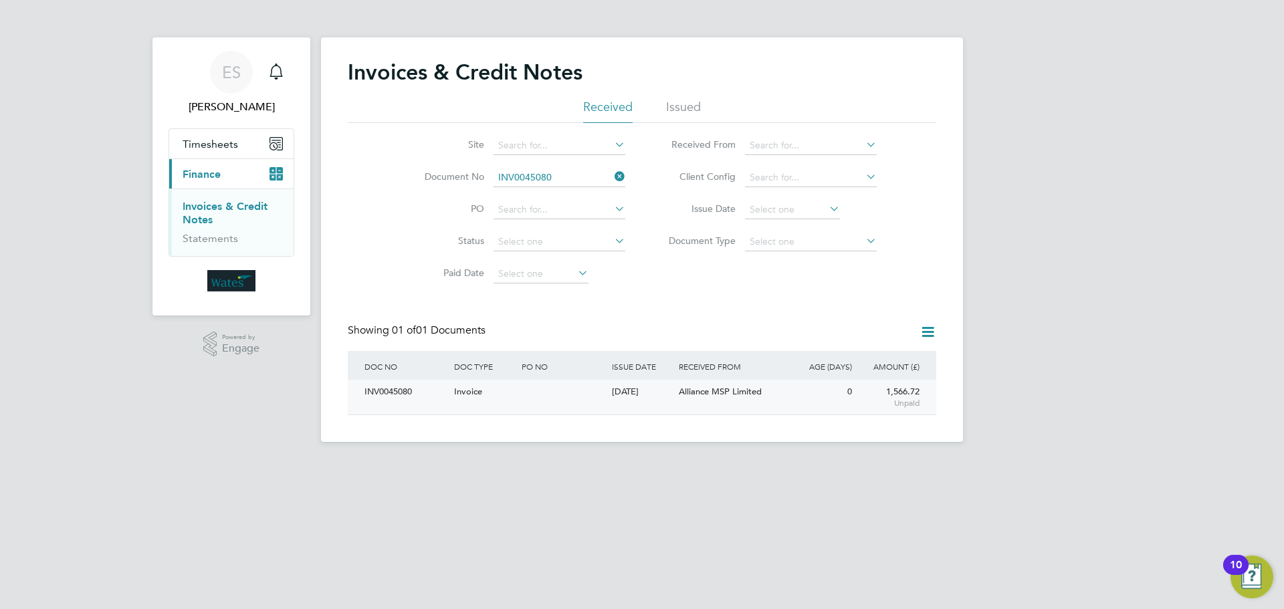
click at [398, 399] on div "INV0045080" at bounding box center [406, 392] width 90 height 25
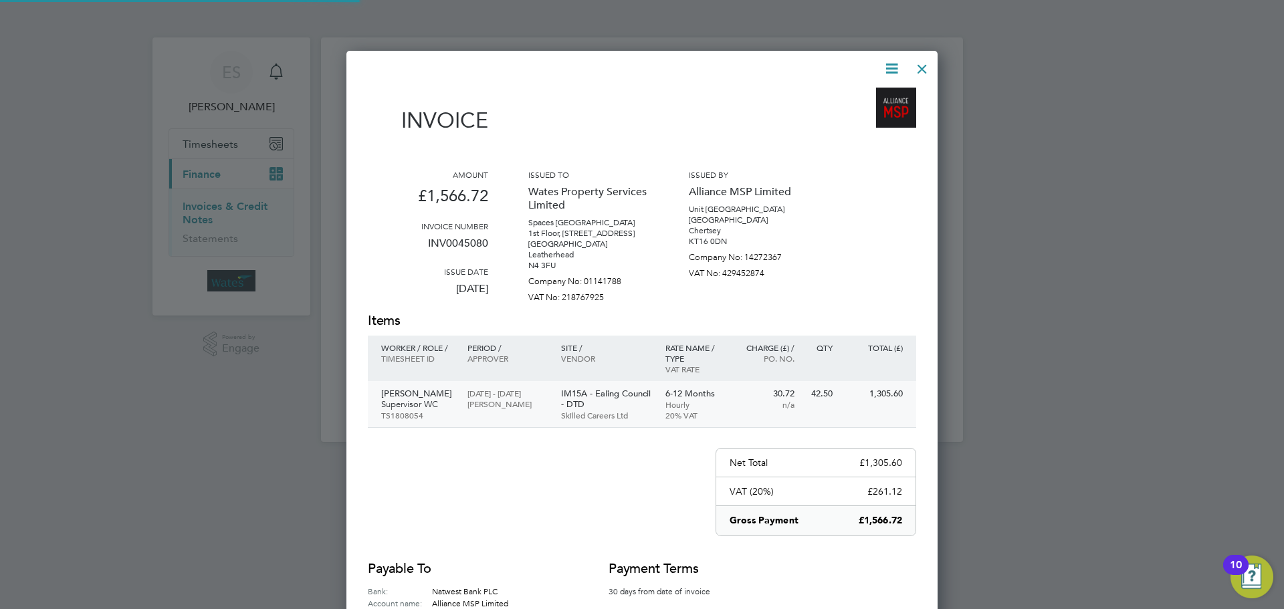
scroll to position [655, 592]
click at [892, 62] on icon at bounding box center [891, 68] width 17 height 17
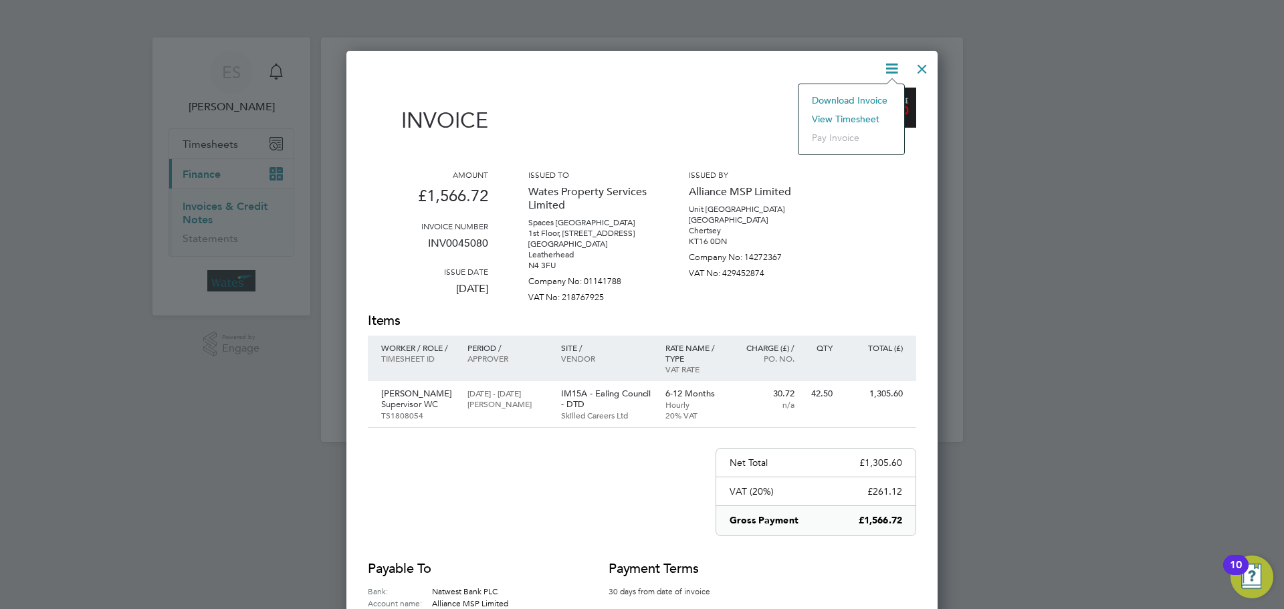
click at [878, 92] on li "Download Invoice" at bounding box center [851, 100] width 92 height 19
click at [893, 60] on icon at bounding box center [891, 68] width 17 height 17
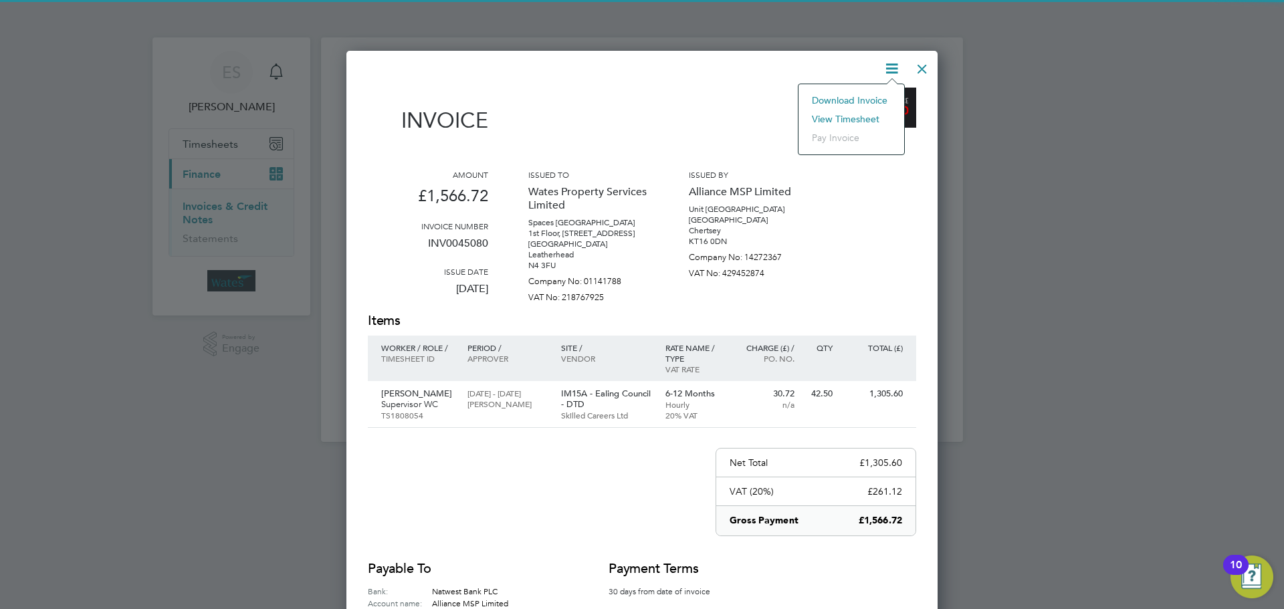
click at [864, 112] on li "View timesheet" at bounding box center [851, 119] width 92 height 19
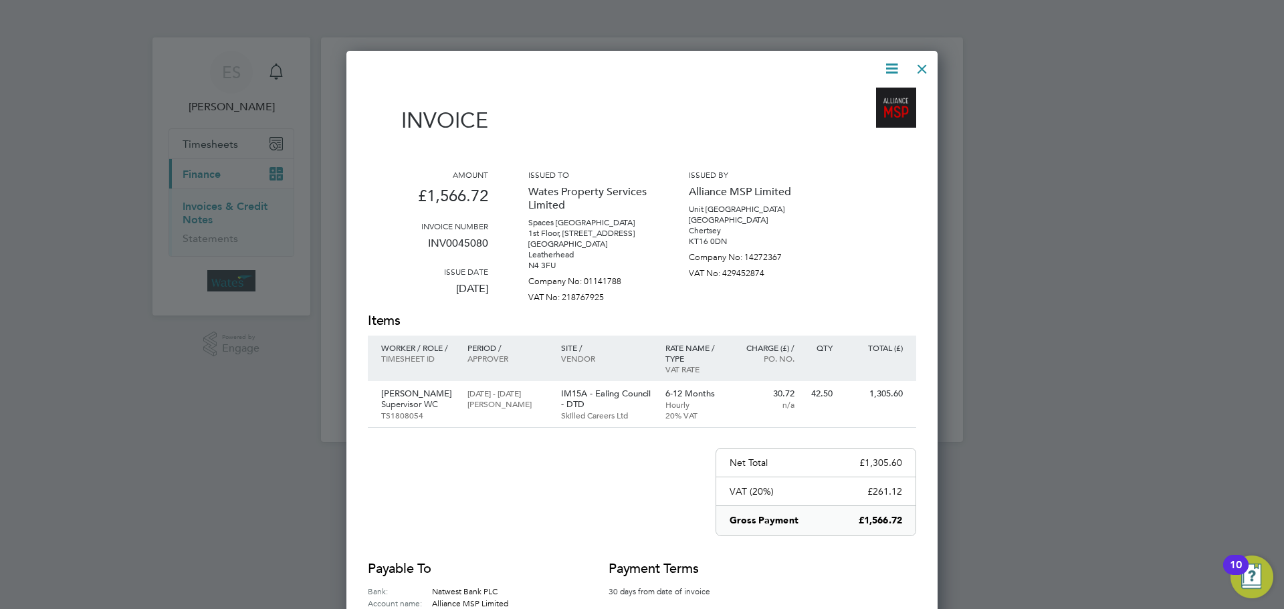
click at [929, 64] on div at bounding box center [922, 65] width 24 height 24
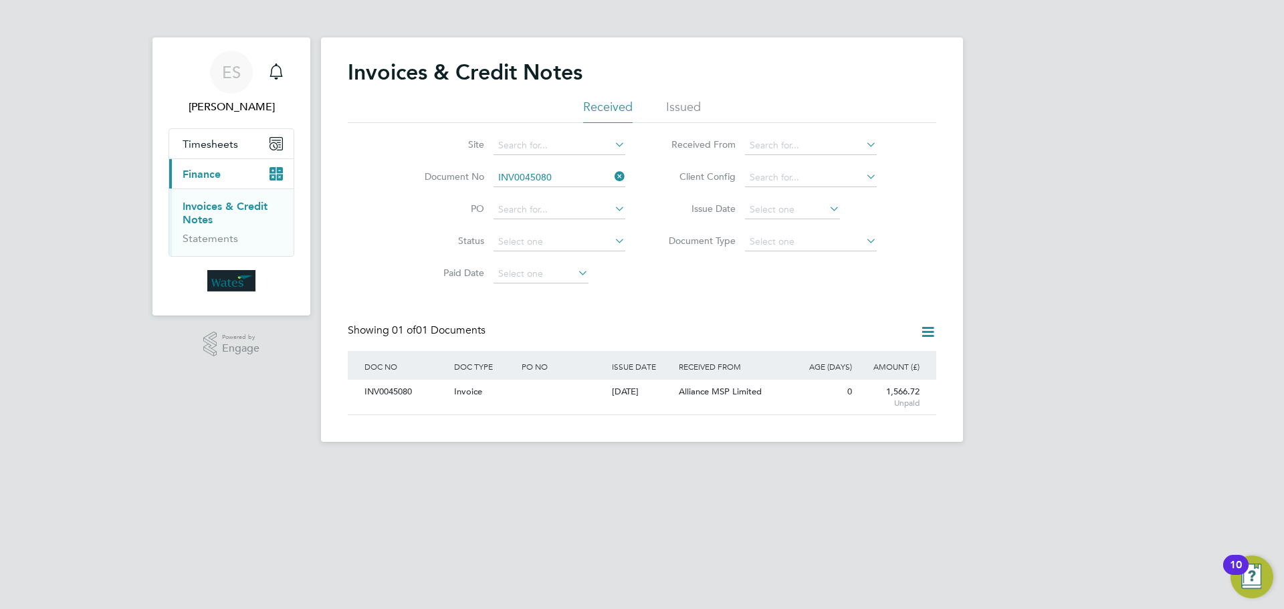
click at [612, 174] on icon at bounding box center [612, 176] width 0 height 19
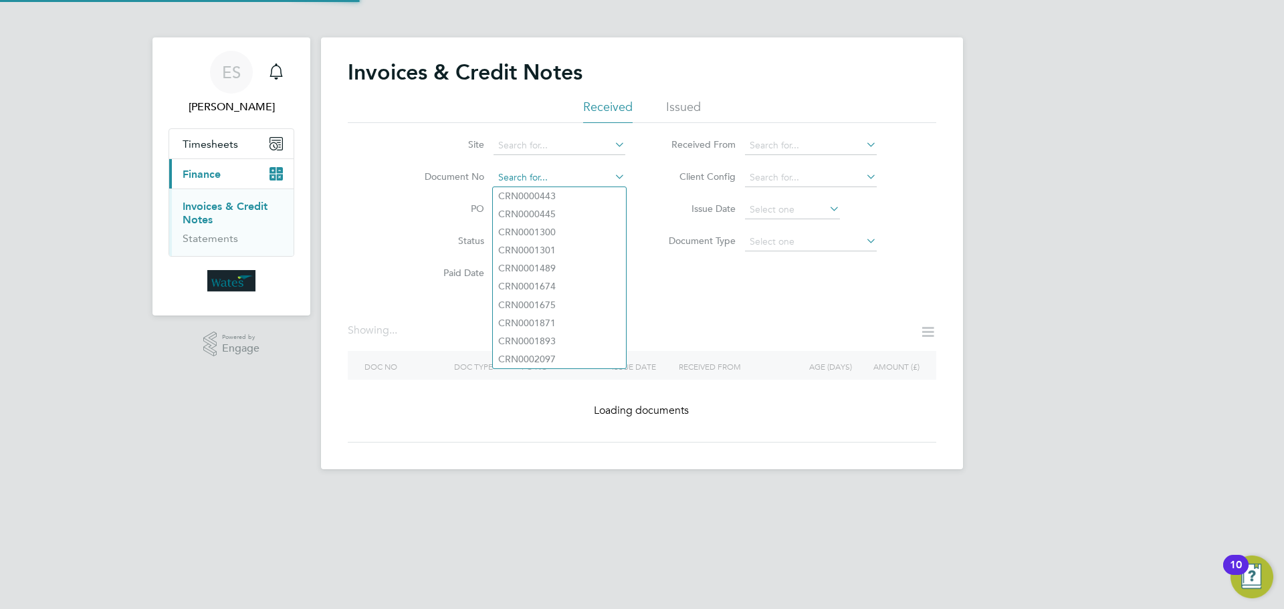
paste input "INV0045081"
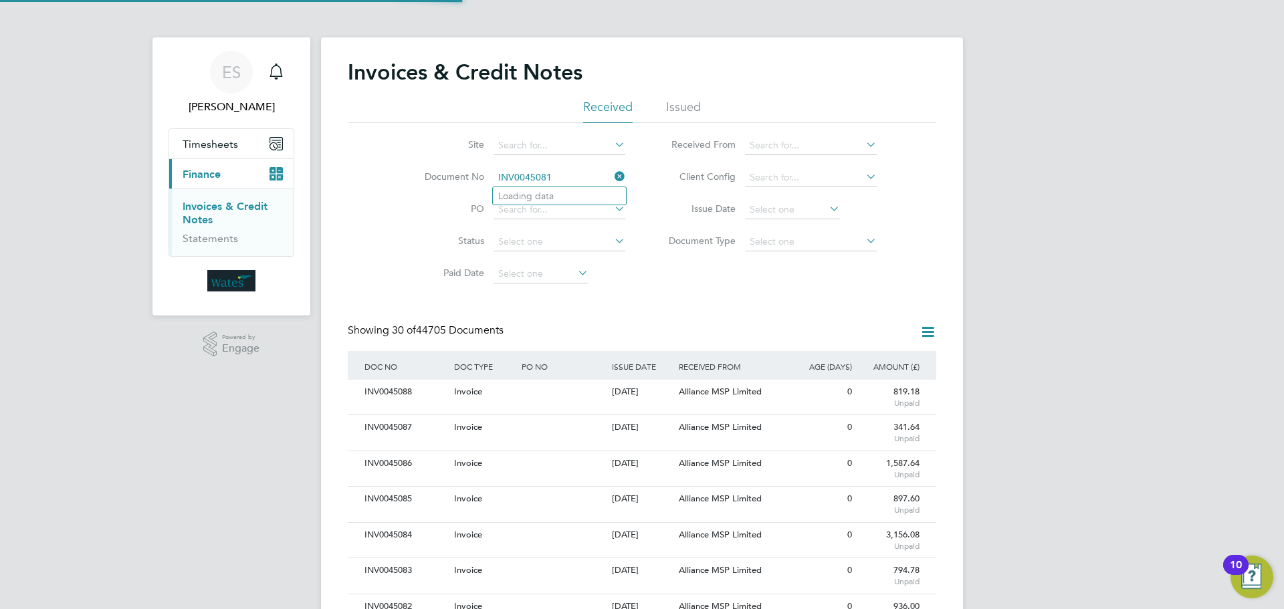
scroll to position [25, 91]
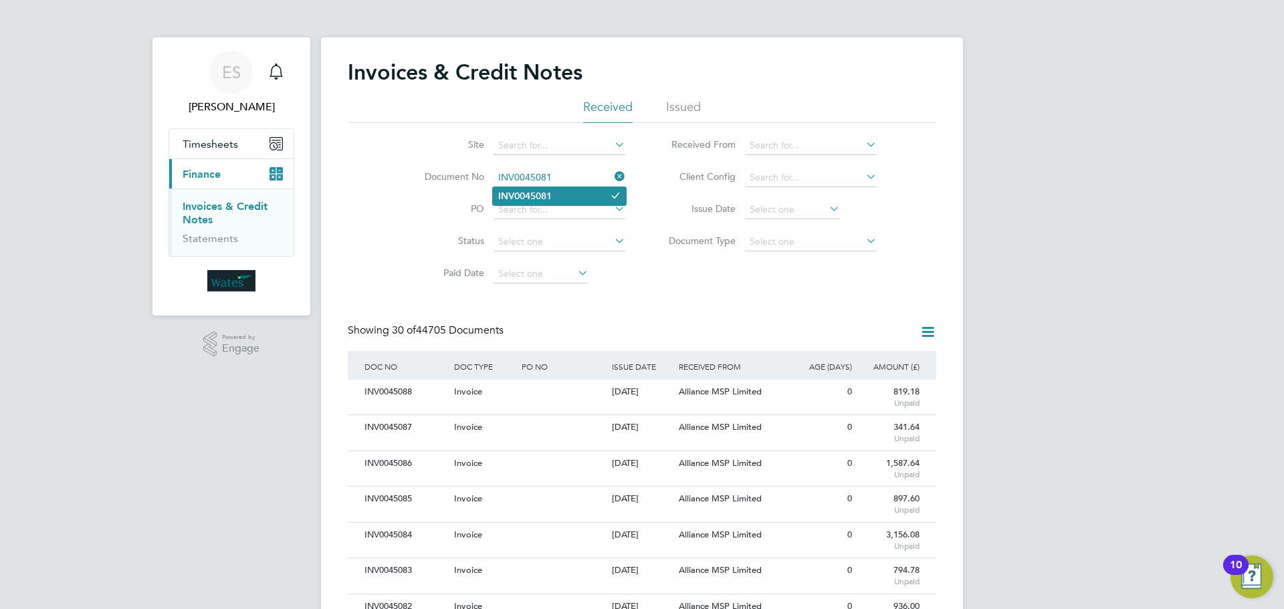
type input "INV0045081"
click at [529, 193] on b "INV0045081" at bounding box center [524, 196] width 53 height 11
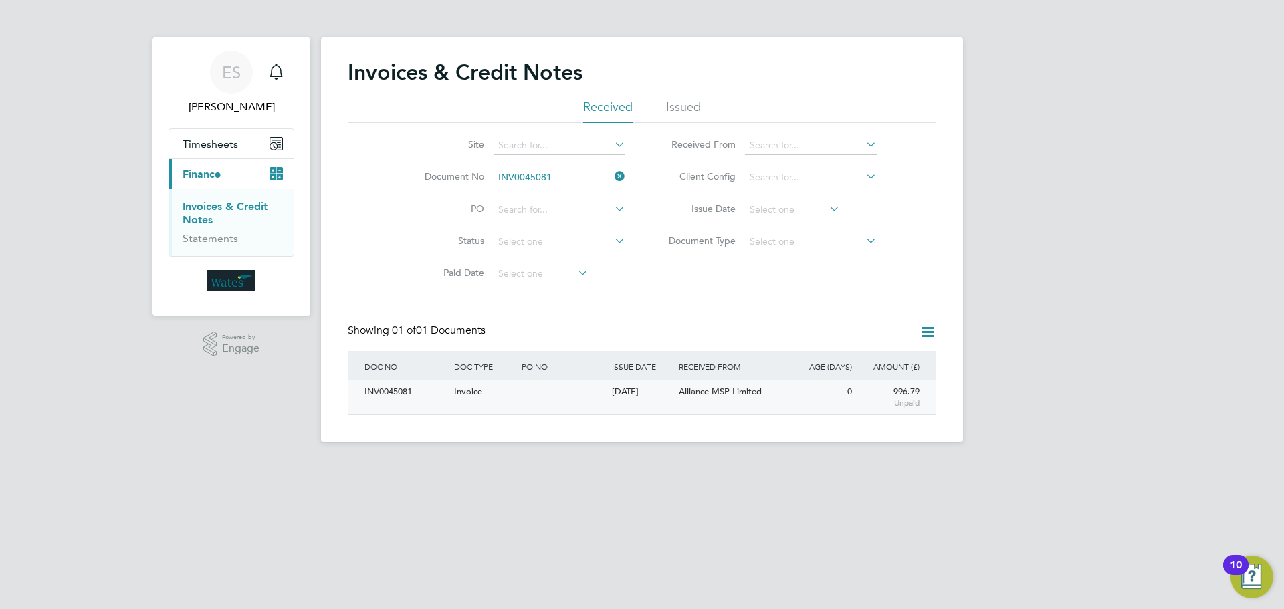
click at [391, 390] on div "INV0045081" at bounding box center [406, 392] width 90 height 25
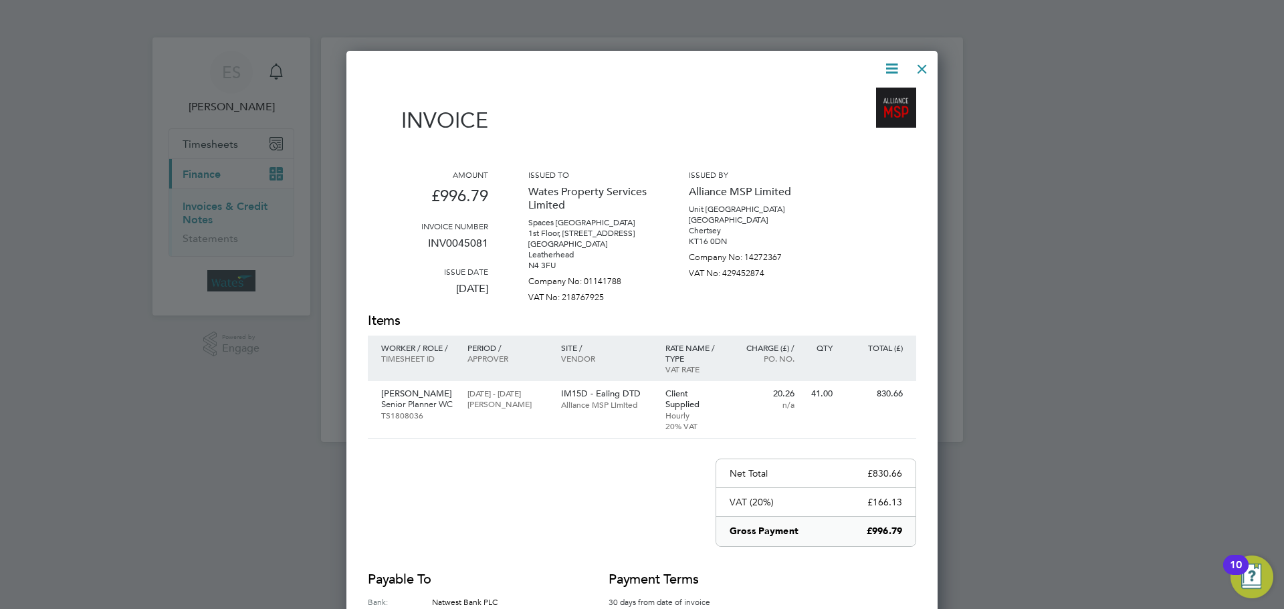
click at [897, 62] on icon at bounding box center [891, 68] width 17 height 17
click at [872, 96] on li "Download Invoice" at bounding box center [851, 100] width 92 height 19
click at [895, 62] on icon at bounding box center [891, 68] width 17 height 17
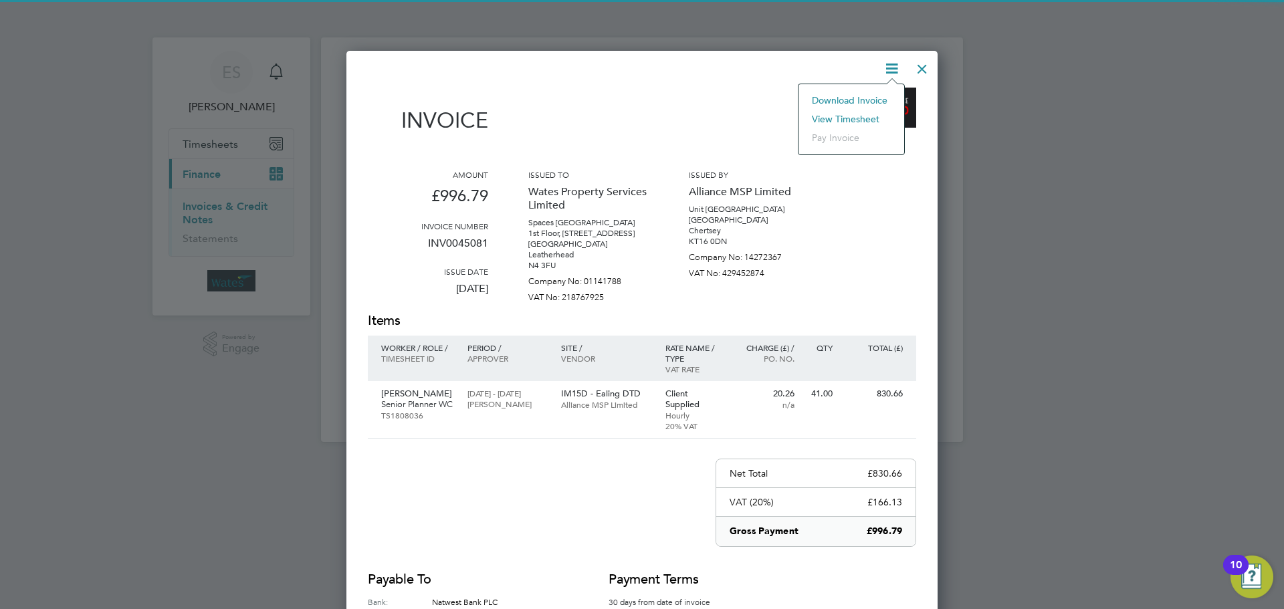
click at [848, 116] on li "View timesheet" at bounding box center [851, 119] width 92 height 19
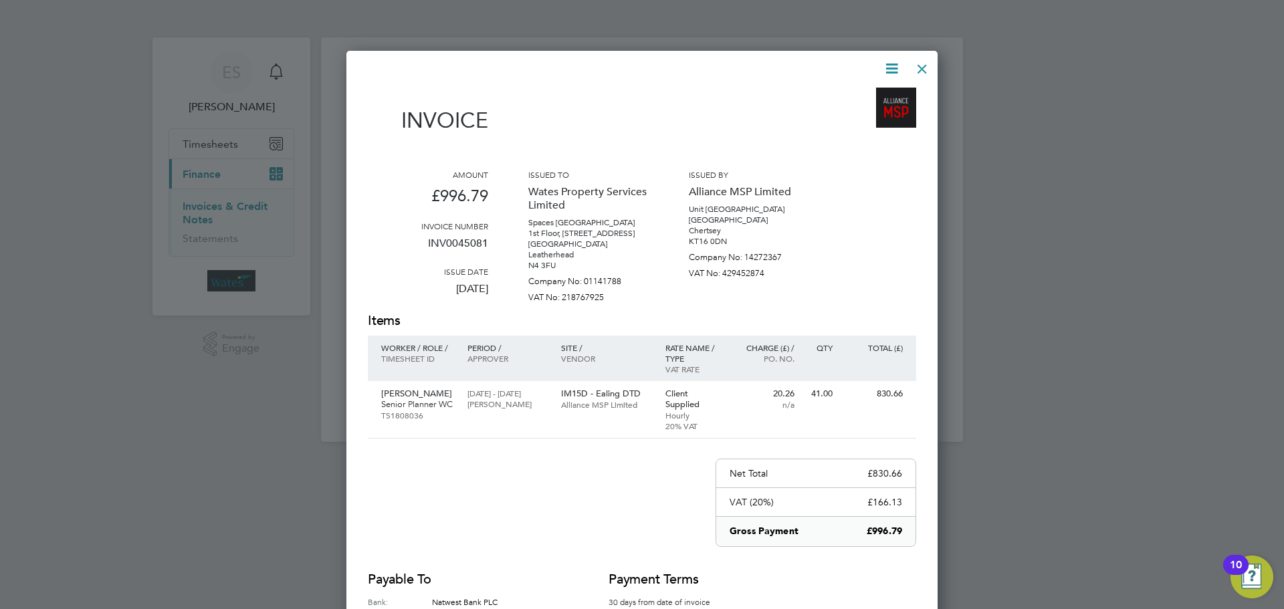
click at [925, 60] on div at bounding box center [922, 65] width 24 height 24
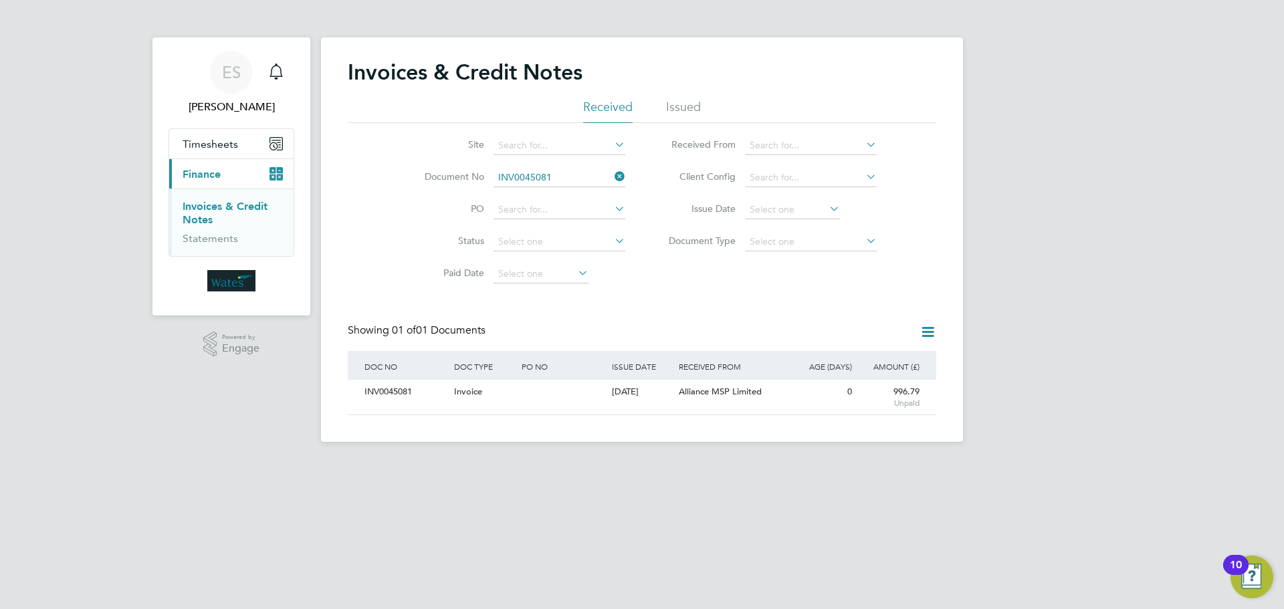
click at [612, 174] on icon at bounding box center [612, 176] width 0 height 19
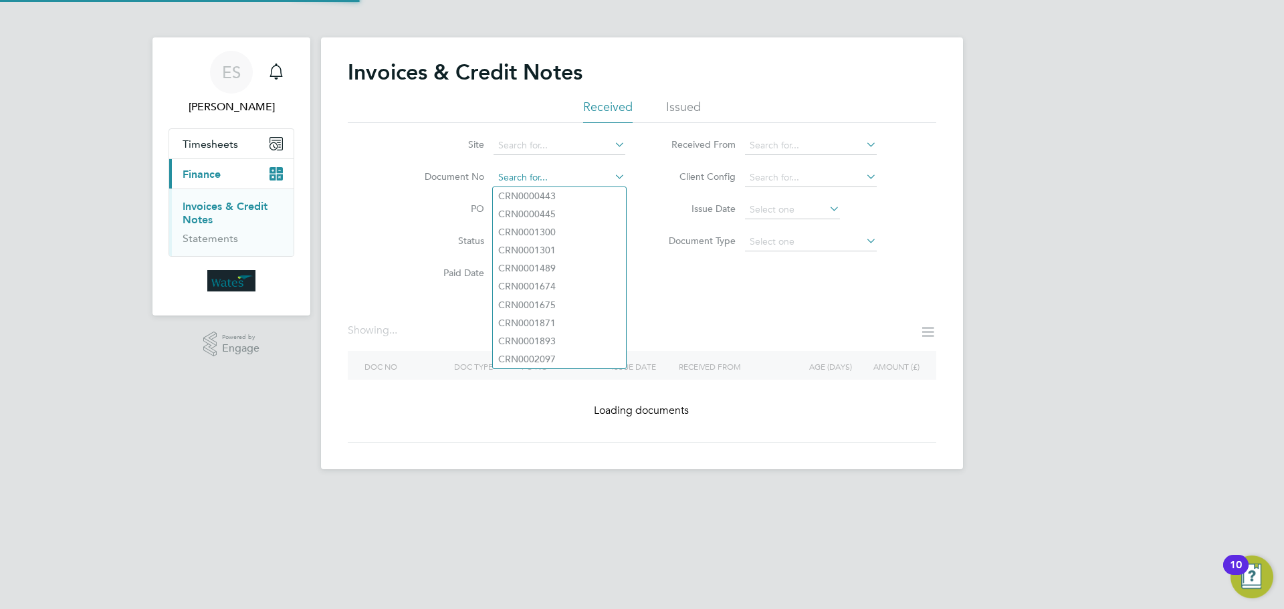
paste input "INV0045082"
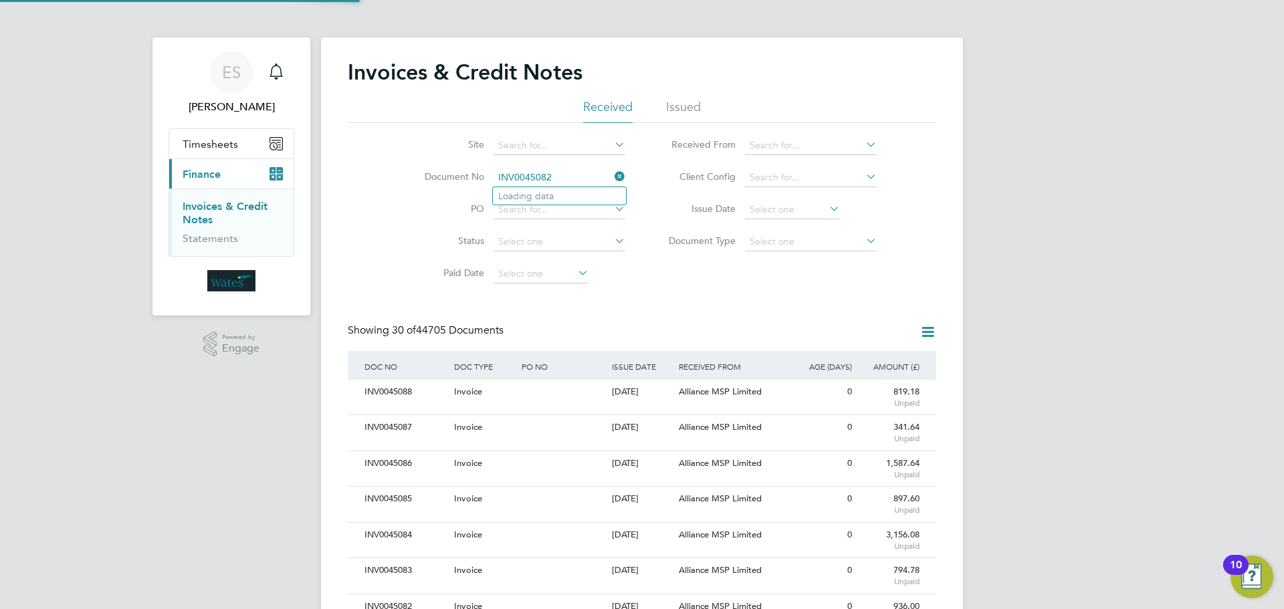
scroll to position [25, 113]
type input "INV0045082"
click at [564, 197] on li "INV0045082" at bounding box center [559, 196] width 133 height 18
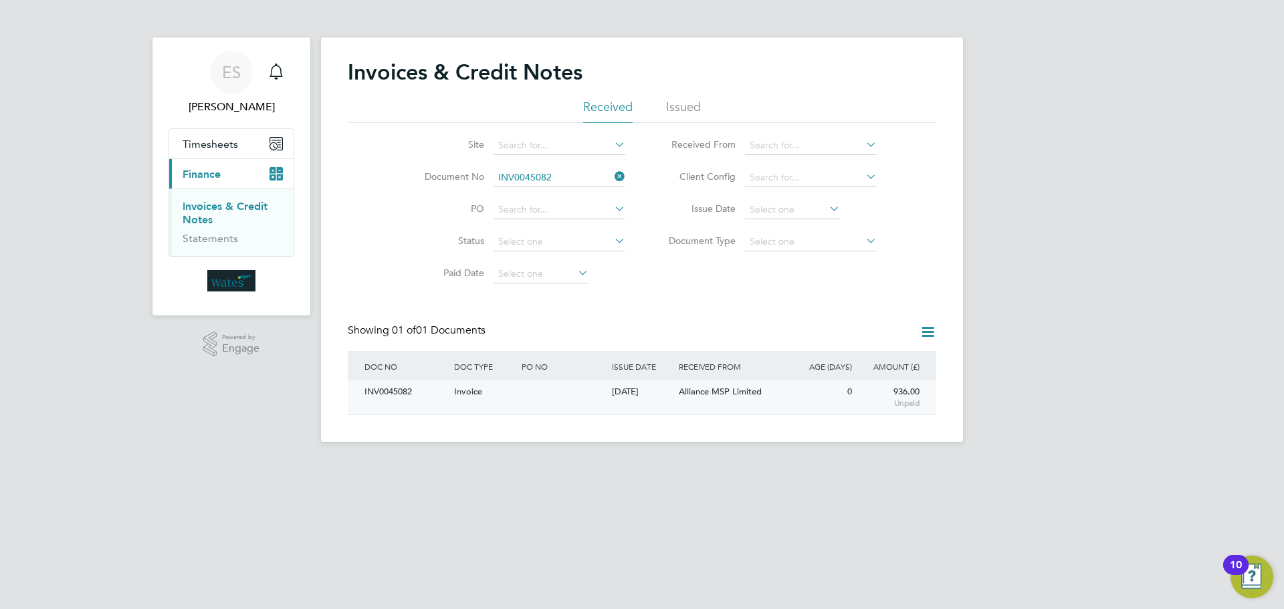
click at [408, 385] on div "INV0045082" at bounding box center [406, 392] width 90 height 25
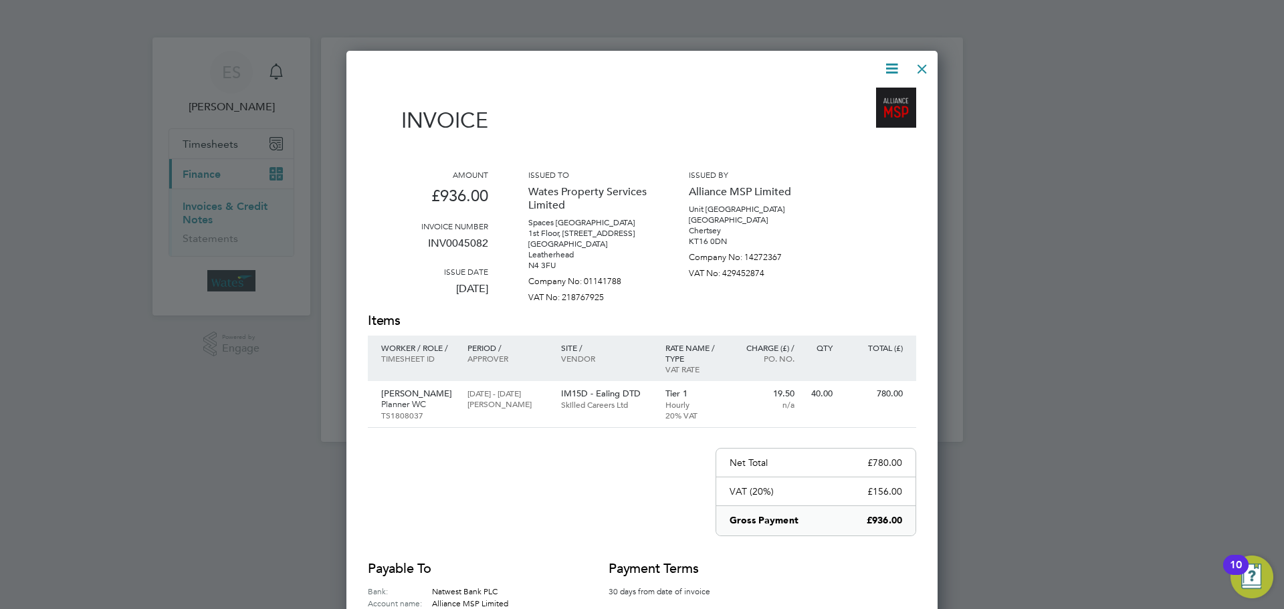
click at [890, 64] on icon at bounding box center [891, 68] width 17 height 17
click at [875, 97] on li "Download Invoice" at bounding box center [851, 100] width 92 height 19
click at [894, 52] on div "Invoice Amount £936.00 Invoice number INV0045082 Issue date 26 Aug 2025 Issued …" at bounding box center [641, 380] width 591 height 658
drag, startPoint x: 890, startPoint y: 62, endPoint x: 888, endPoint y: 69, distance: 6.8
click at [890, 62] on icon at bounding box center [891, 68] width 17 height 17
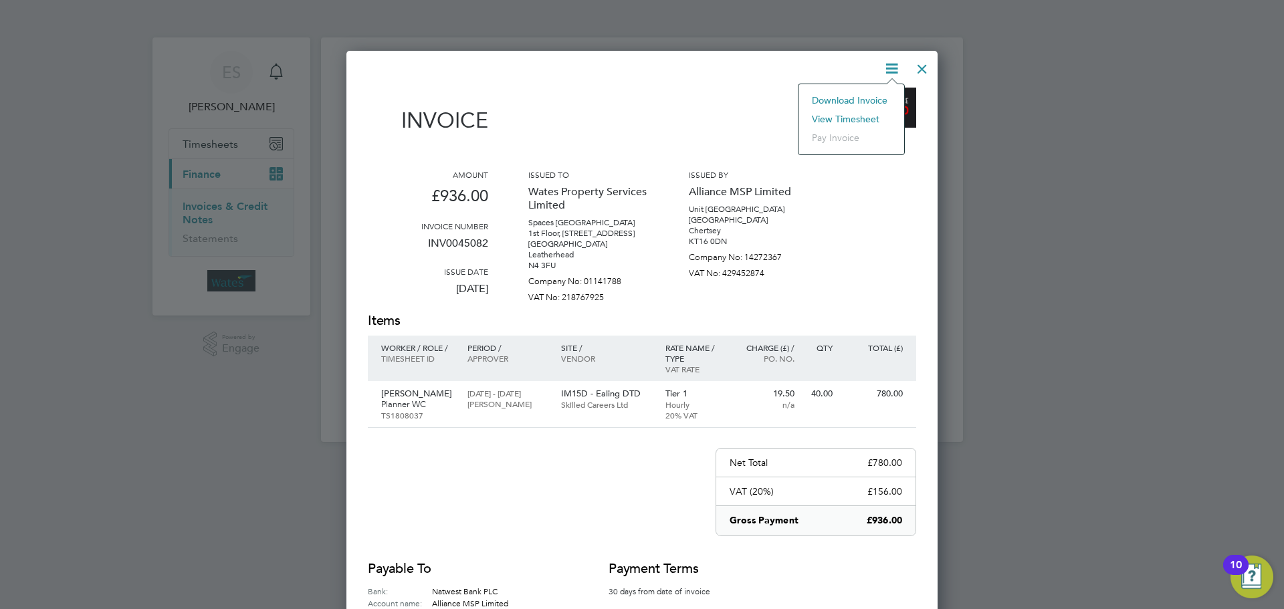
click at [865, 113] on li "View timesheet" at bounding box center [851, 119] width 92 height 19
click at [918, 62] on div at bounding box center [922, 65] width 24 height 24
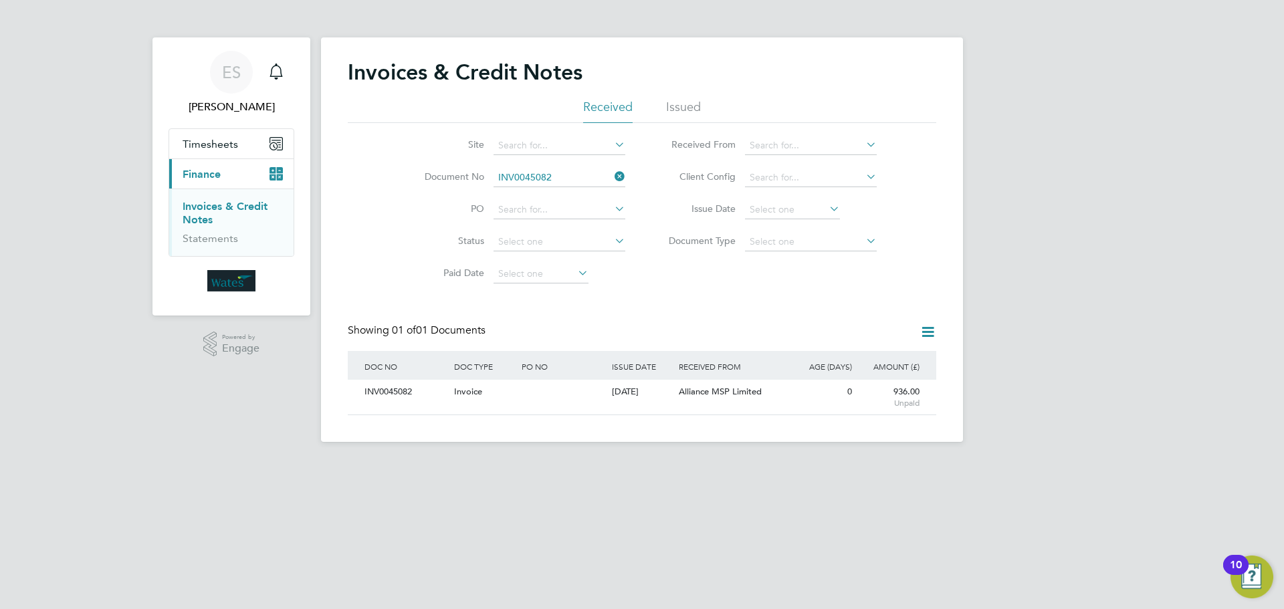
click at [612, 170] on icon at bounding box center [612, 176] width 0 height 19
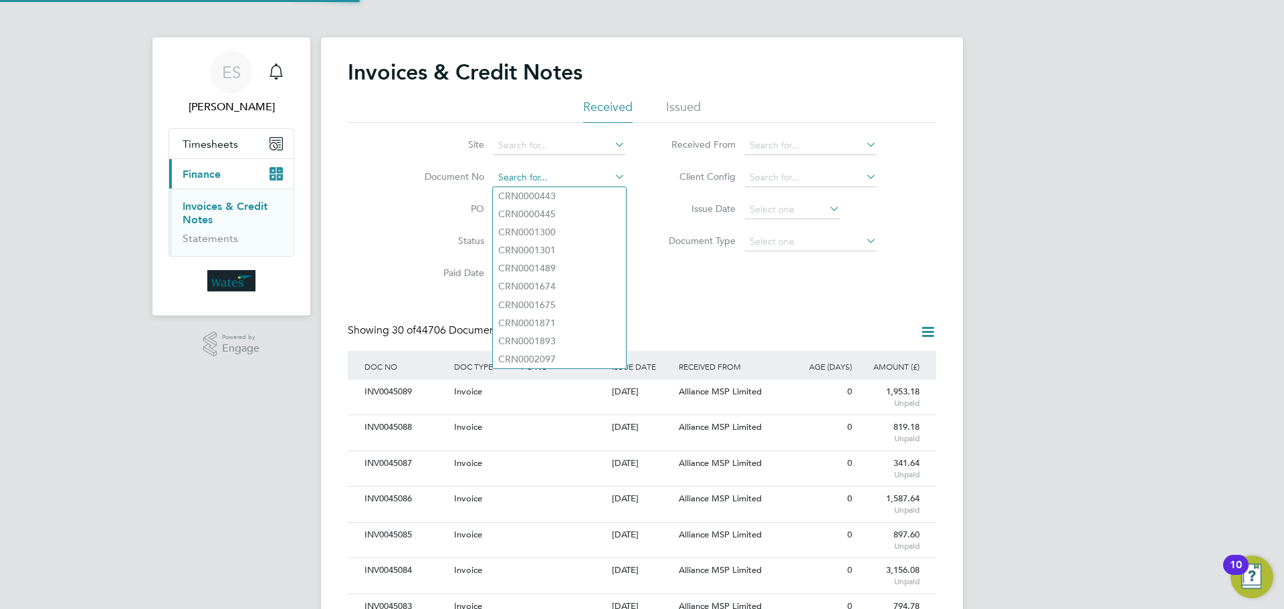
paste input "INV0045083"
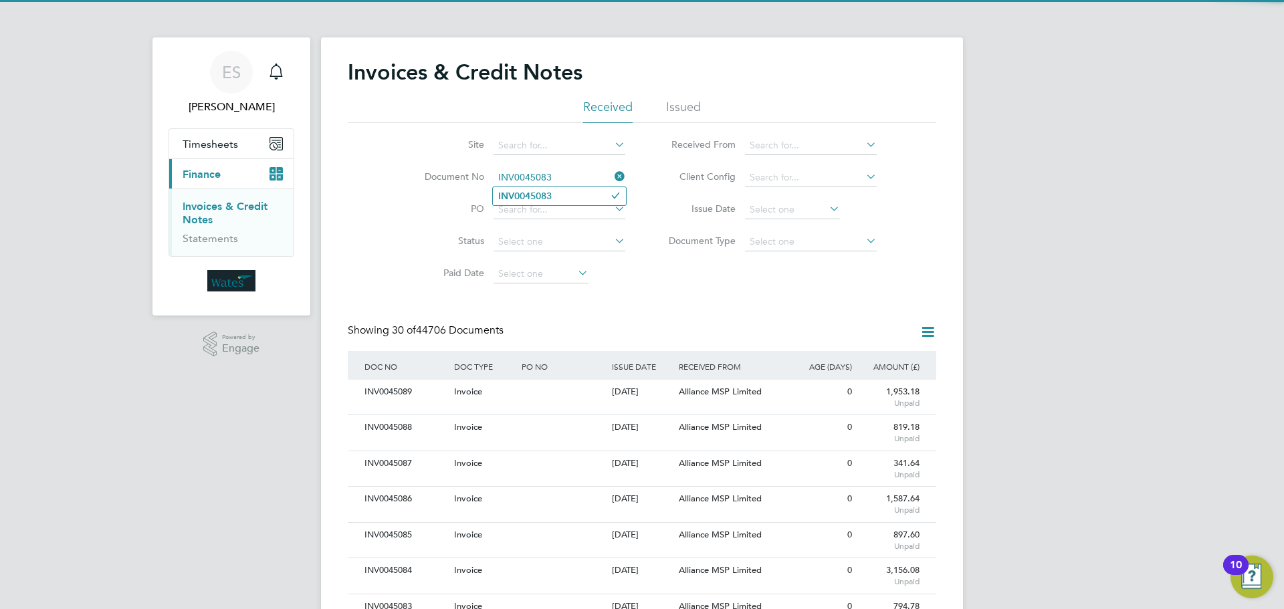
type input "INV0045083"
click at [523, 193] on b "INV0045083" at bounding box center [524, 196] width 53 height 11
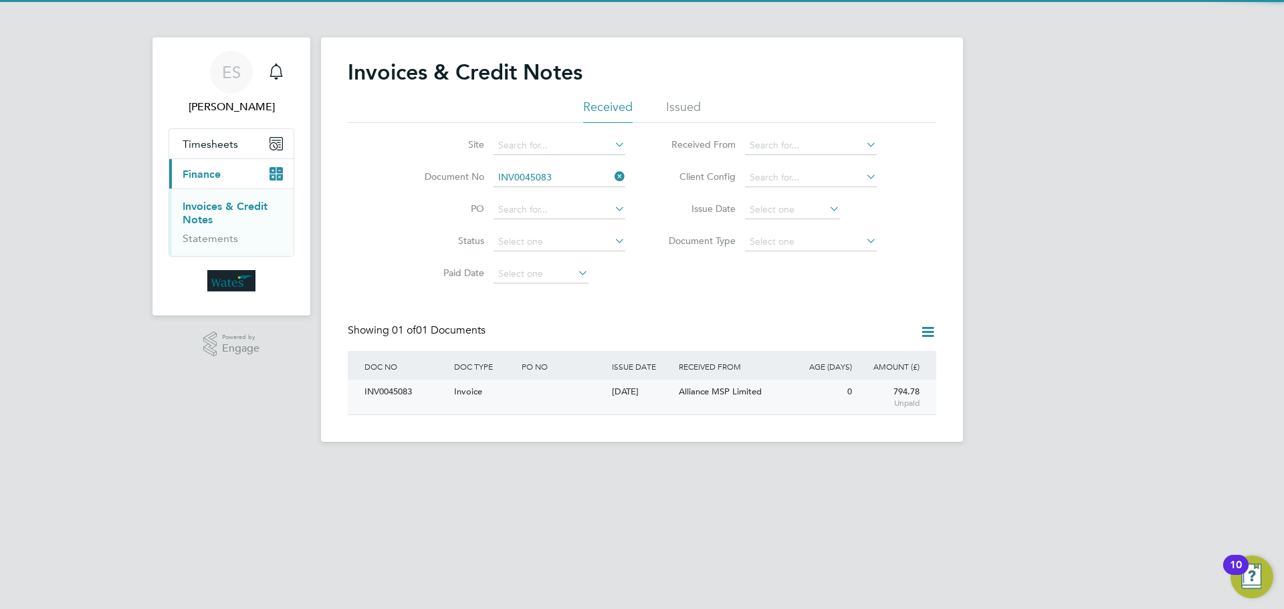
click at [374, 390] on div "INV0045083" at bounding box center [406, 392] width 90 height 25
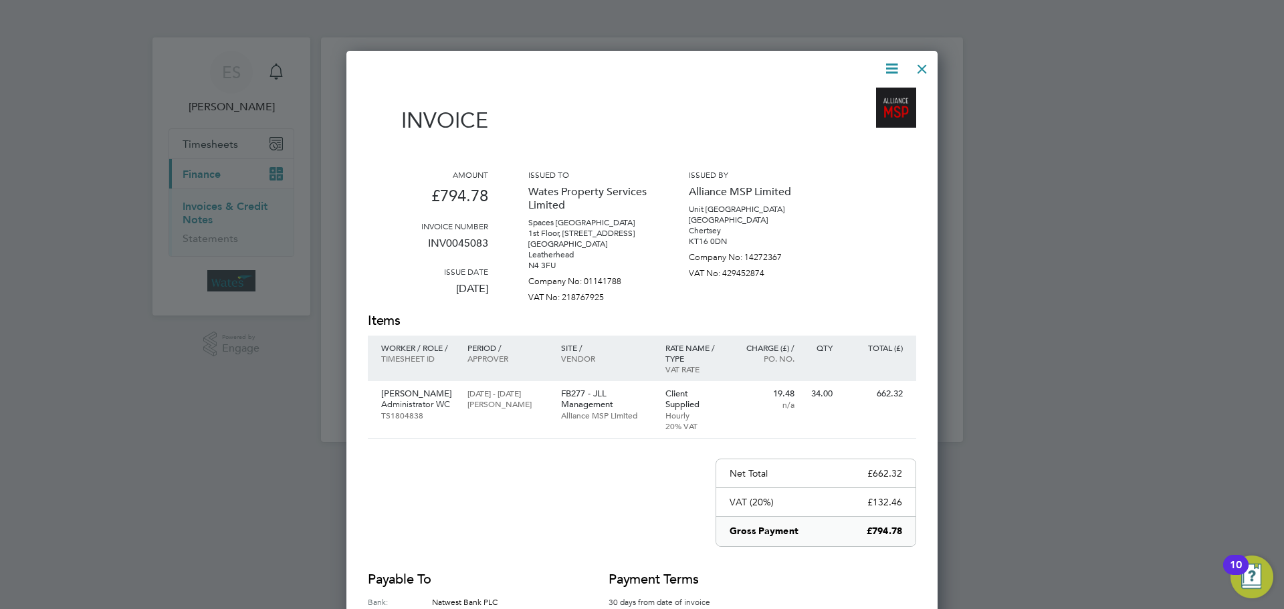
click at [884, 64] on icon at bounding box center [891, 68] width 17 height 17
click at [872, 94] on li "Download Invoice" at bounding box center [851, 100] width 92 height 19
click at [893, 62] on icon at bounding box center [891, 68] width 17 height 17
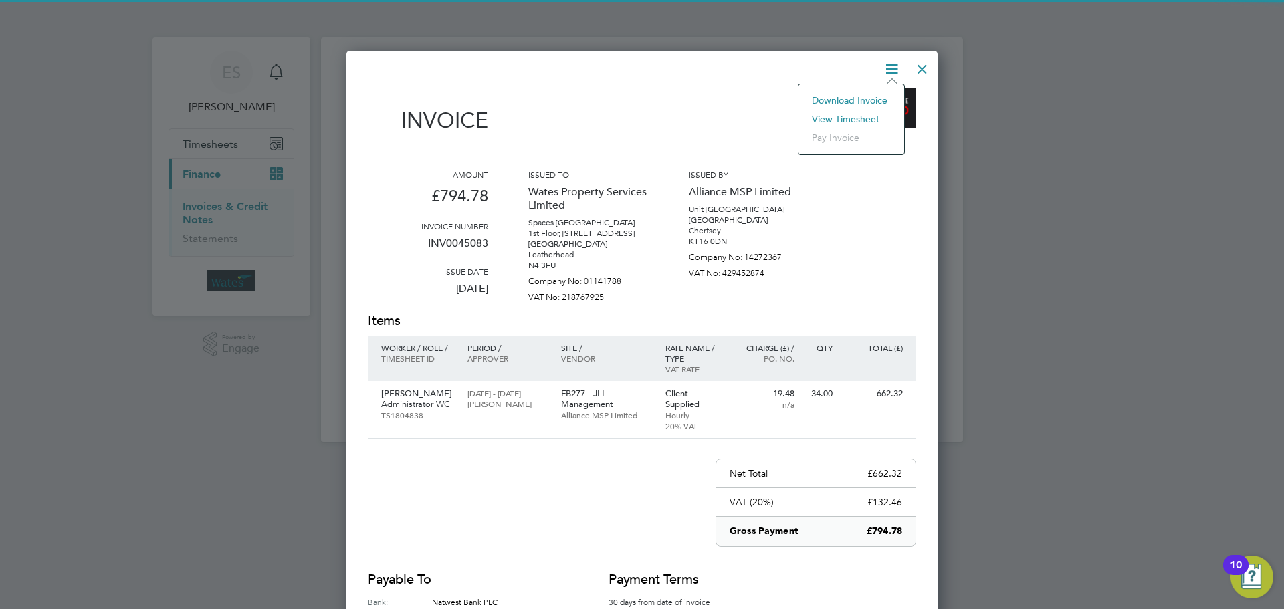
click at [862, 114] on li "View timesheet" at bounding box center [851, 119] width 92 height 19
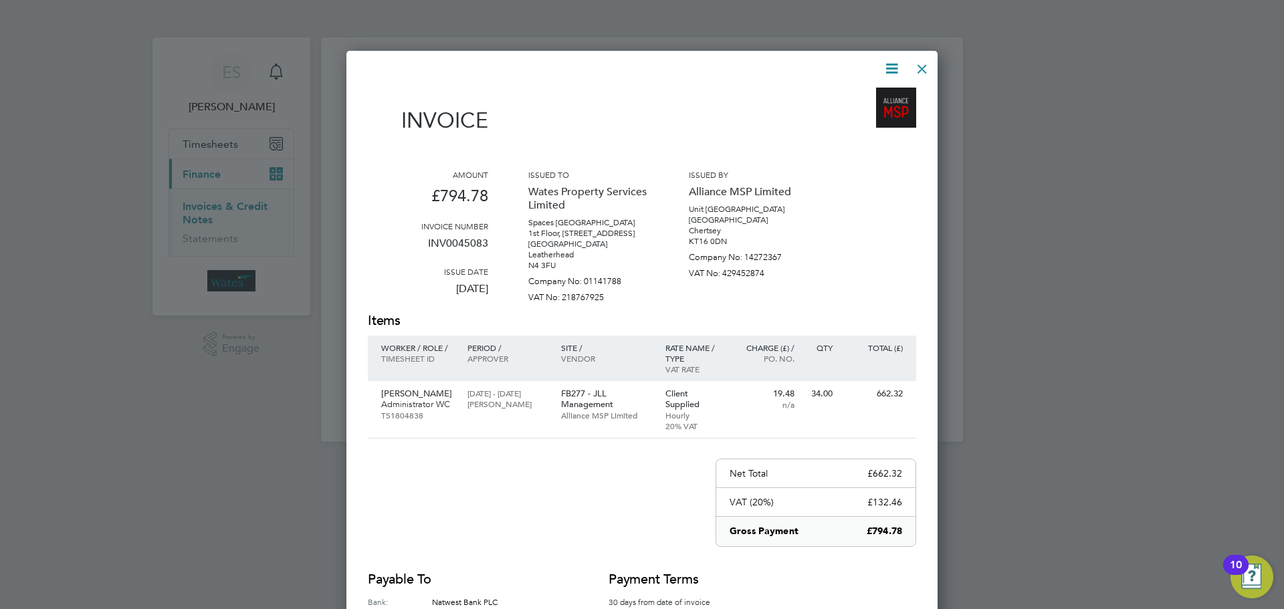
click at [918, 59] on div at bounding box center [922, 65] width 24 height 24
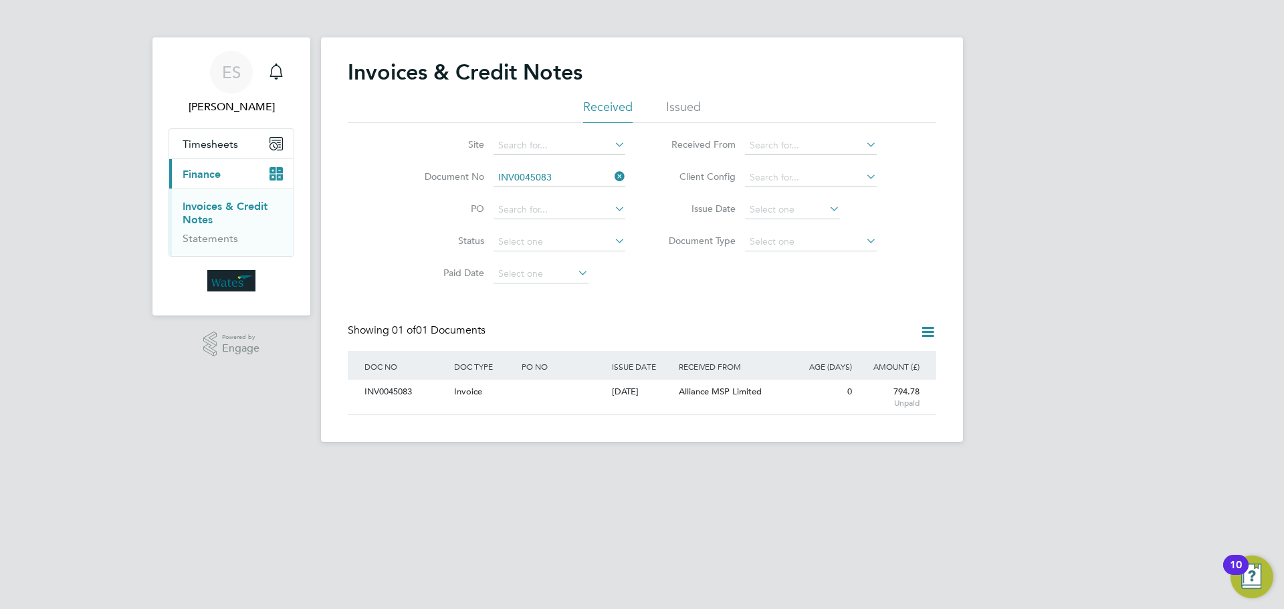
click at [612, 176] on icon at bounding box center [612, 176] width 0 height 19
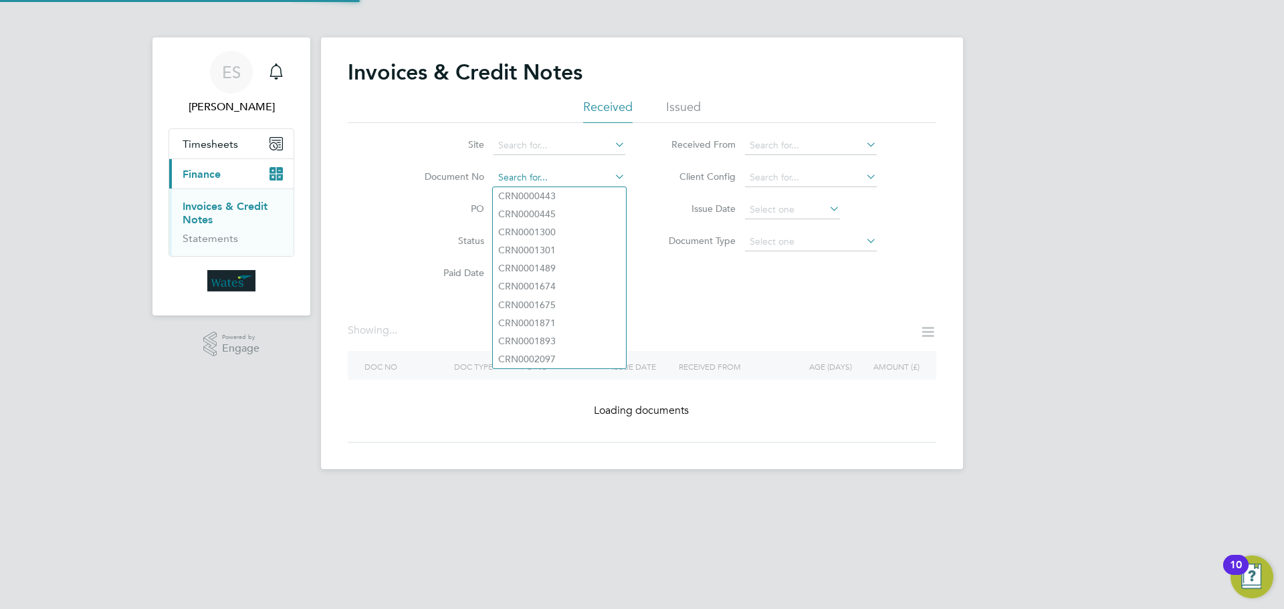
paste input "INV0045084"
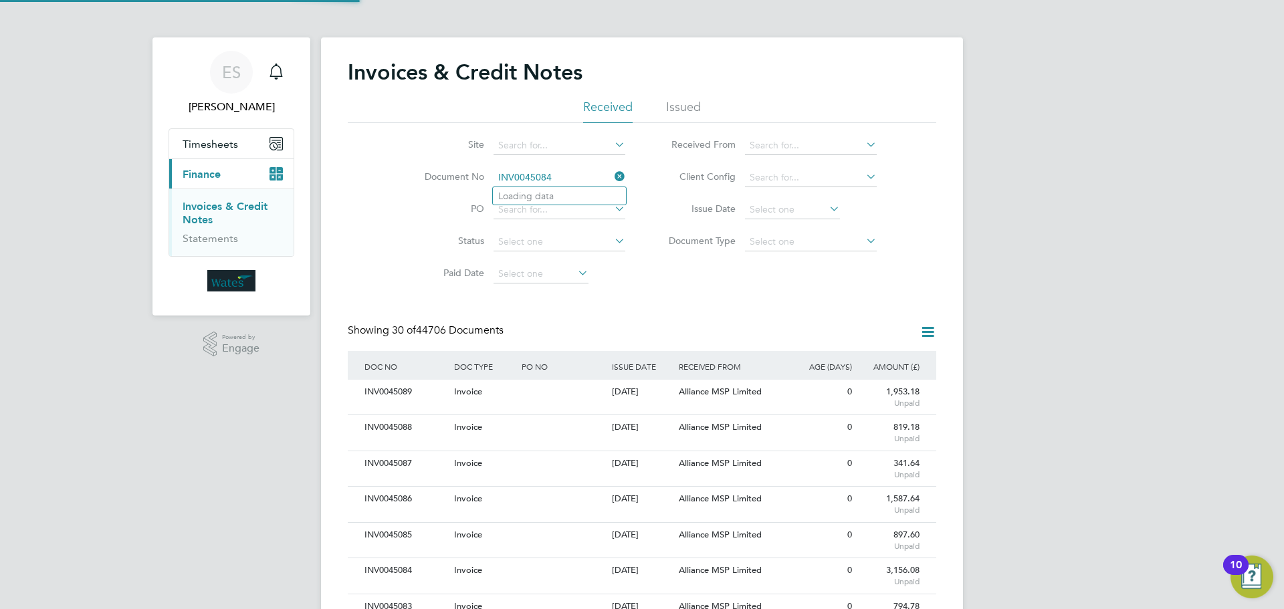
scroll to position [25, 91]
type input "INV0045084"
click at [594, 194] on li "INV0045084" at bounding box center [559, 196] width 133 height 18
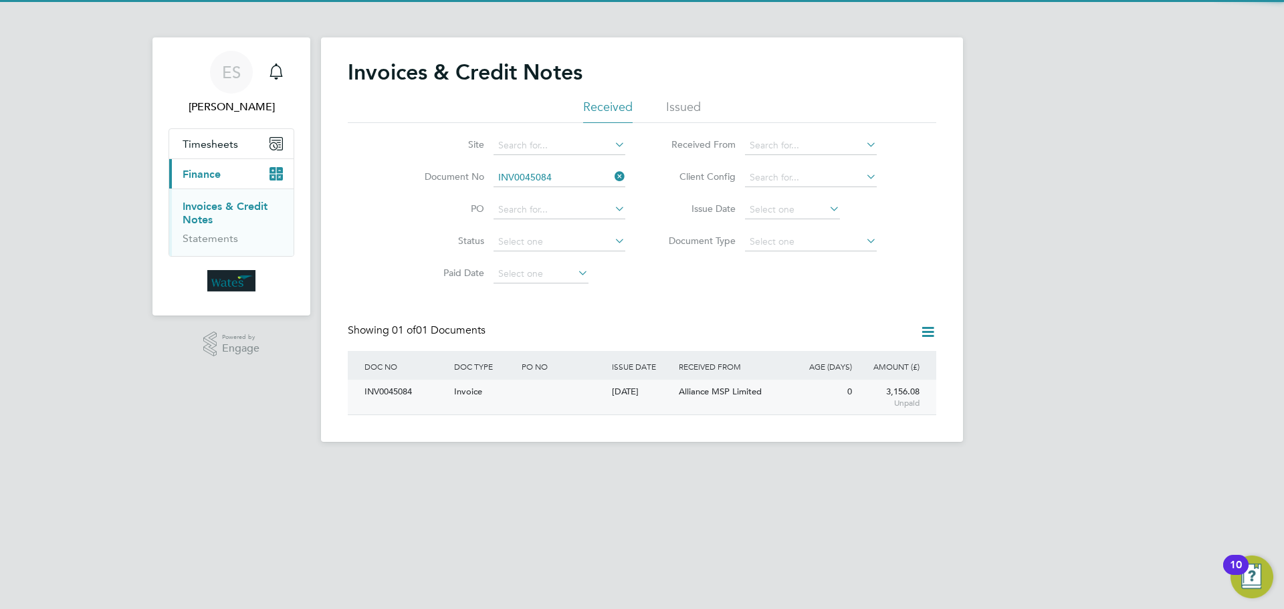
click at [406, 390] on div "INV0045084" at bounding box center [406, 392] width 90 height 25
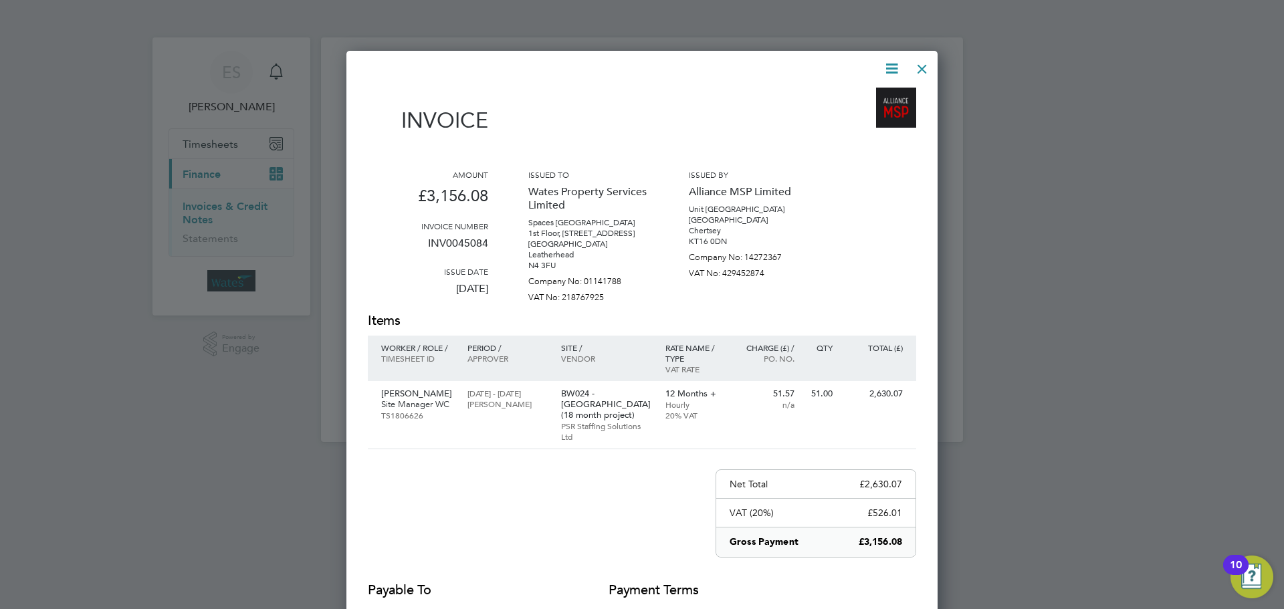
click at [884, 66] on icon at bounding box center [891, 68] width 17 height 17
click at [873, 91] on li "Download Invoice" at bounding box center [851, 100] width 92 height 19
click at [894, 64] on icon at bounding box center [891, 68] width 17 height 17
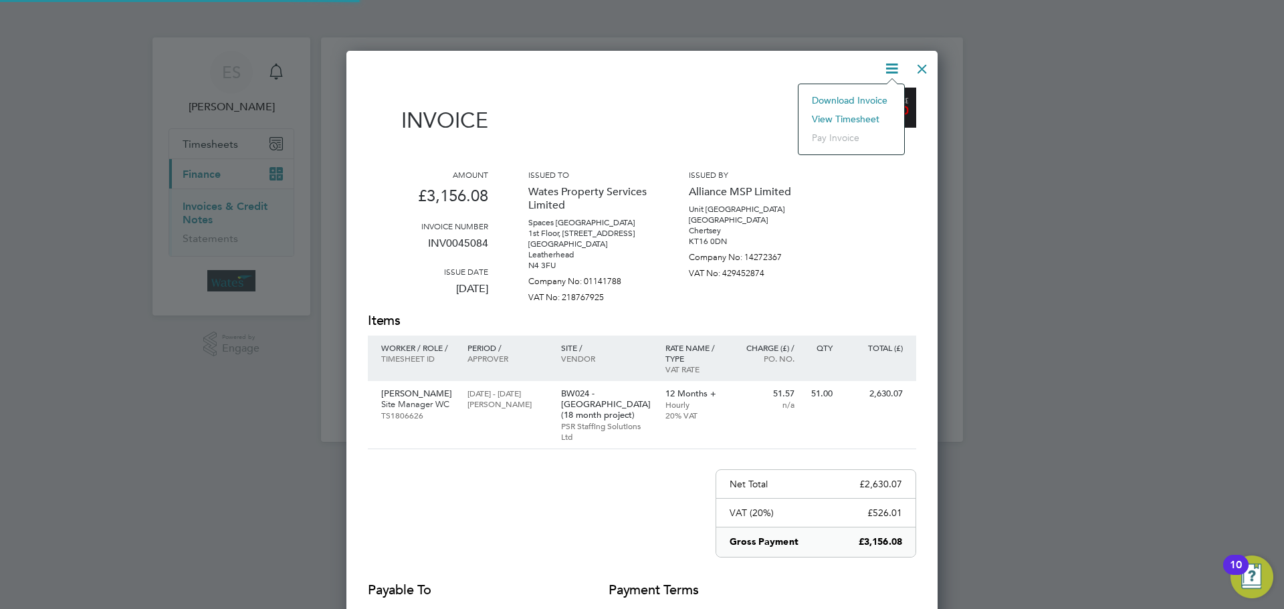
click at [867, 114] on li "View timesheet" at bounding box center [851, 119] width 92 height 19
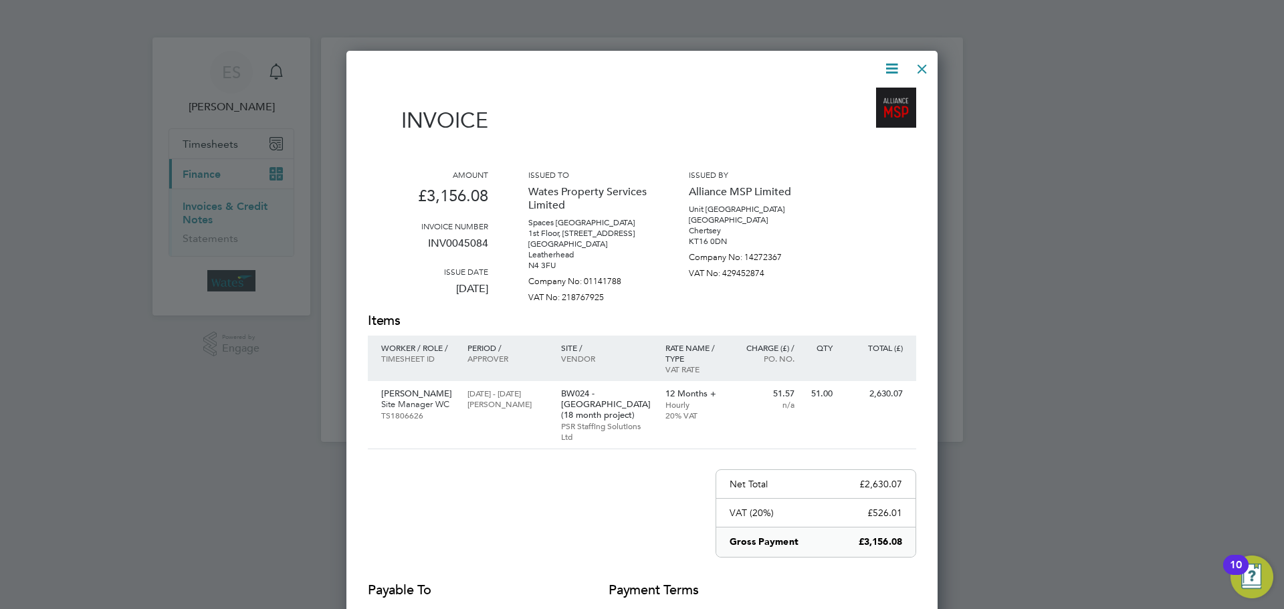
click at [927, 61] on div at bounding box center [922, 65] width 24 height 24
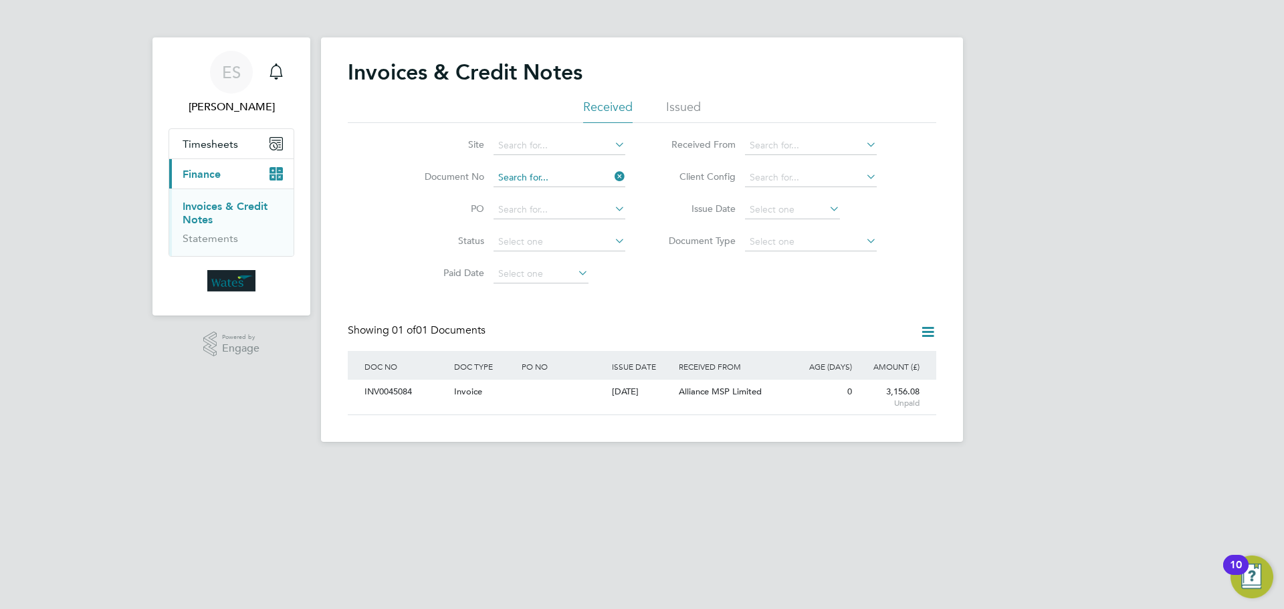
click at [608, 173] on input at bounding box center [559, 177] width 132 height 19
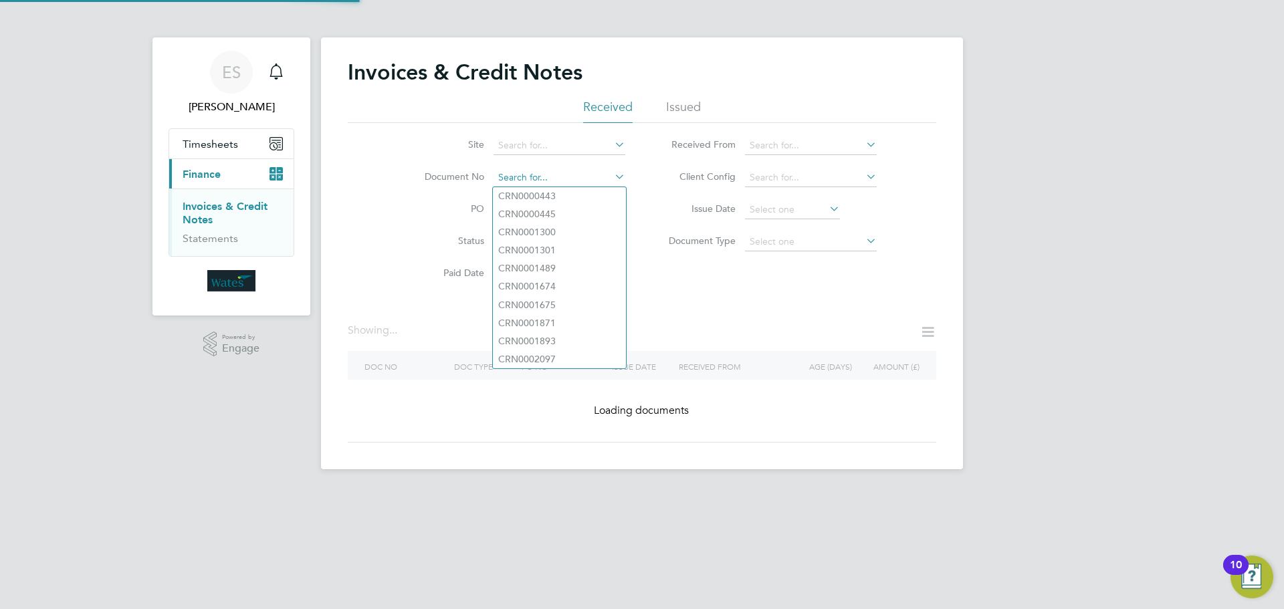
paste input "INV0045085"
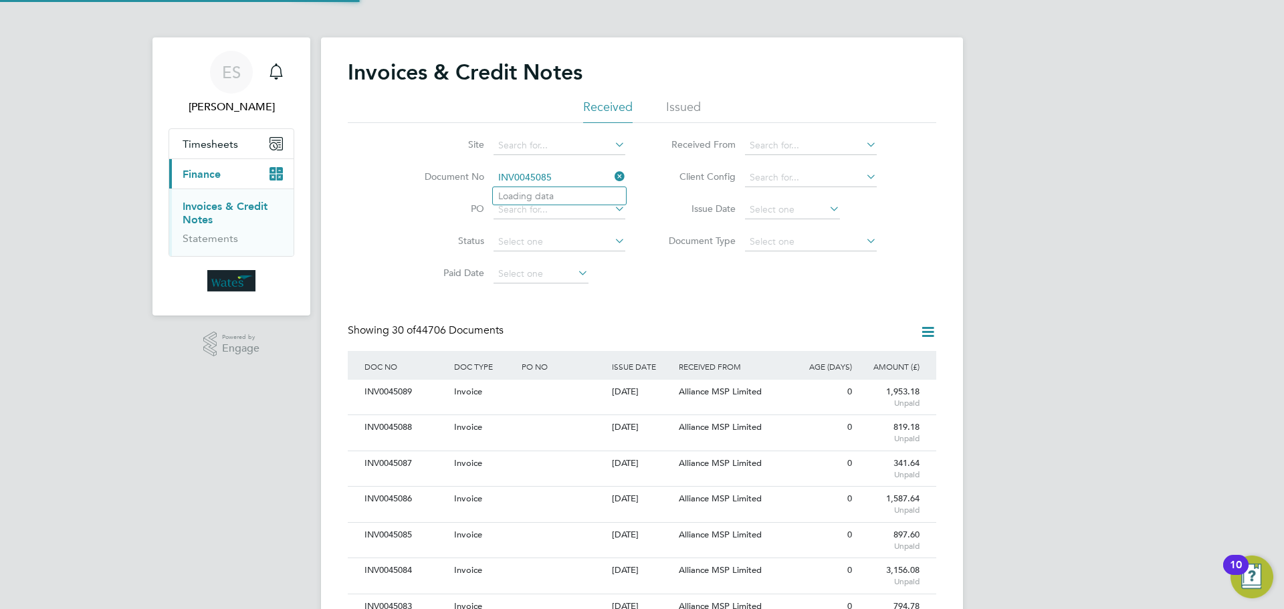
scroll to position [25, 91]
type input "INV0045085"
click at [525, 201] on b "INV0045085" at bounding box center [524, 196] width 53 height 11
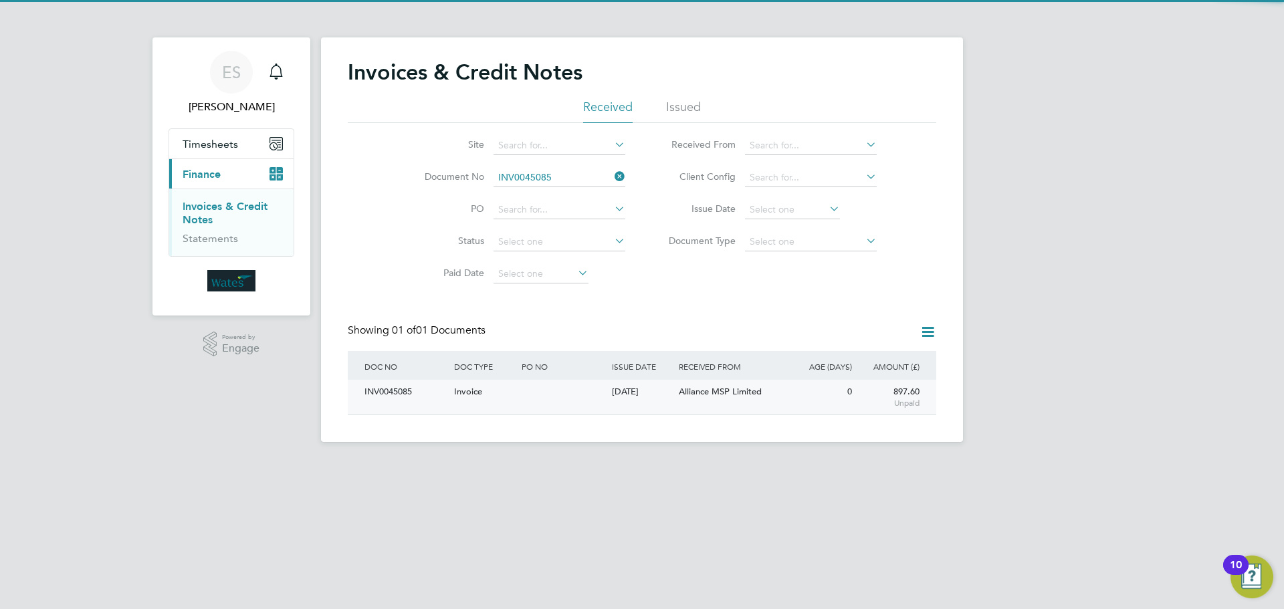
click at [395, 387] on div "INV0045085" at bounding box center [406, 392] width 90 height 25
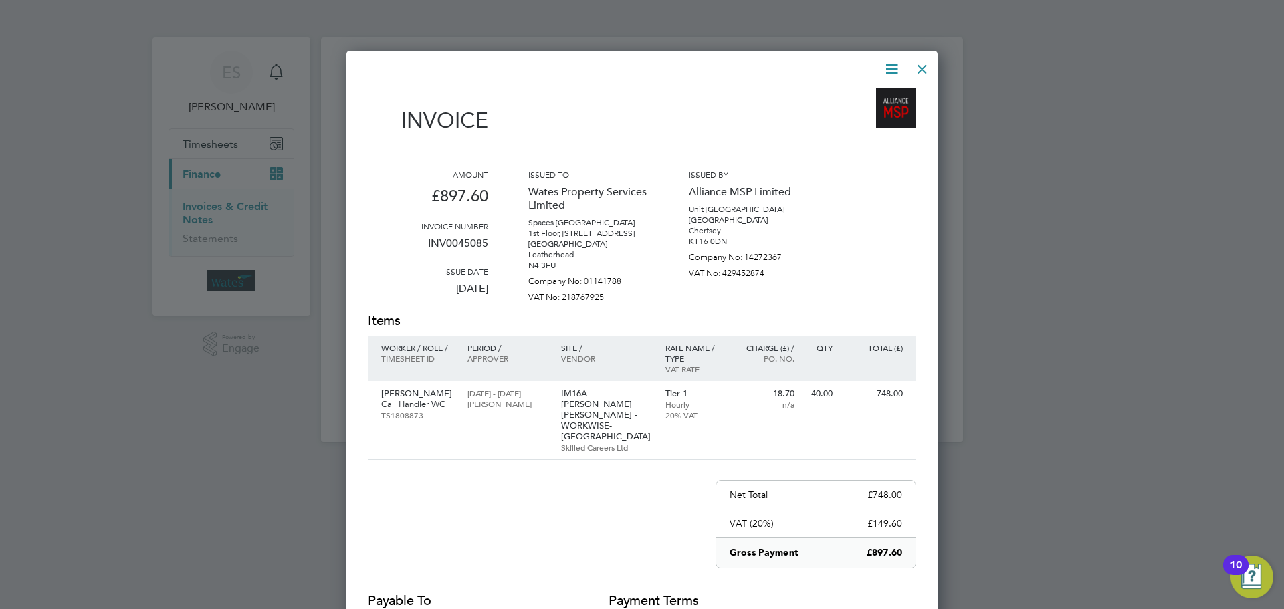
click at [896, 64] on icon at bounding box center [891, 68] width 17 height 17
click at [867, 96] on li "Download Invoice" at bounding box center [851, 100] width 92 height 19
click at [883, 68] on icon at bounding box center [891, 68] width 17 height 17
click at [847, 116] on li "View timesheet" at bounding box center [851, 119] width 92 height 19
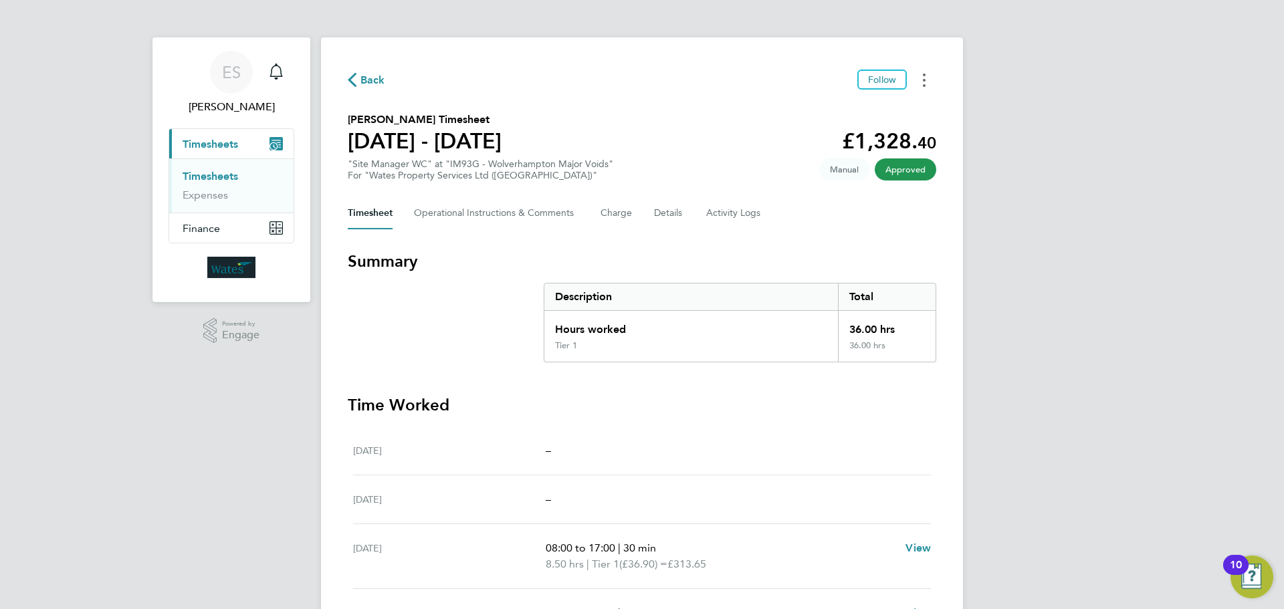
click at [921, 80] on button "Timesheets Menu" at bounding box center [924, 80] width 24 height 21
click at [873, 106] on link "Download timesheet" at bounding box center [855, 109] width 160 height 27
click at [921, 74] on button "Timesheets Menu" at bounding box center [924, 80] width 24 height 21
click at [872, 108] on link "Download timesheet" at bounding box center [855, 109] width 160 height 27
click at [924, 79] on circle "Timesheets Menu" at bounding box center [924, 80] width 3 height 3
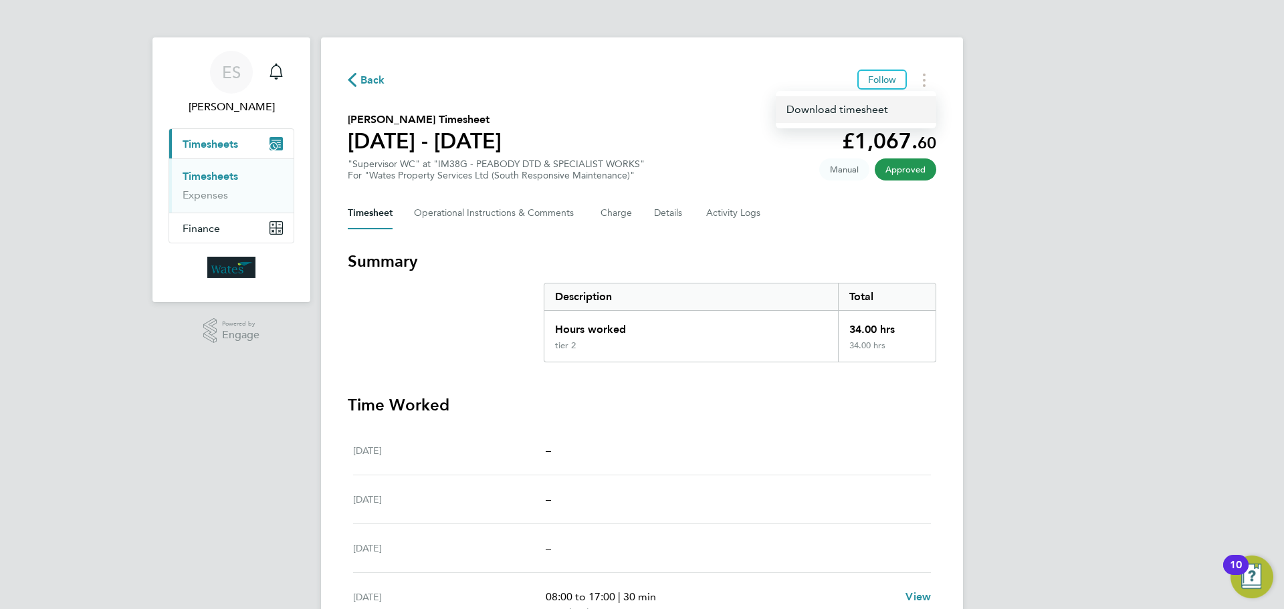
click at [886, 106] on link "Download timesheet" at bounding box center [855, 109] width 160 height 27
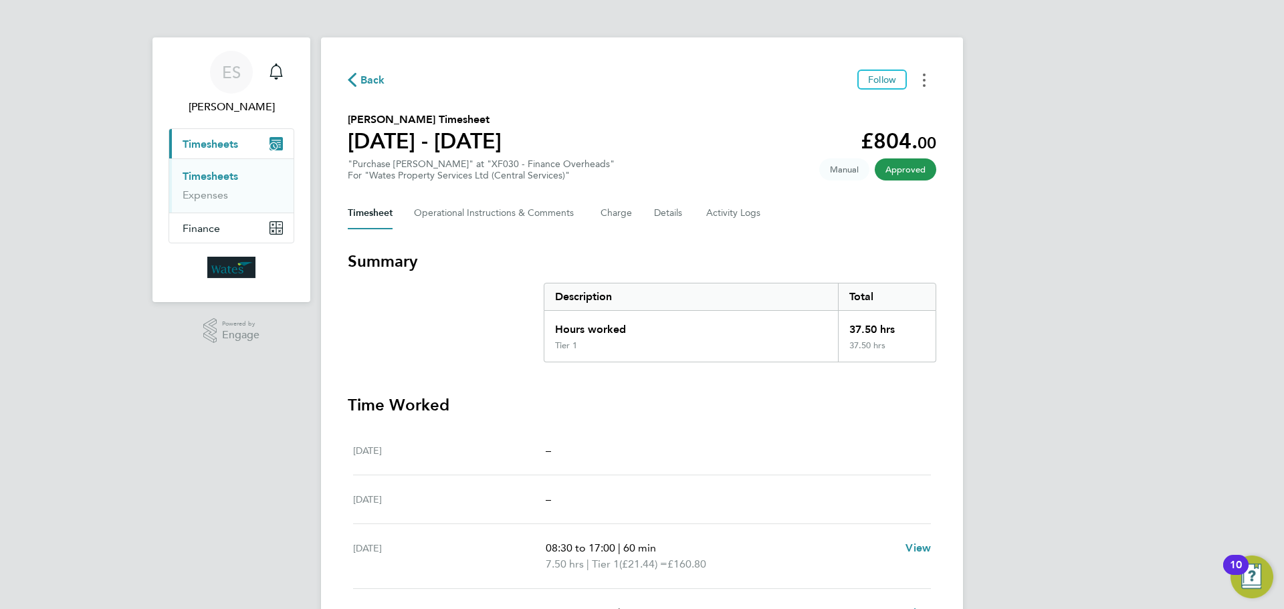
click at [925, 74] on icon "Timesheets Menu" at bounding box center [924, 80] width 3 height 13
click at [890, 108] on link "Download timesheet" at bounding box center [855, 109] width 160 height 27
click at [928, 90] on button "Timesheets Menu" at bounding box center [924, 80] width 24 height 21
click at [892, 118] on link "Download timesheet" at bounding box center [855, 109] width 160 height 27
click at [923, 87] on button "Timesheets Menu" at bounding box center [924, 80] width 24 height 21
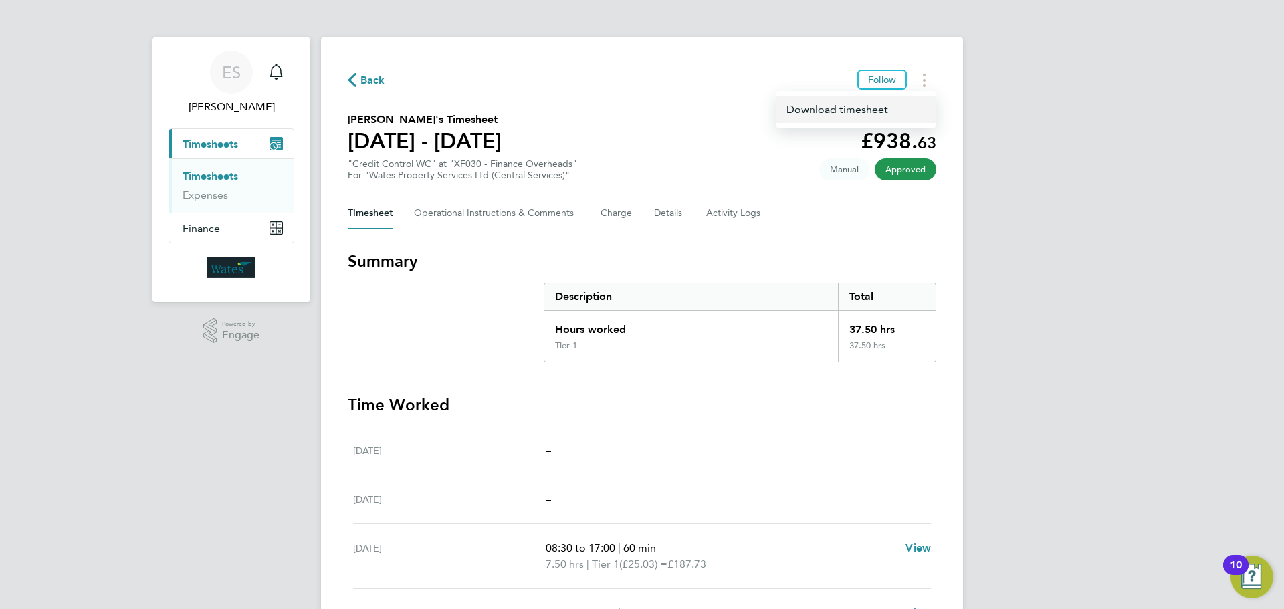
click at [884, 106] on link "Download timesheet" at bounding box center [855, 109] width 160 height 27
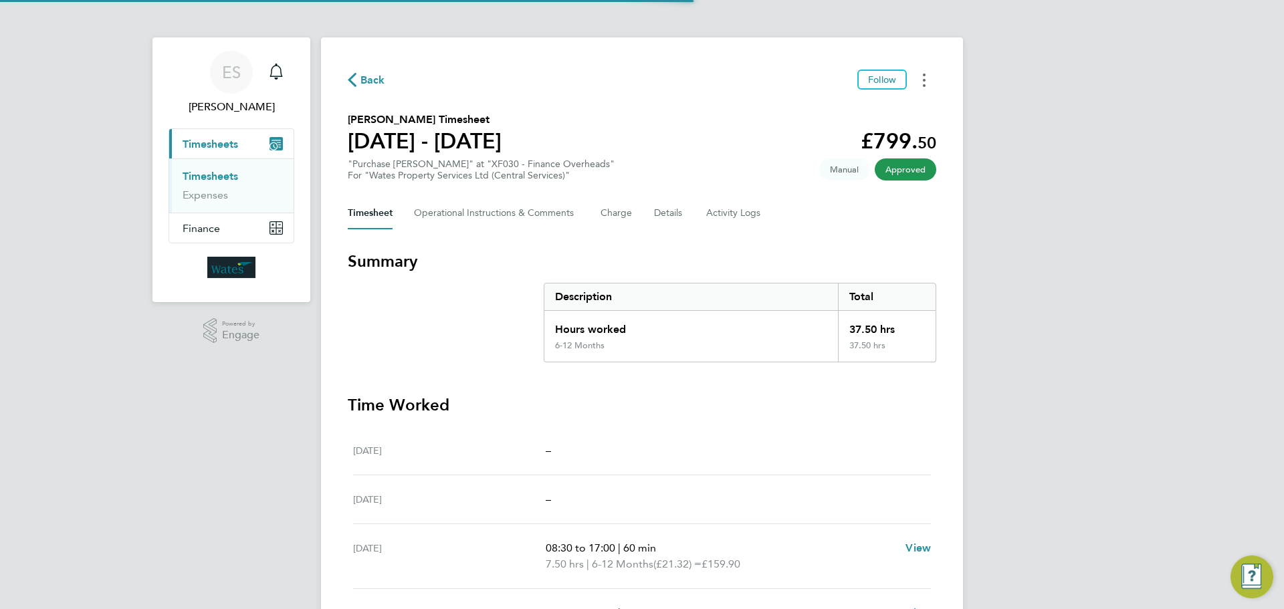
click at [927, 80] on button "Timesheets Menu" at bounding box center [924, 80] width 24 height 21
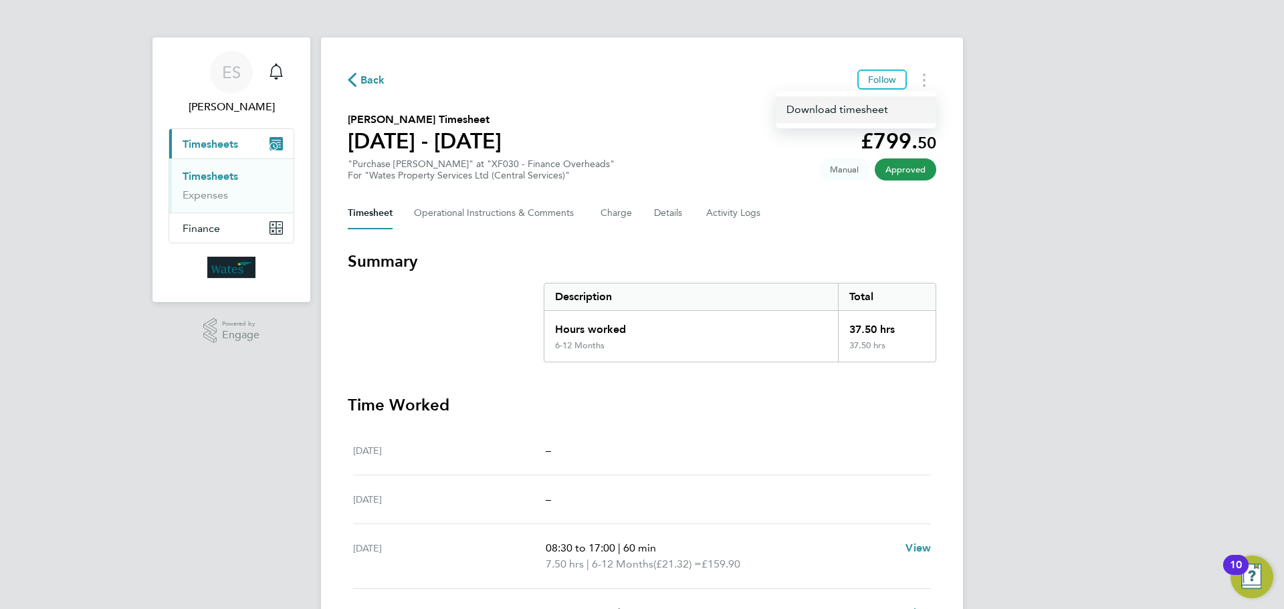
click at [884, 110] on link "Download timesheet" at bounding box center [855, 109] width 160 height 27
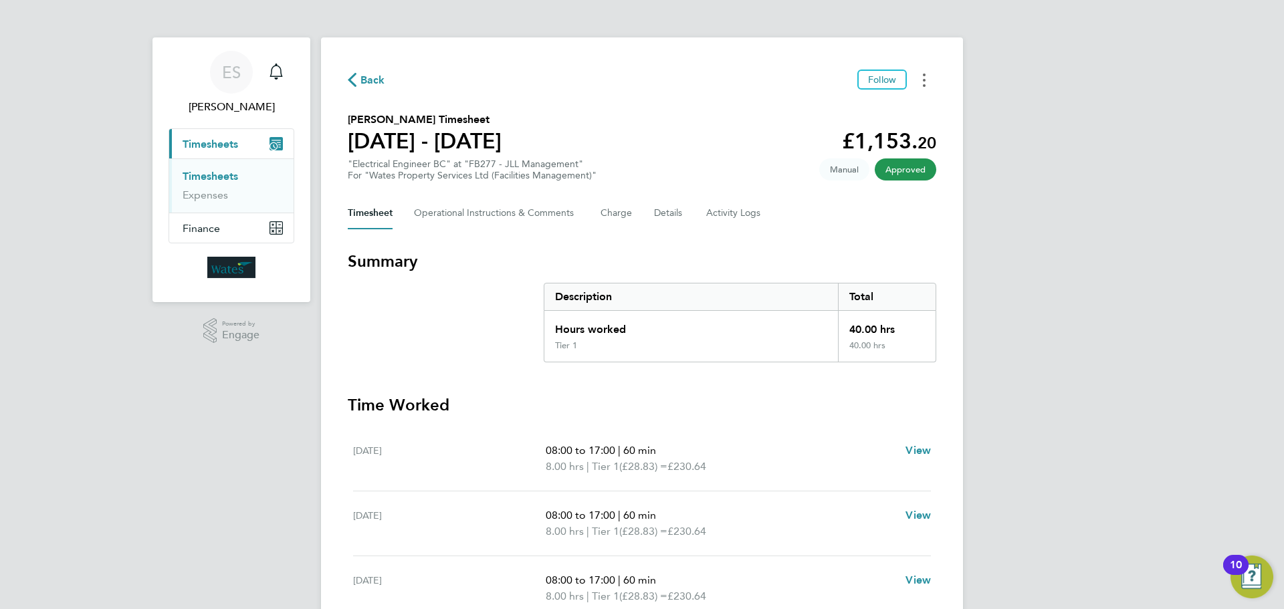
click at [919, 81] on button "Timesheets Menu" at bounding box center [924, 80] width 24 height 21
click at [878, 107] on link "Download timesheet" at bounding box center [855, 109] width 160 height 27
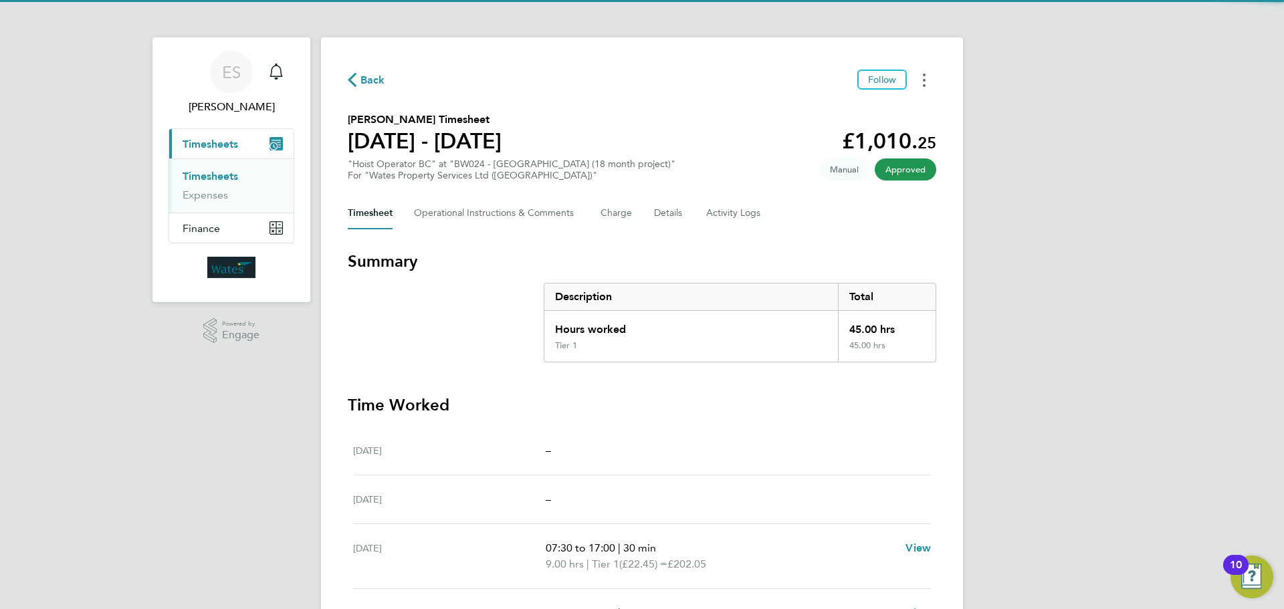
click at [926, 88] on button "Timesheets Menu" at bounding box center [924, 80] width 24 height 21
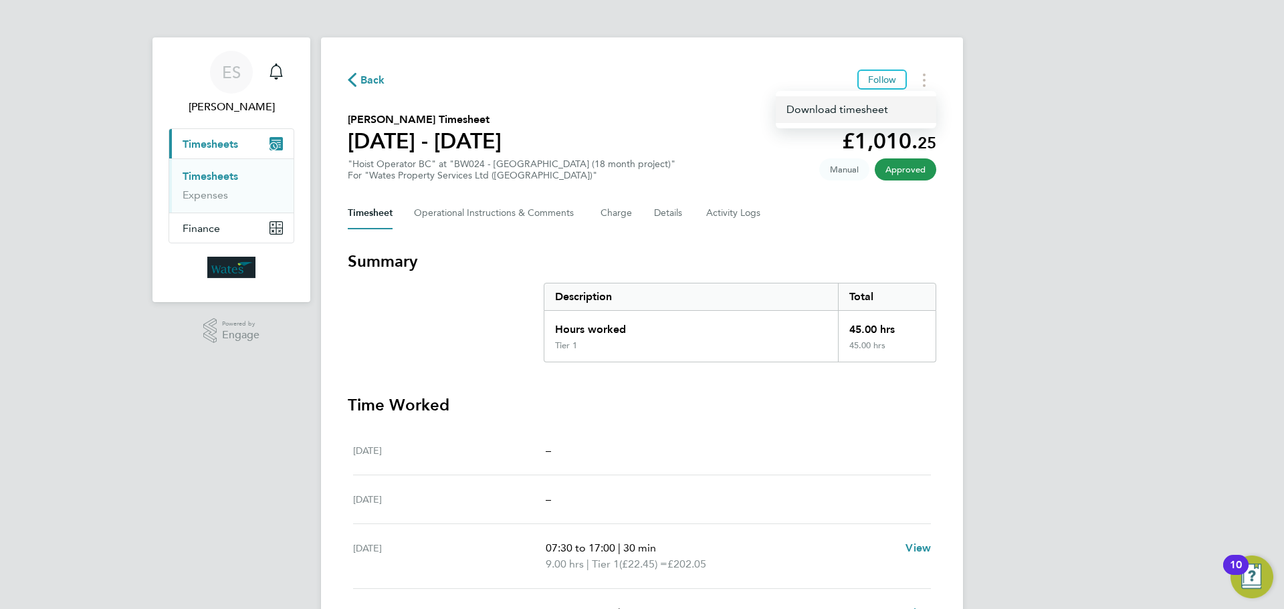
click at [814, 106] on link "Download timesheet" at bounding box center [855, 109] width 160 height 27
drag, startPoint x: 1090, startPoint y: 243, endPoint x: 1094, endPoint y: 229, distance: 14.6
click at [1090, 243] on div "ES Emily Summerfield Notifications Applications: Current page: Timesheets Times…" at bounding box center [642, 451] width 1284 height 902
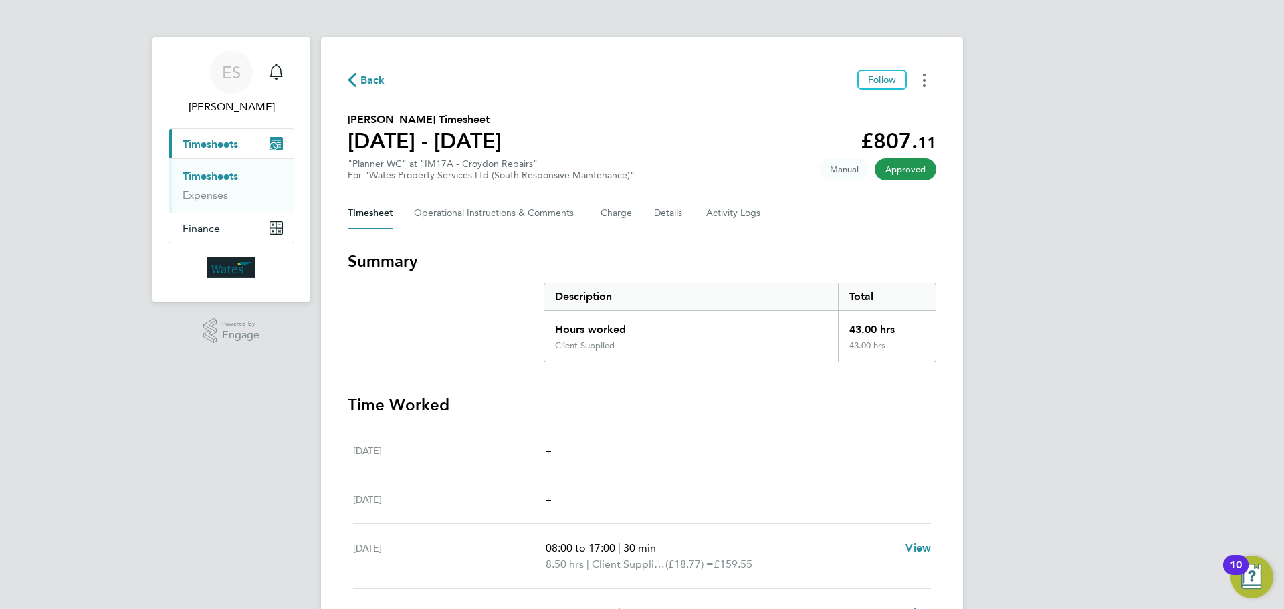
click at [926, 76] on button "Timesheets Menu" at bounding box center [924, 80] width 24 height 21
click at [875, 106] on link "Download timesheet" at bounding box center [855, 109] width 160 height 27
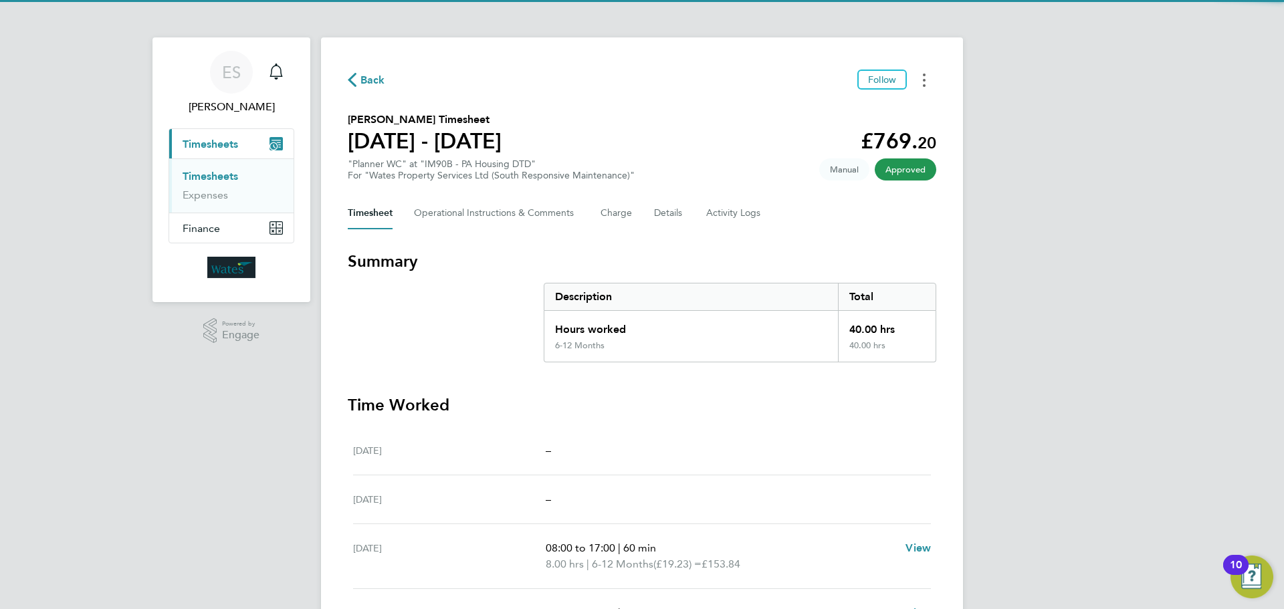
click at [925, 72] on button "Timesheets Menu" at bounding box center [924, 80] width 24 height 21
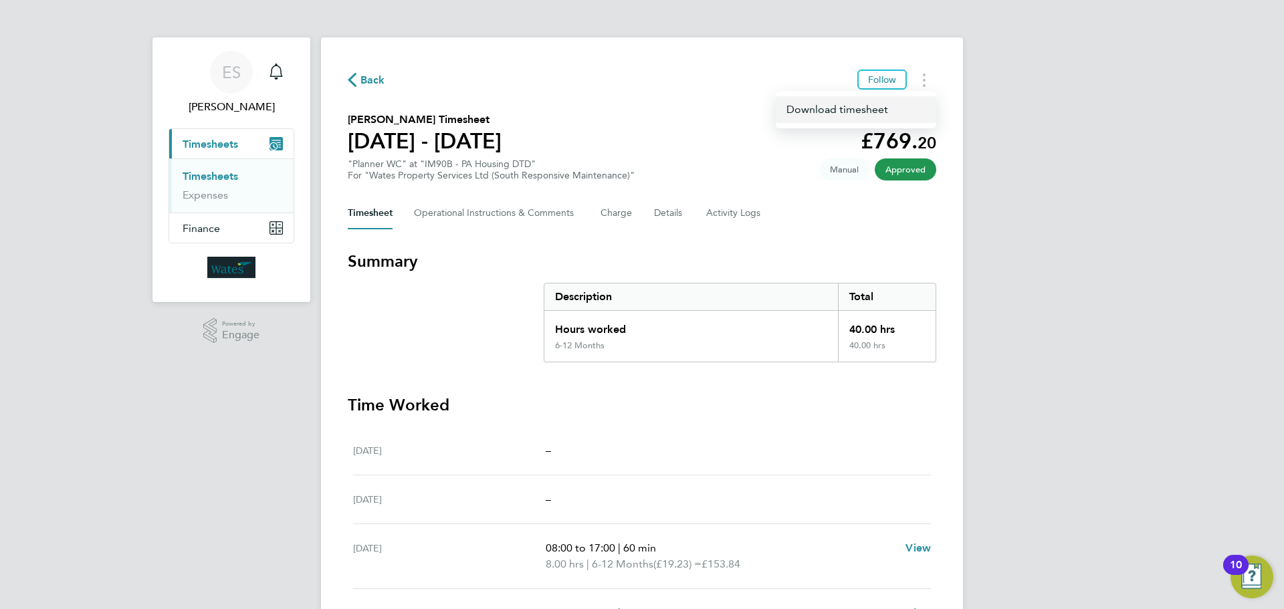
click at [868, 110] on link "Download timesheet" at bounding box center [855, 109] width 160 height 27
drag, startPoint x: 927, startPoint y: 74, endPoint x: 919, endPoint y: 88, distance: 15.6
click at [927, 74] on button "Timesheets Menu" at bounding box center [924, 80] width 24 height 21
click at [898, 102] on link "Download timesheet" at bounding box center [855, 109] width 160 height 27
click at [925, 78] on icon "Timesheets Menu" at bounding box center [924, 80] width 3 height 13
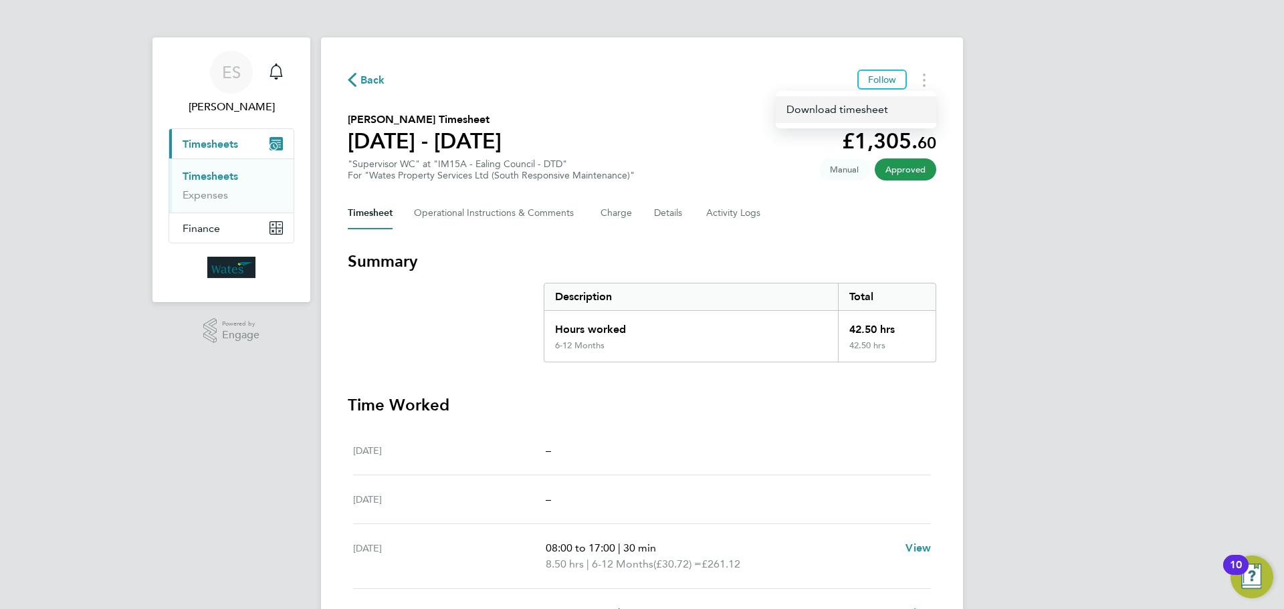
click at [874, 110] on link "Download timesheet" at bounding box center [855, 109] width 160 height 27
drag, startPoint x: 925, startPoint y: 75, endPoint x: 919, endPoint y: 84, distance: 11.0
click at [925, 75] on button "Timesheets Menu" at bounding box center [924, 80] width 24 height 21
click at [849, 106] on link "Download timesheet" at bounding box center [855, 109] width 160 height 27
click at [920, 76] on button "Timesheets Menu" at bounding box center [924, 80] width 24 height 21
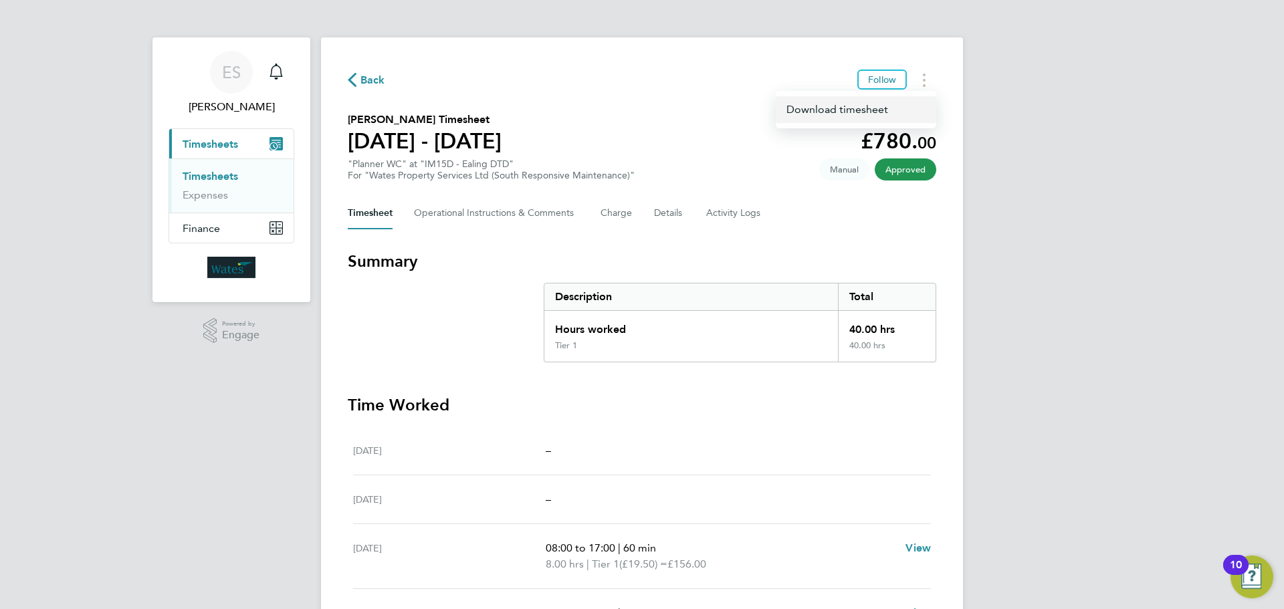
click at [899, 101] on link "Download timesheet" at bounding box center [855, 109] width 160 height 27
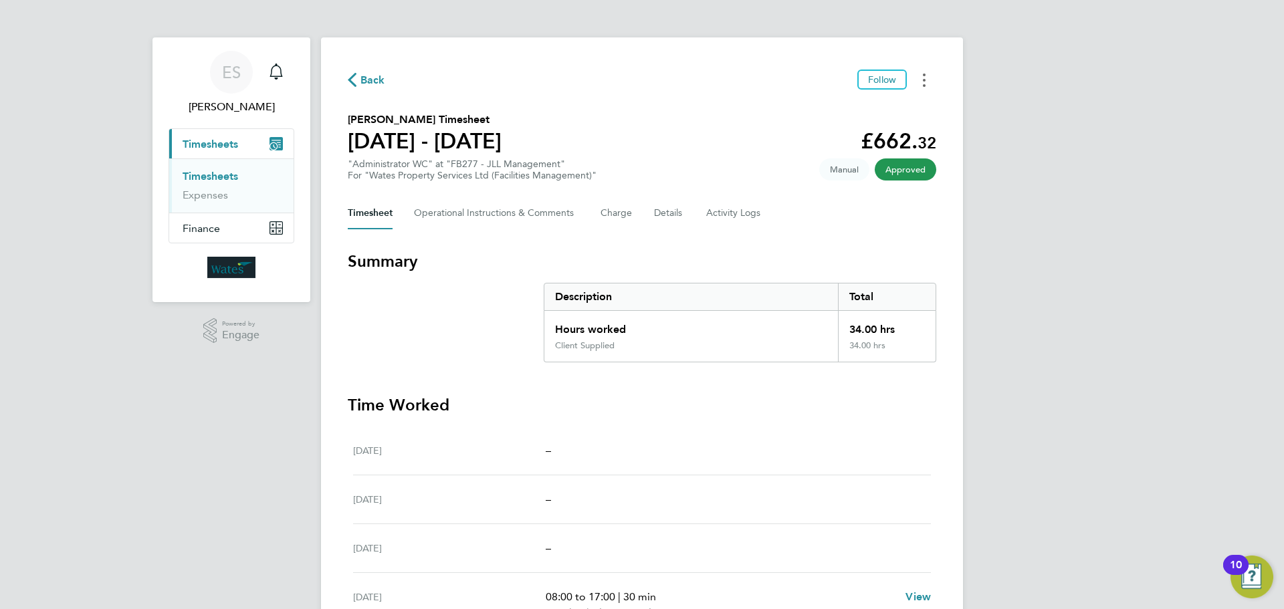
click at [924, 74] on circle "Timesheets Menu" at bounding box center [924, 75] width 3 height 3
click at [888, 103] on link "Download timesheet" at bounding box center [855, 109] width 160 height 27
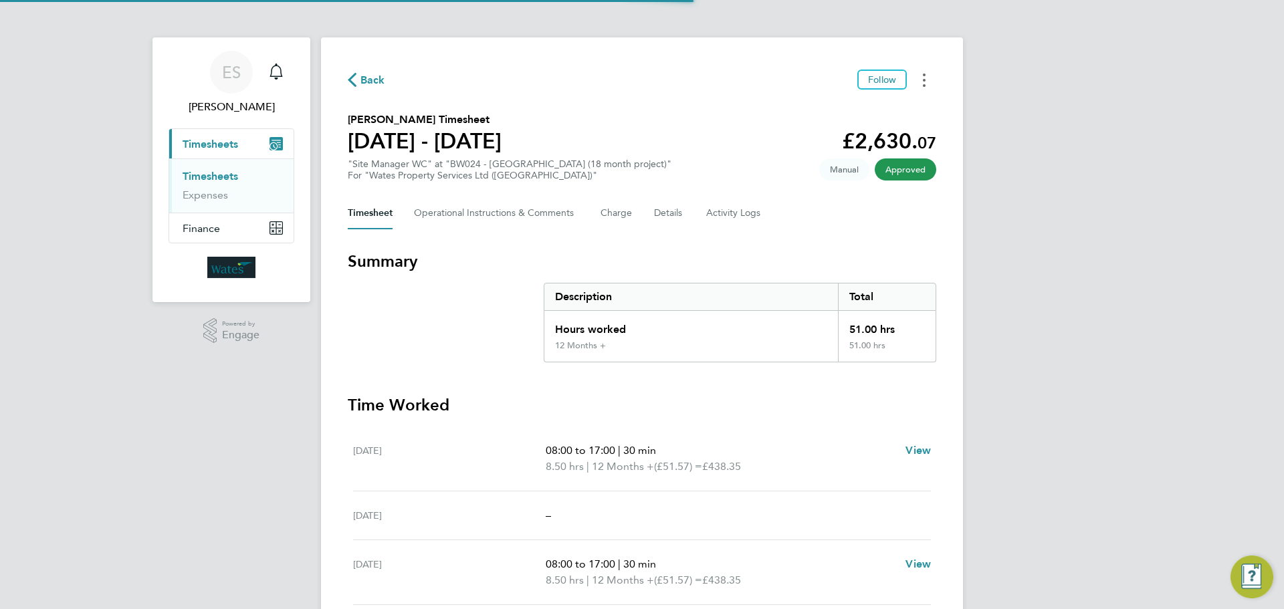
click at [918, 87] on button "Timesheets Menu" at bounding box center [924, 80] width 24 height 21
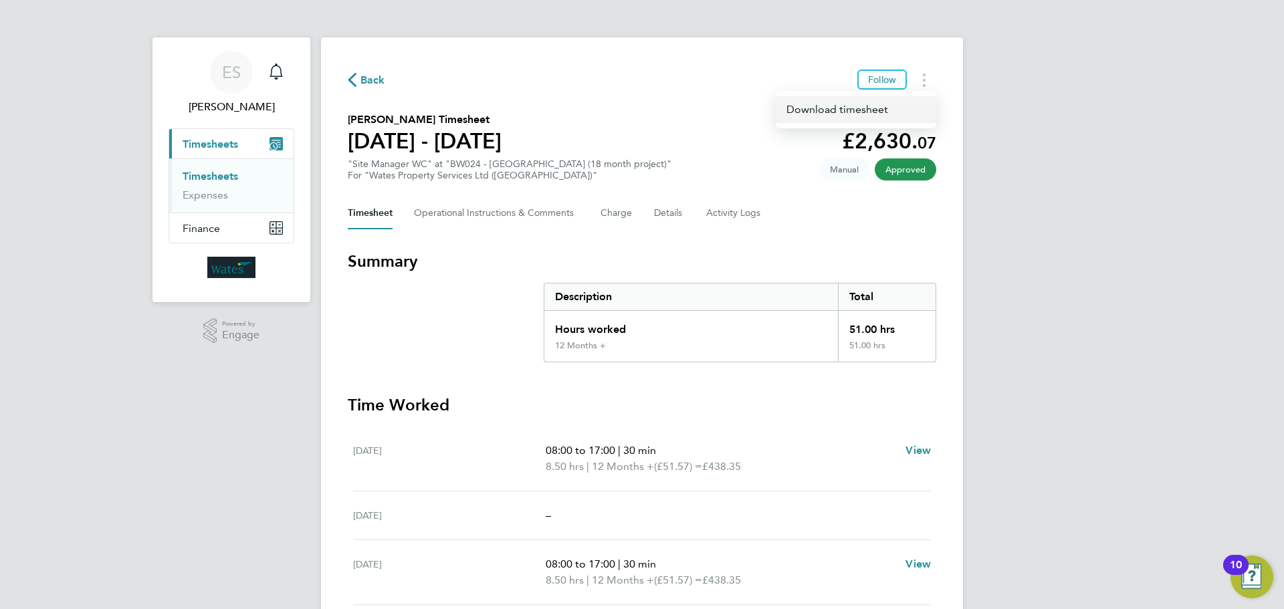
click at [874, 108] on link "Download timesheet" at bounding box center [855, 109] width 160 height 27
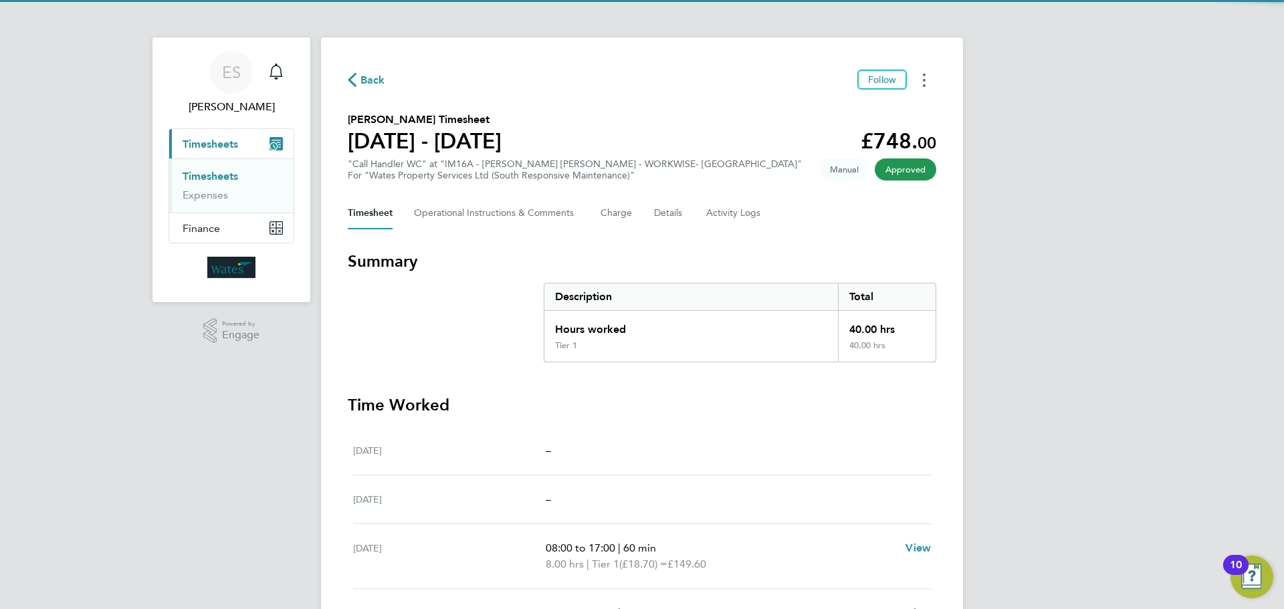
click at [919, 76] on button "Timesheets Menu" at bounding box center [924, 80] width 24 height 21
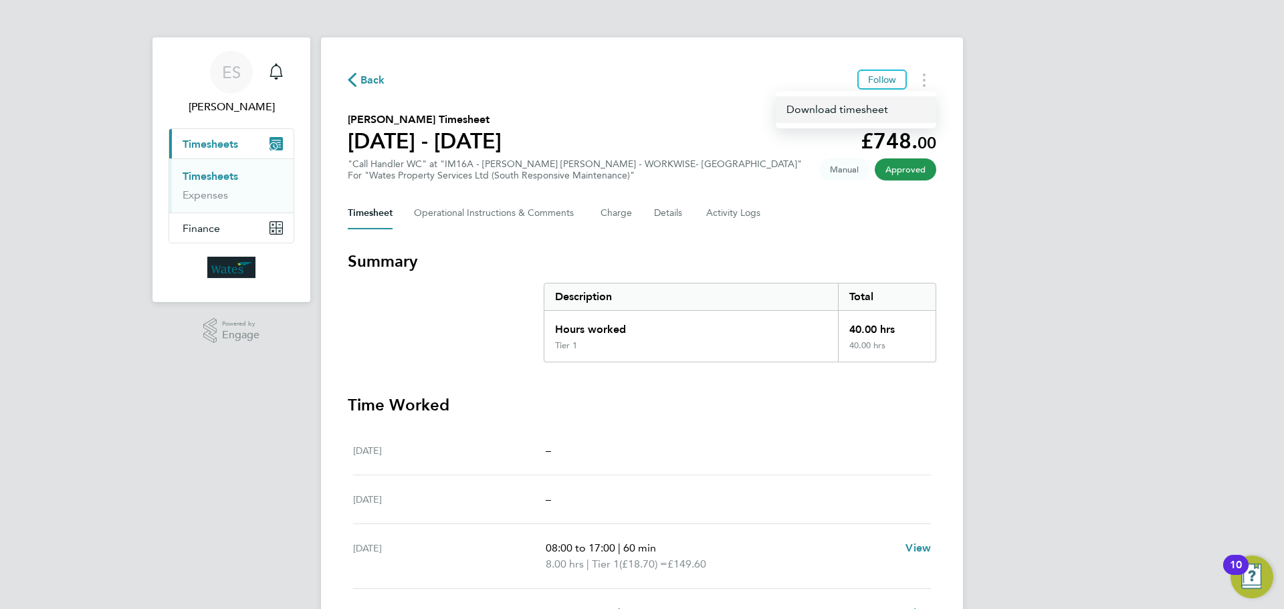
click at [883, 111] on link "Download timesheet" at bounding box center [855, 109] width 160 height 27
